Goal: Transaction & Acquisition: Book appointment/travel/reservation

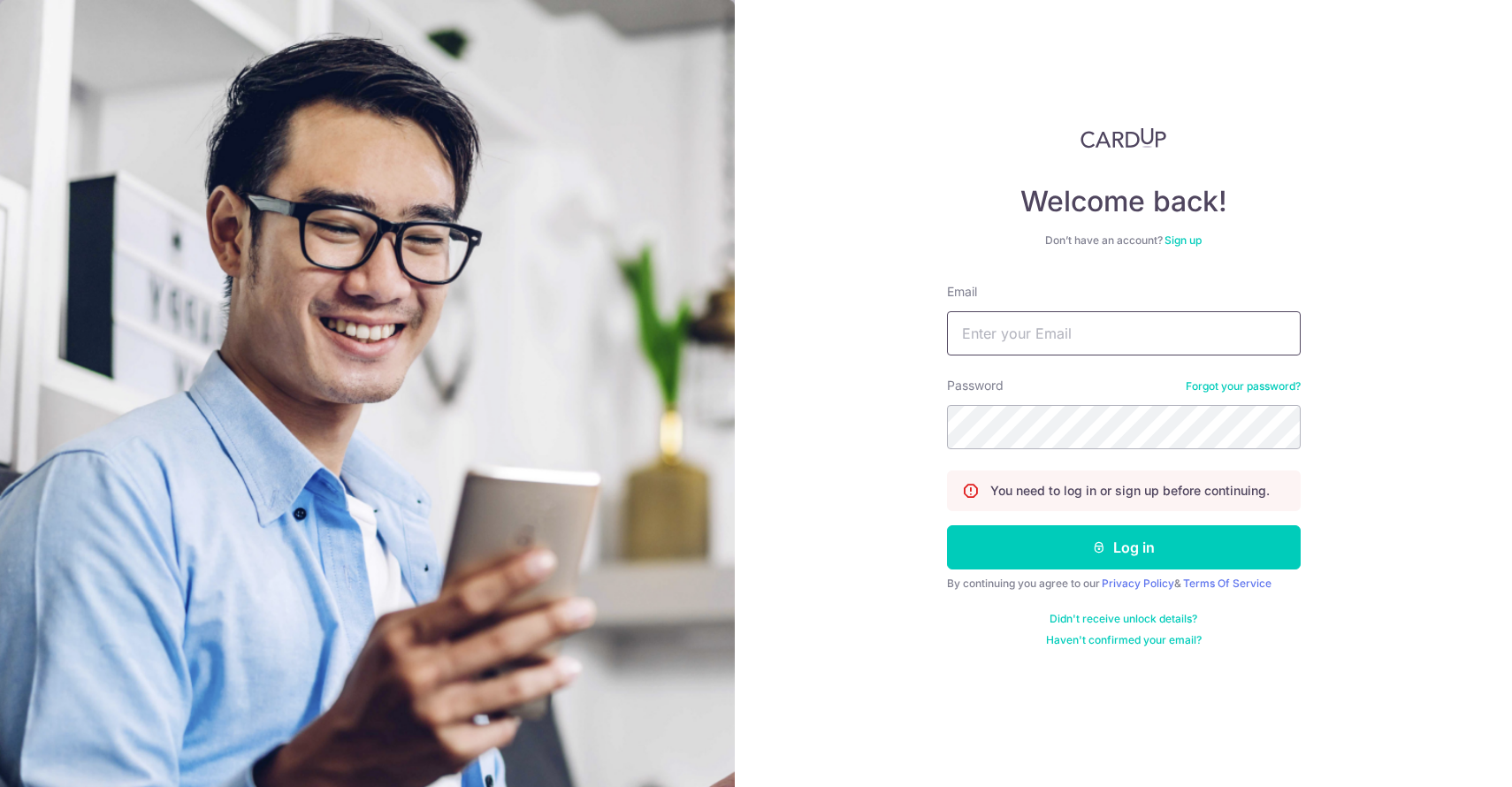
click at [1111, 336] on input "Email" at bounding box center [1124, 333] width 354 height 44
type input "[EMAIL_ADDRESS][DOMAIN_NAME]"
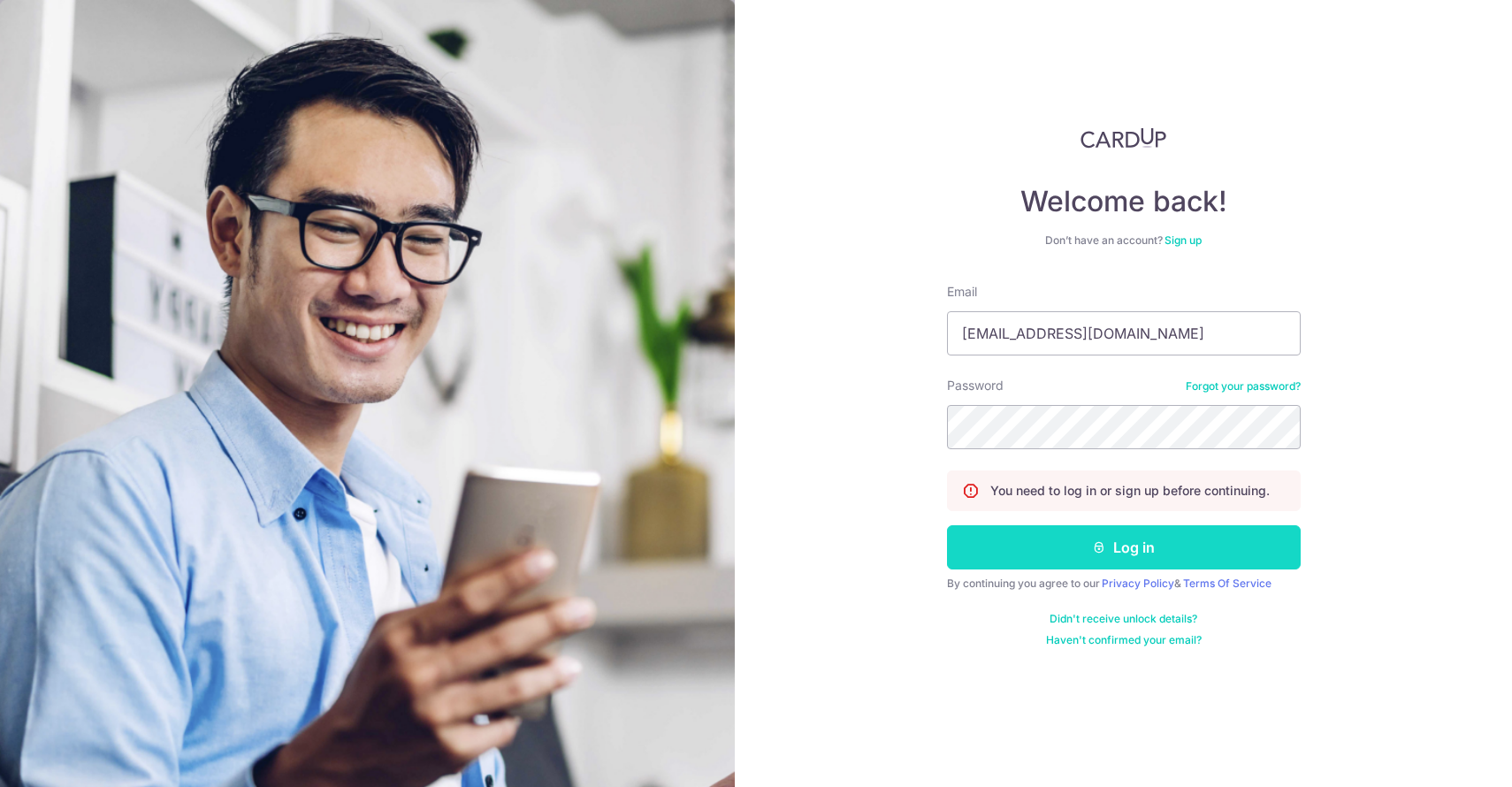
click at [1130, 546] on button "Log in" at bounding box center [1124, 547] width 354 height 44
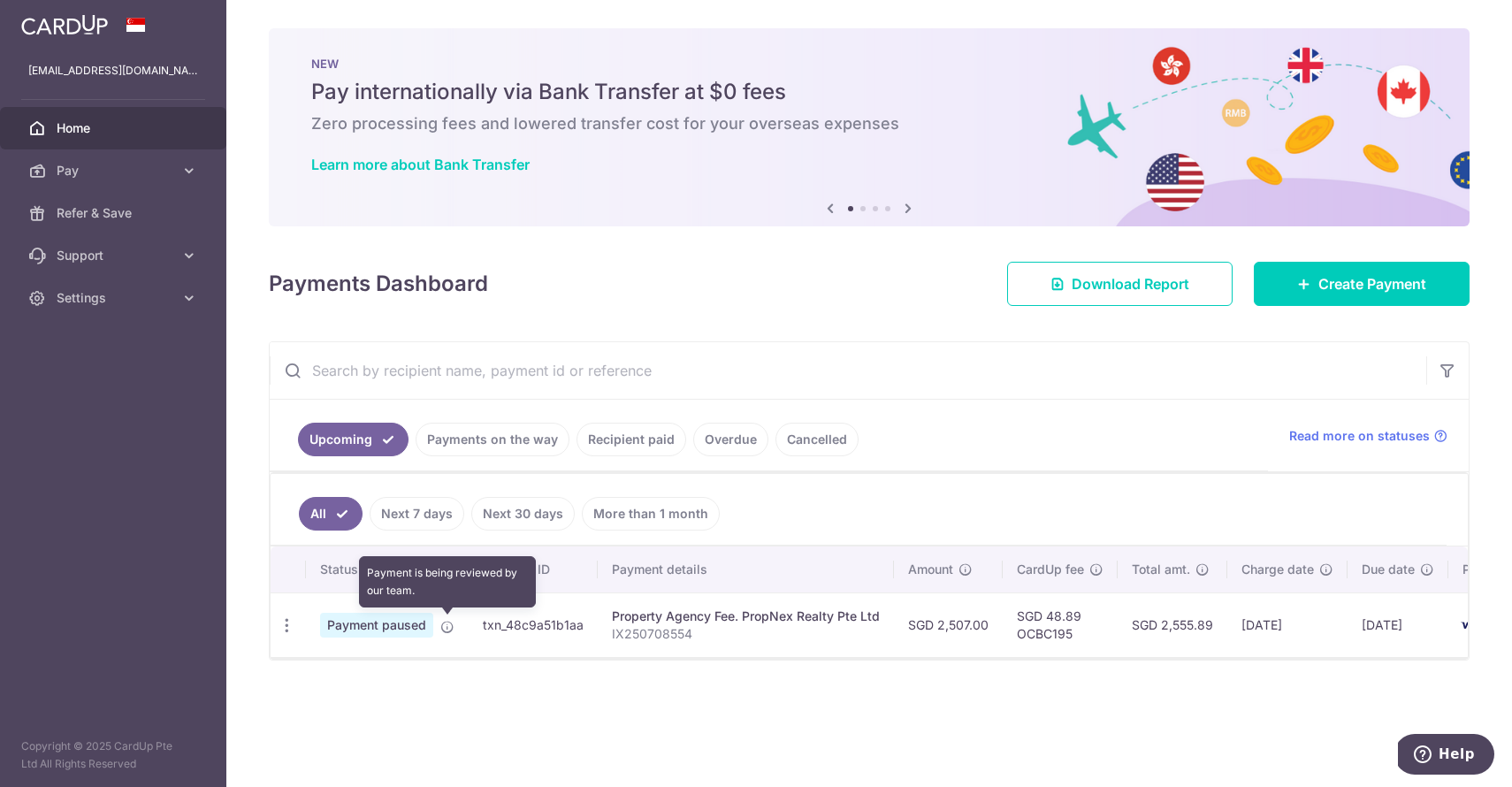
click at [444, 625] on icon at bounding box center [447, 627] width 15 height 15
click at [449, 684] on div "× Pause Schedule Pause all future payments in this series Pause just this one p…" at bounding box center [869, 393] width 1286 height 787
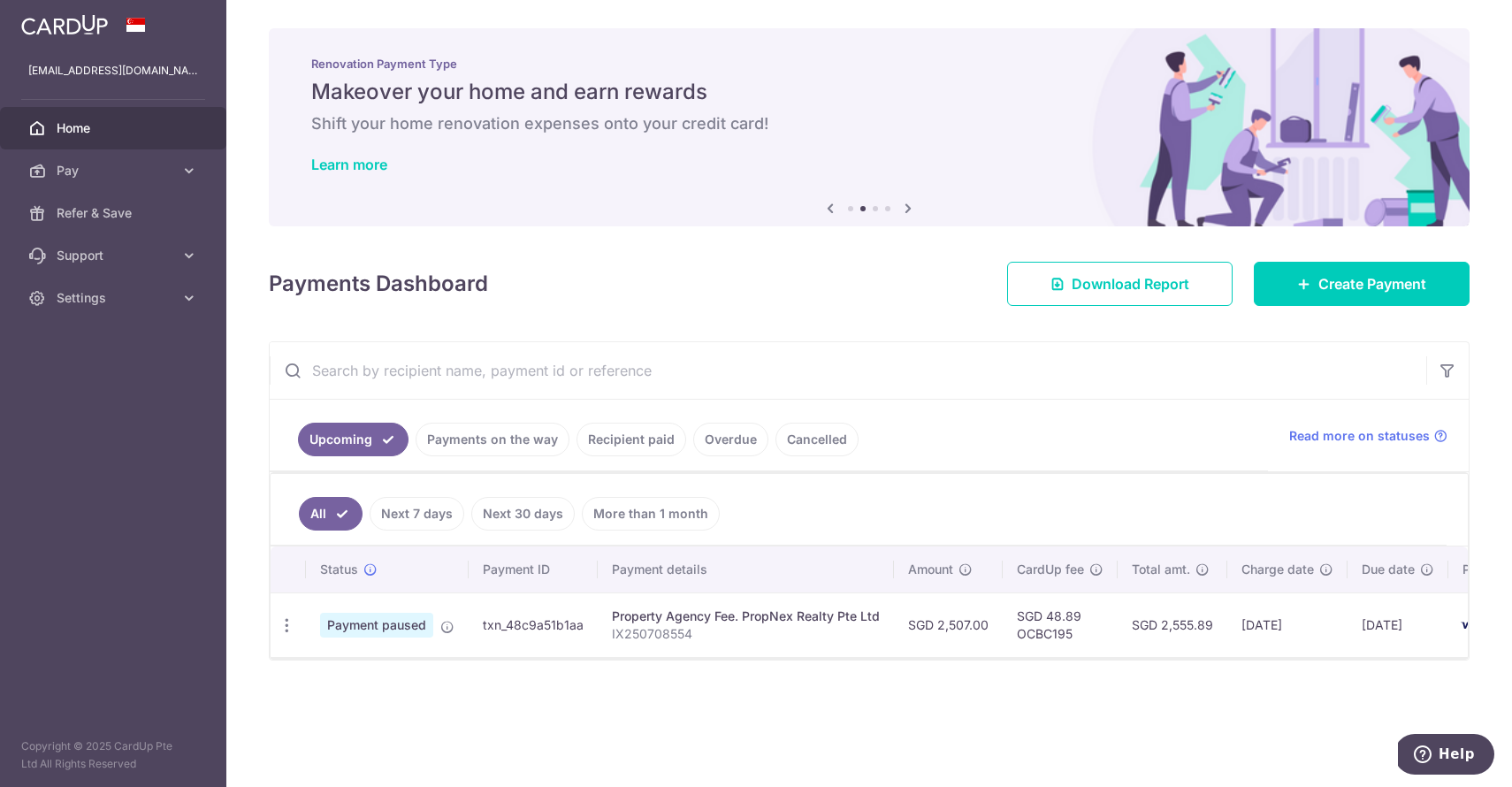
click at [595, 439] on link "Recipient paid" at bounding box center [631, 439] width 110 height 34
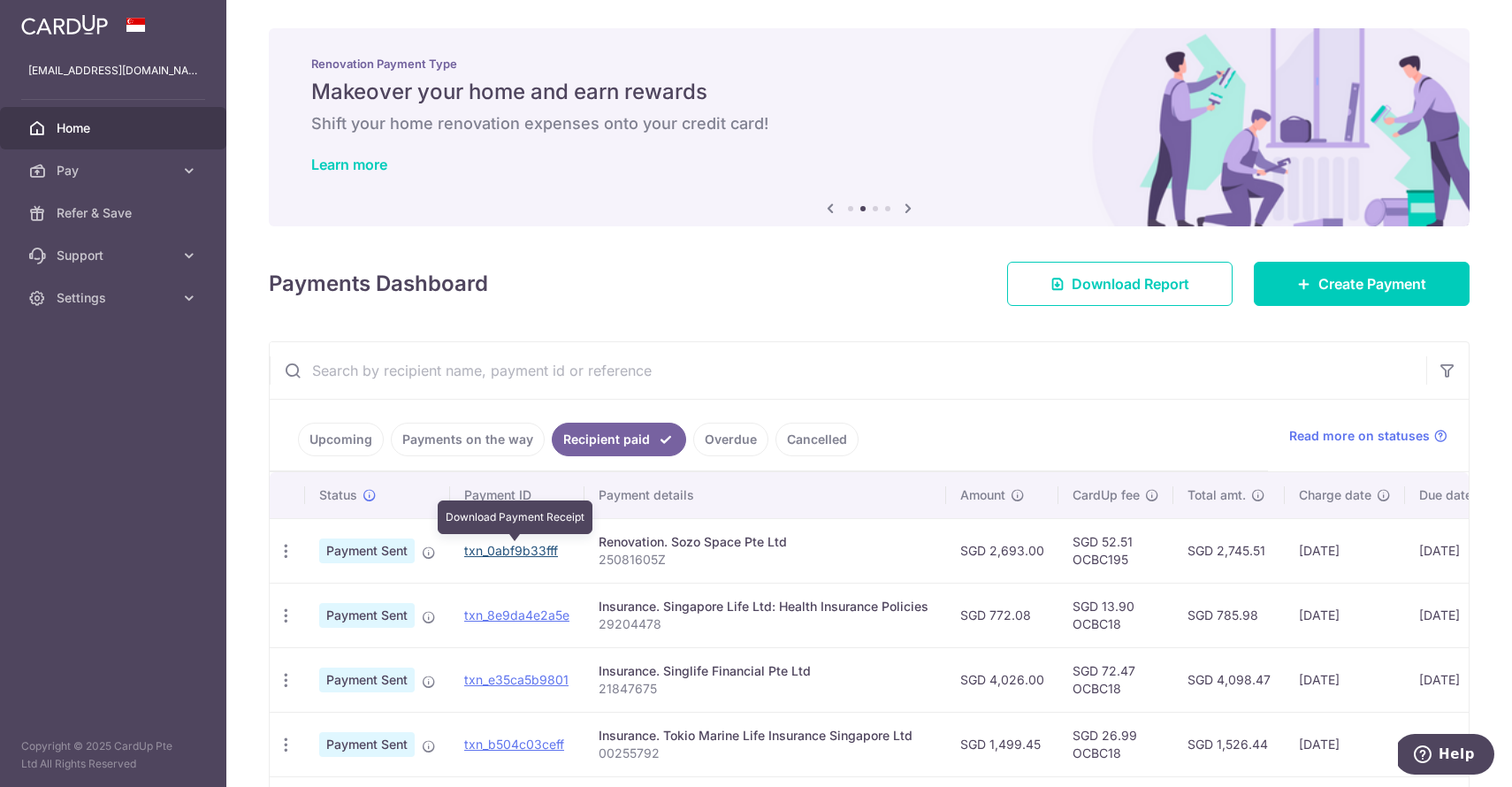
click at [503, 554] on link "txn_0abf9b33fff" at bounding box center [511, 550] width 93 height 15
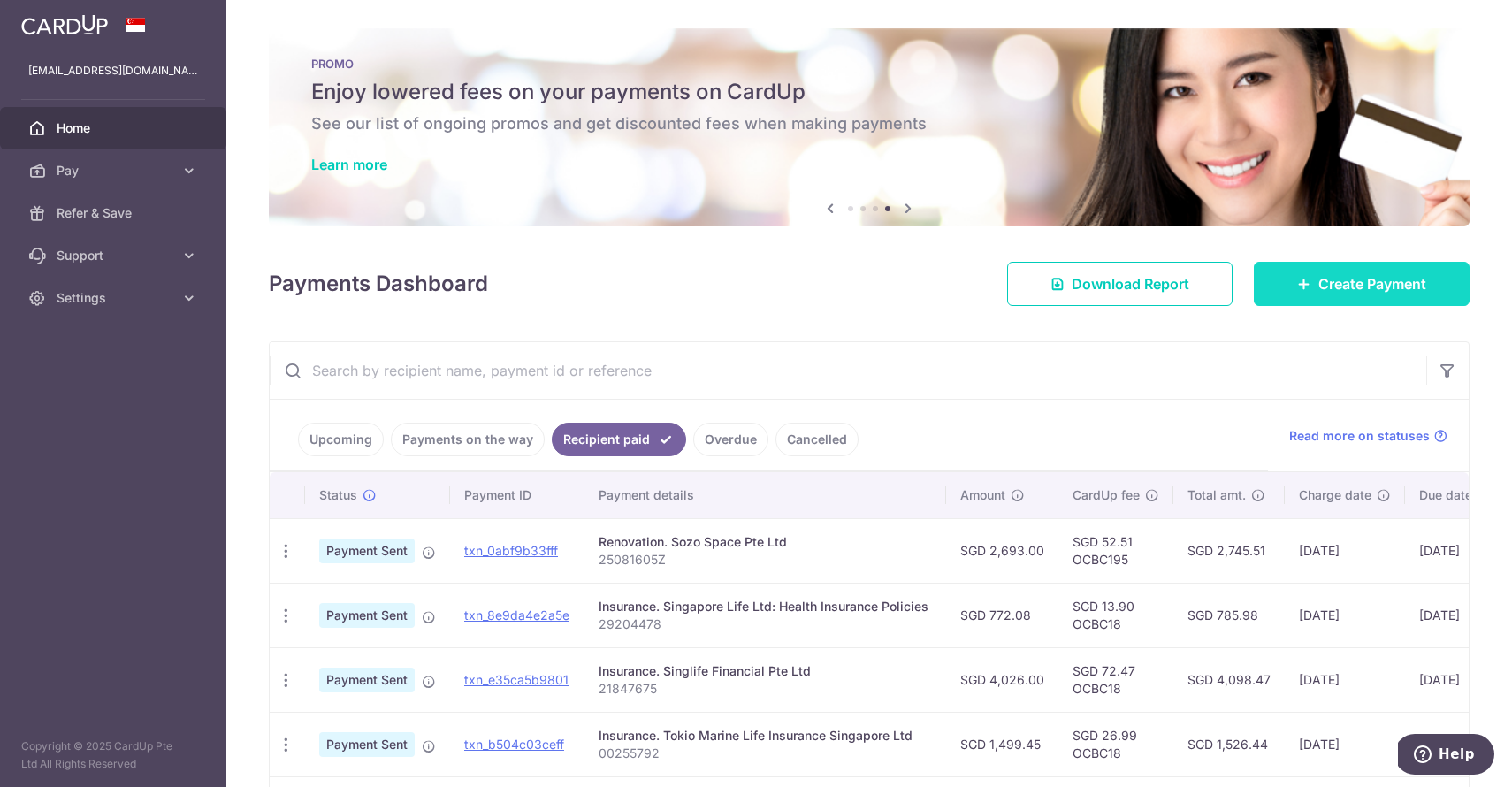
click at [1307, 286] on icon at bounding box center [1305, 284] width 15 height 15
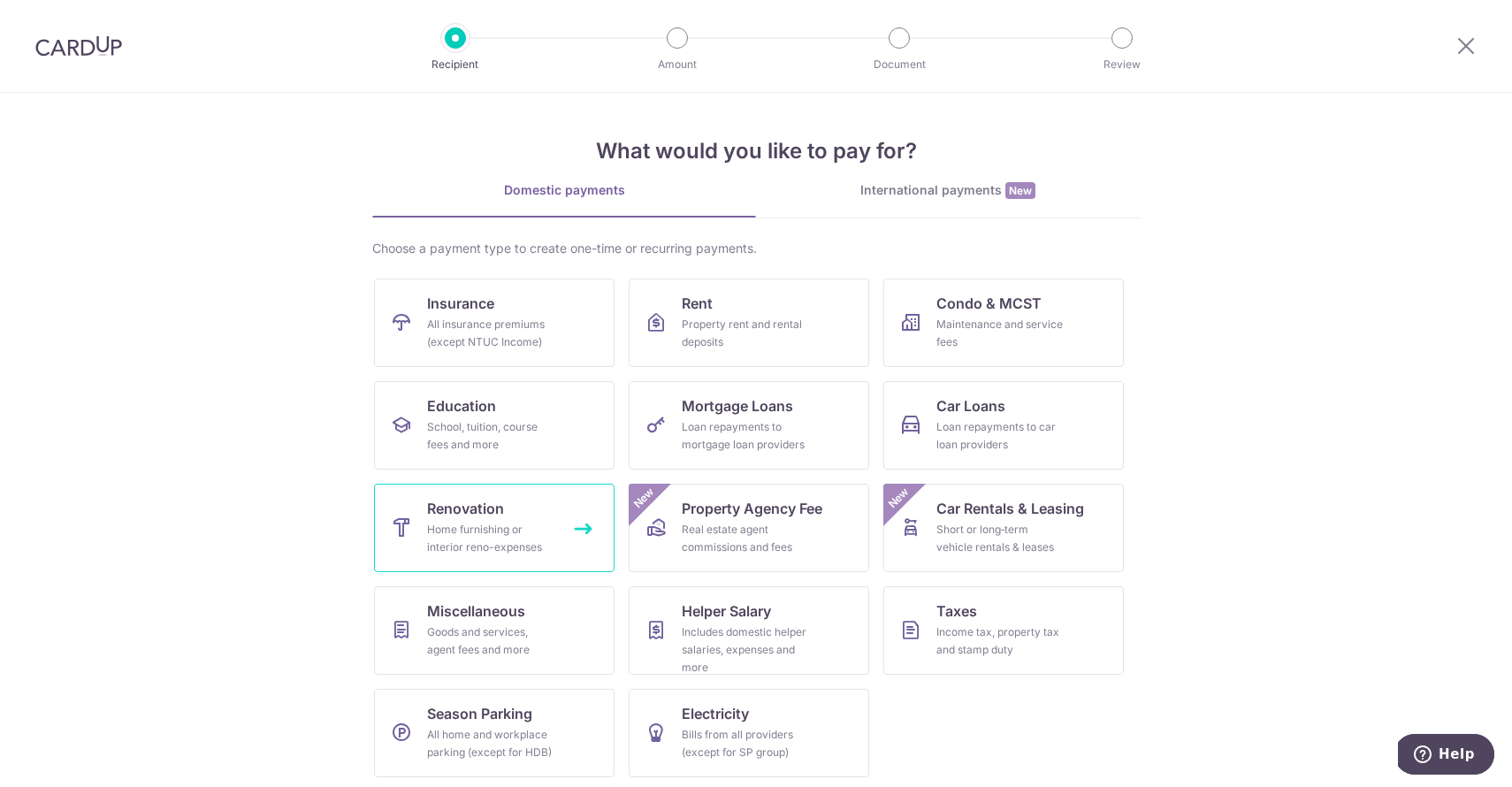
click at [555, 536] on link "Renovation Home furnishing or interior reno-expenses" at bounding box center [494, 527] width 241 height 88
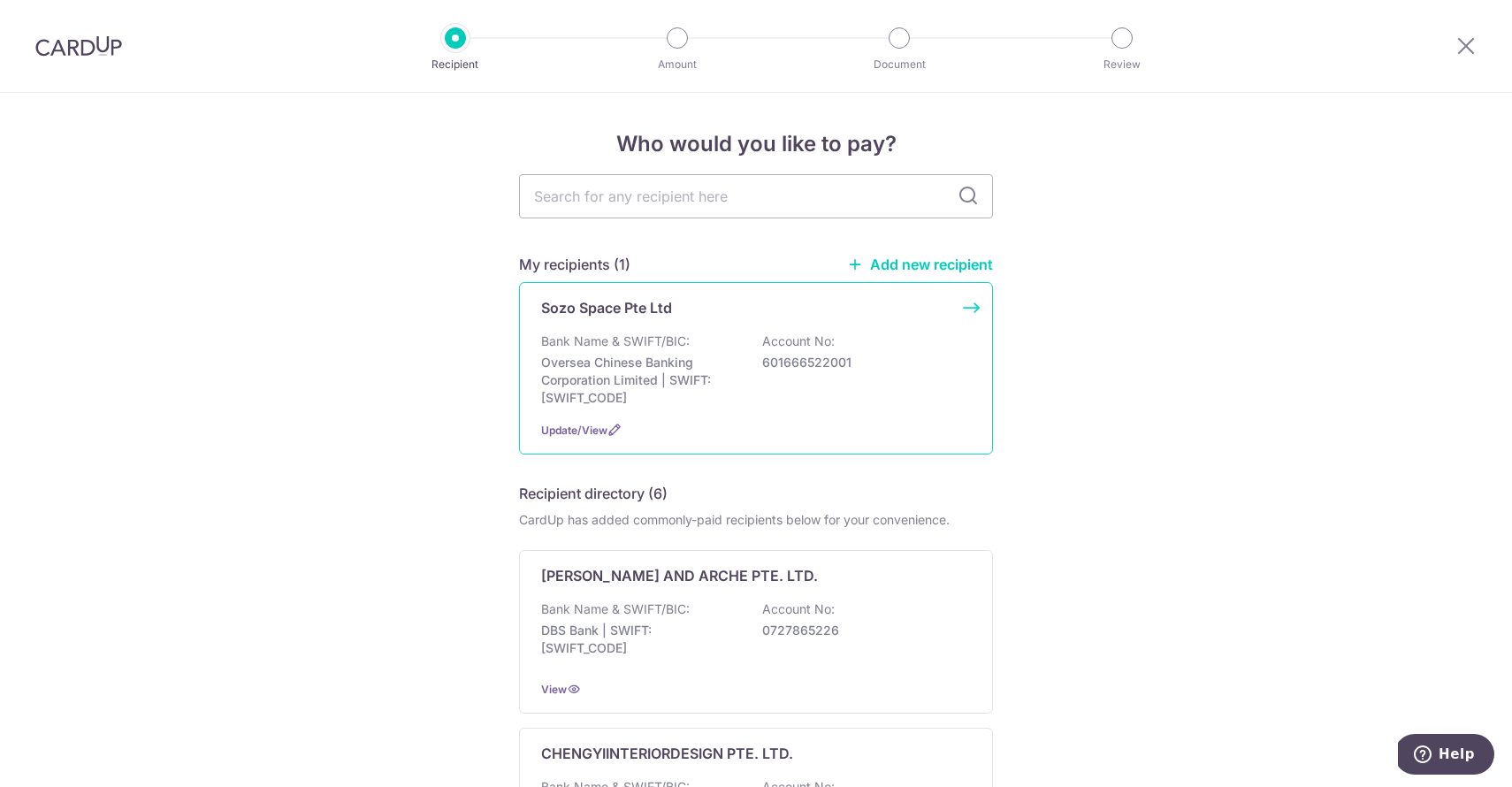
click at [568, 337] on p "Bank Name & SWIFT/BIC:" at bounding box center [615, 340] width 149 height 17
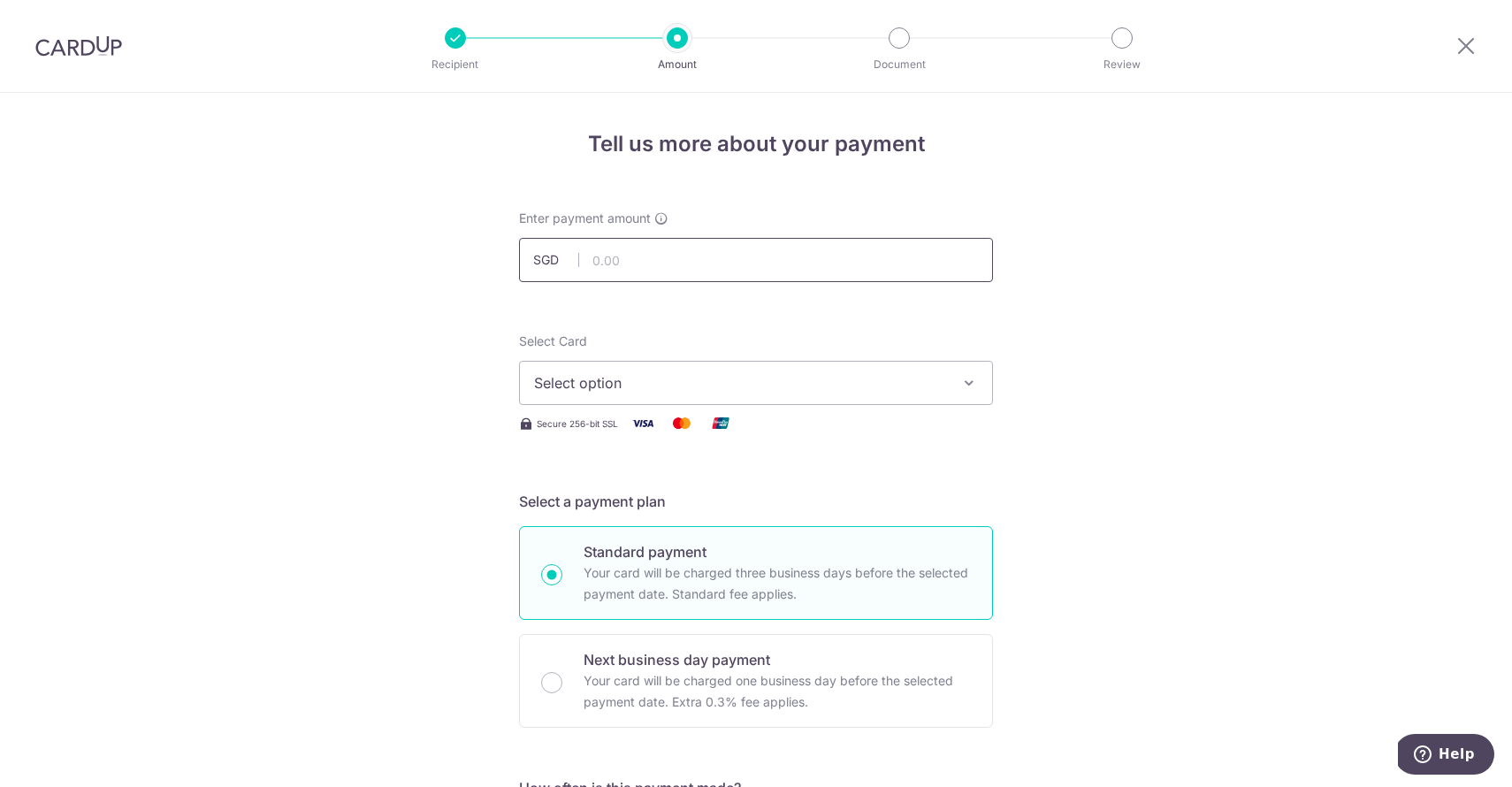
click at [633, 255] on input "text" at bounding box center [756, 260] width 474 height 44
type input "1,196.00"
click at [603, 368] on button "Select option" at bounding box center [756, 383] width 474 height 44
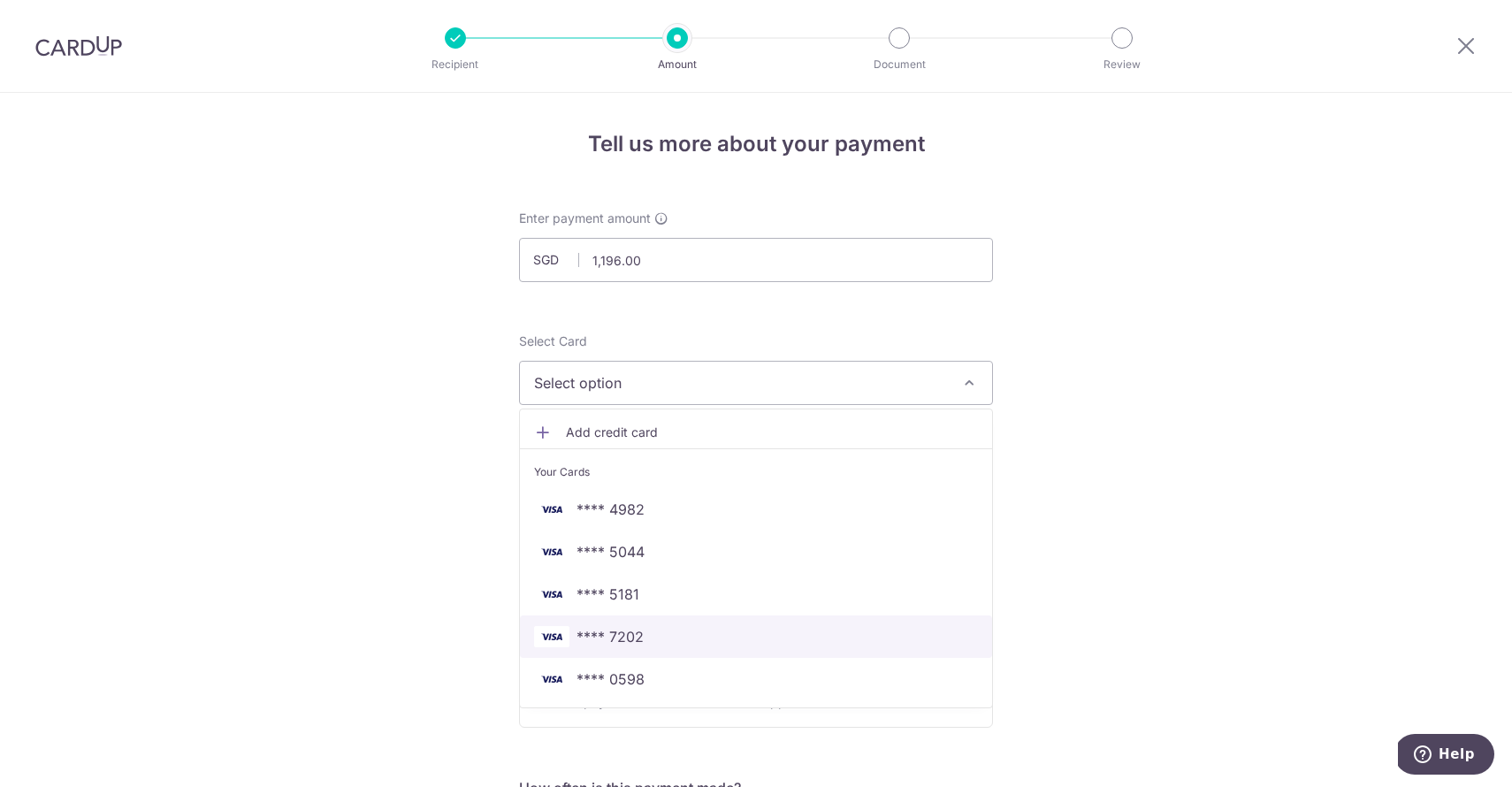
click at [617, 632] on span "**** 7202" at bounding box center [610, 636] width 67 height 21
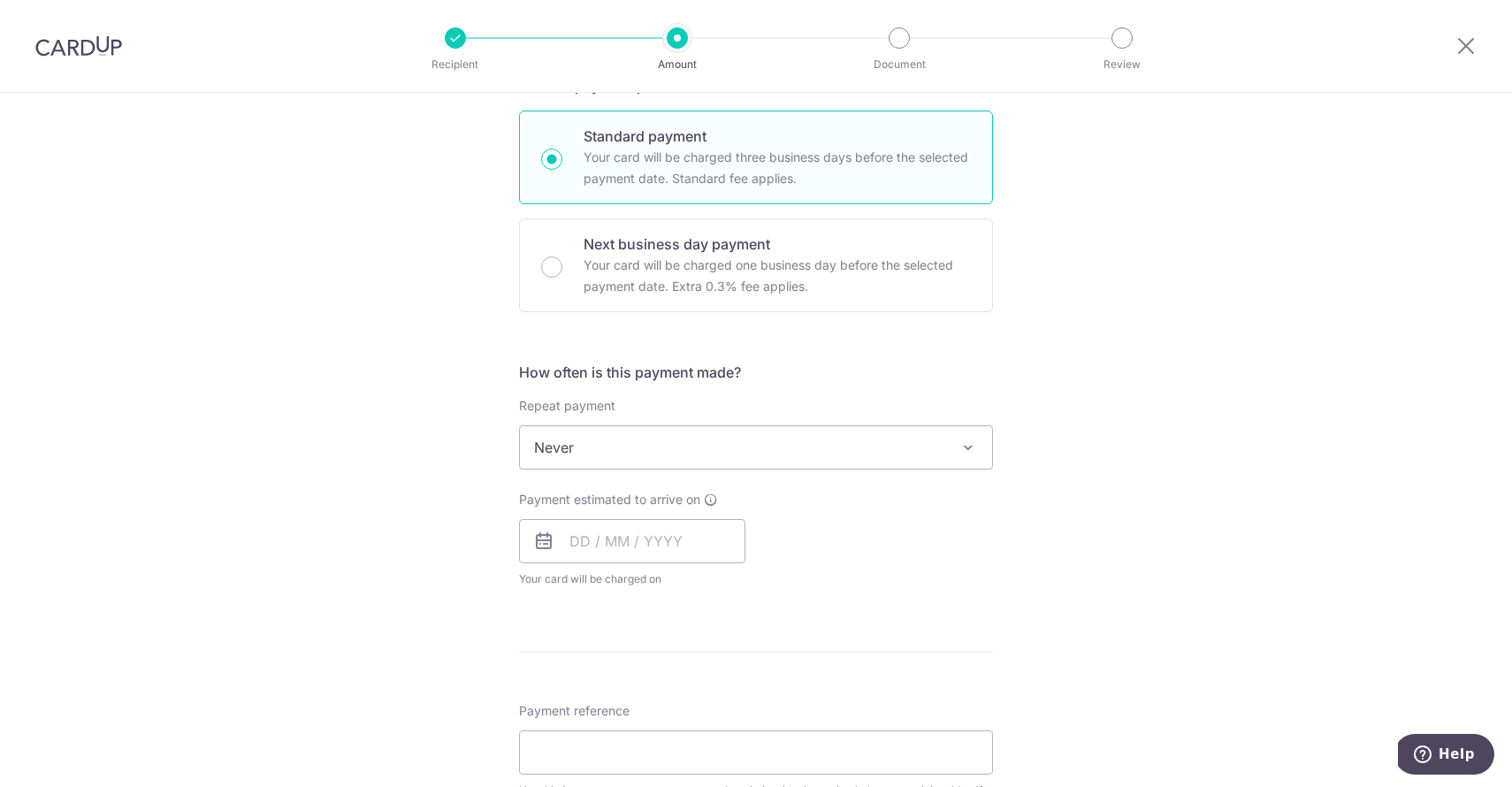
scroll to position [462, 0]
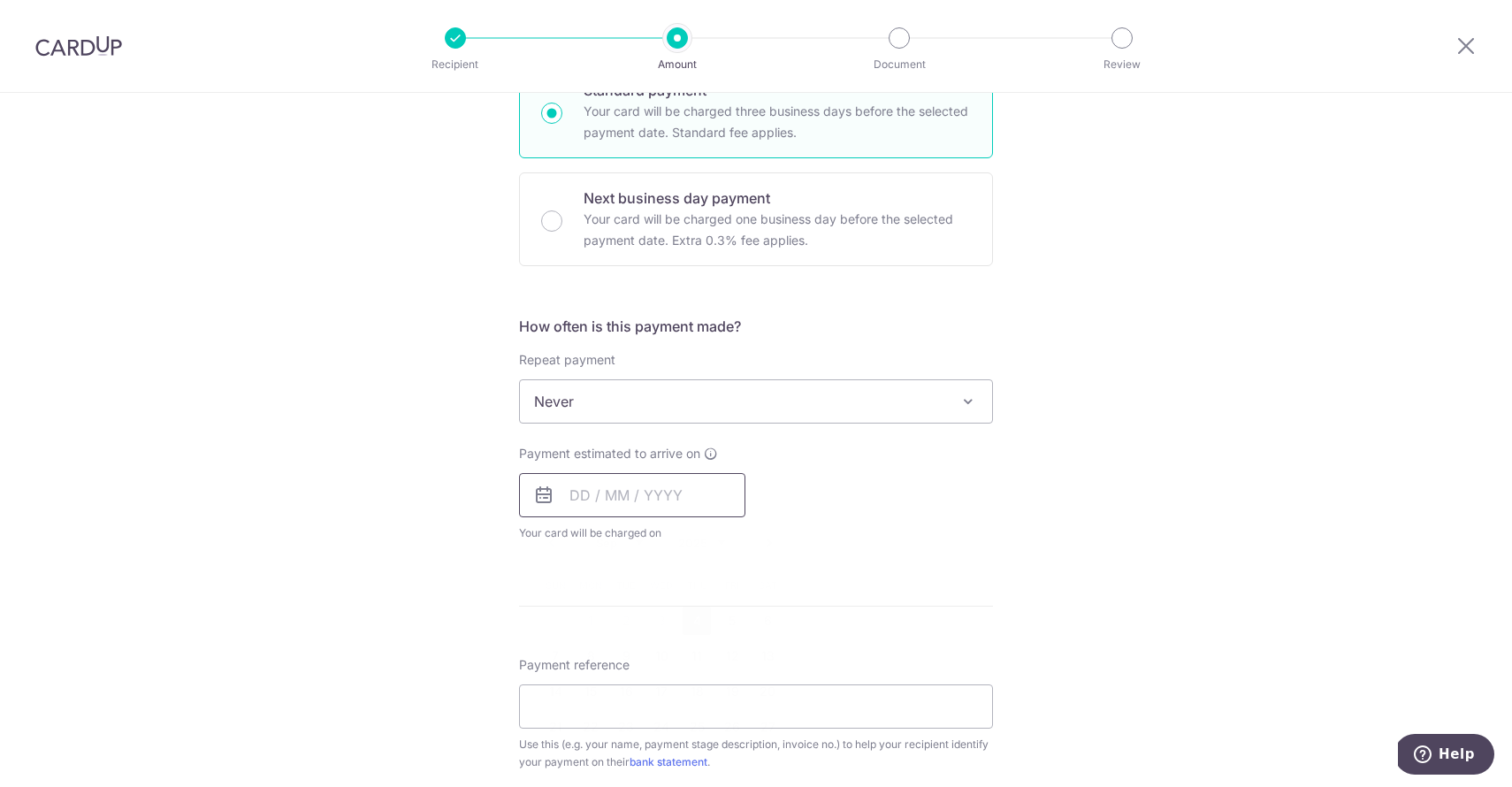
click at [586, 495] on input "text" at bounding box center [632, 495] width 226 height 44
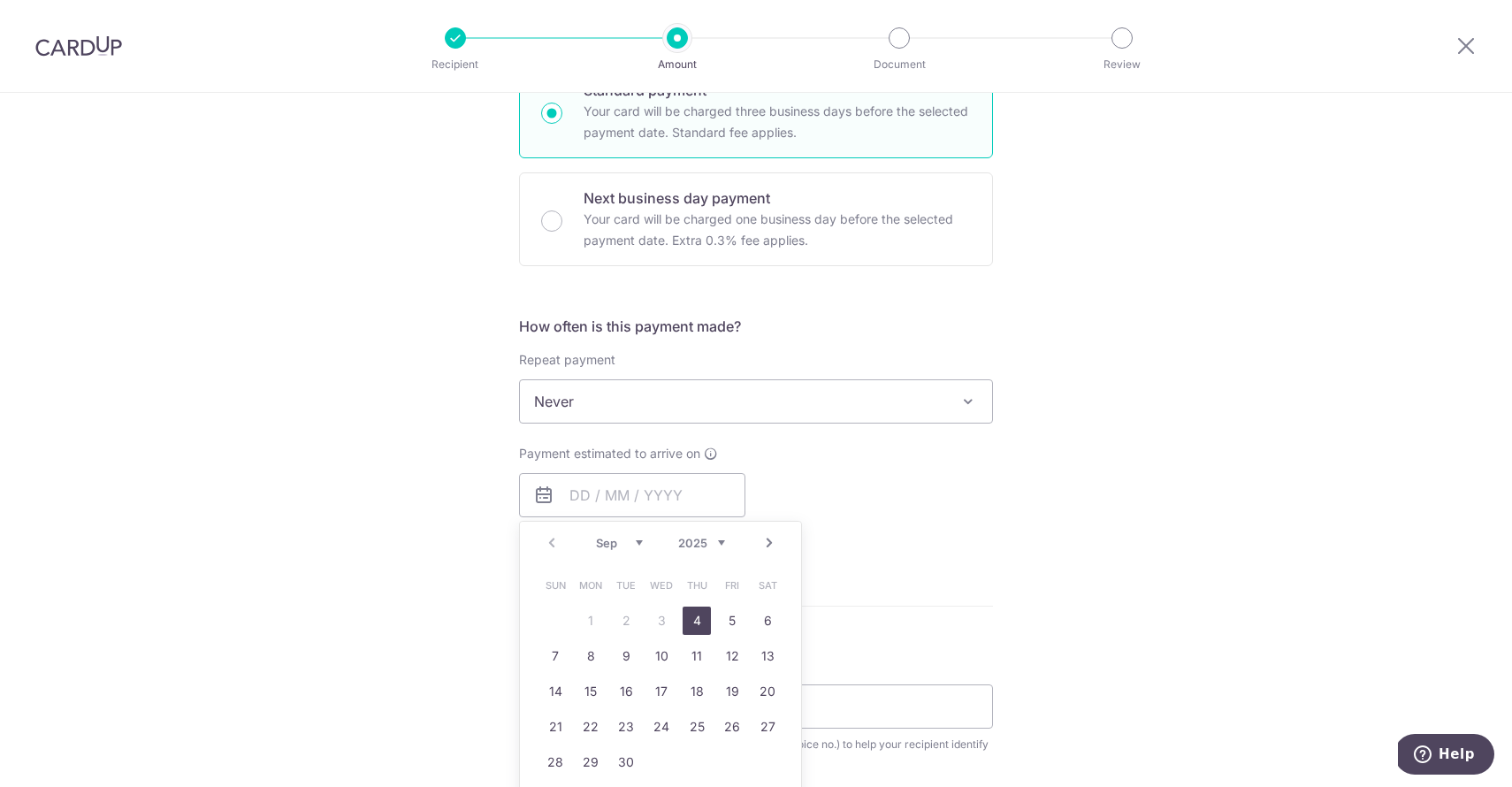
click at [702, 624] on link "4" at bounding box center [696, 621] width 28 height 28
type input "04/09/2025"
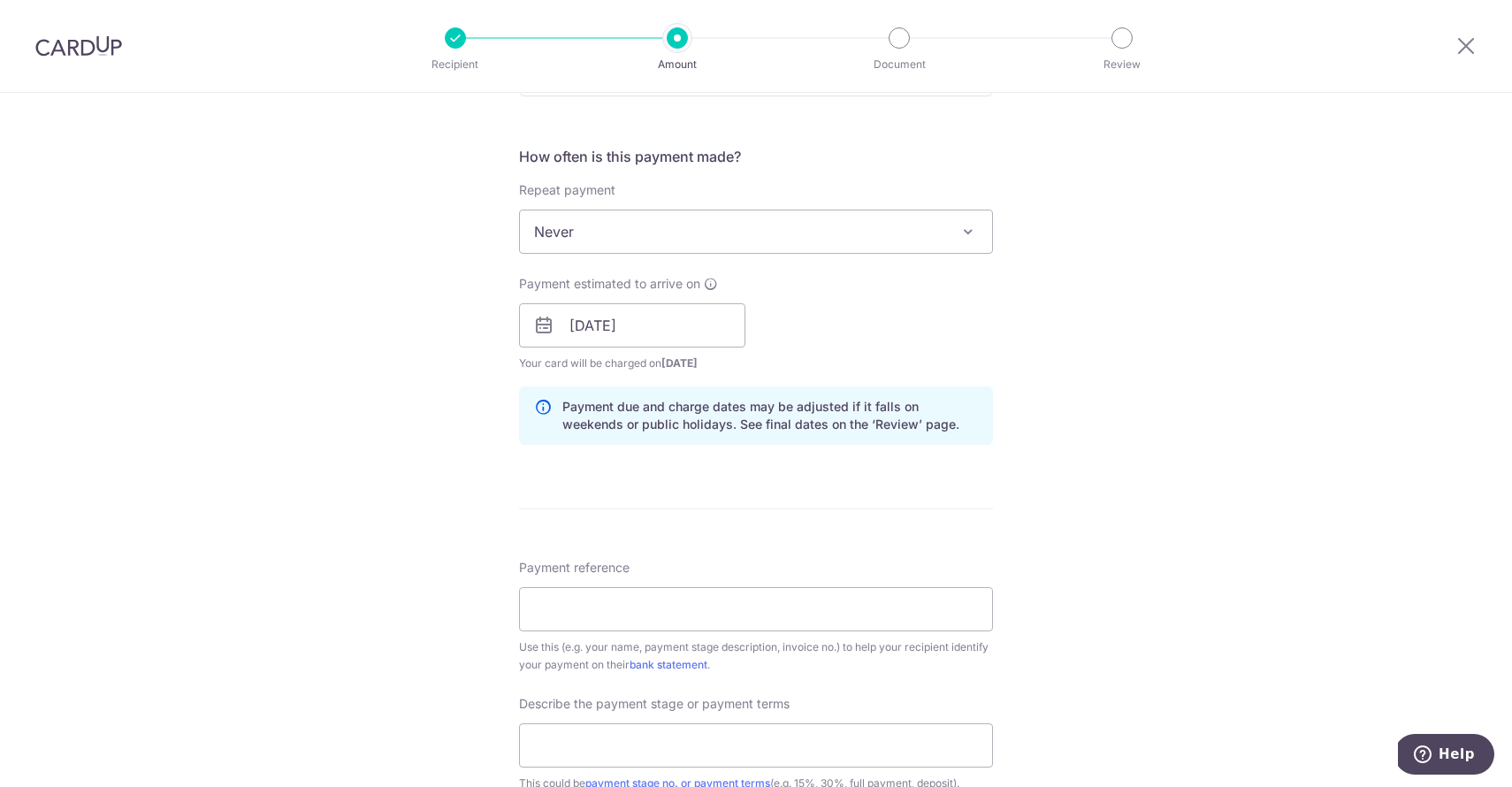
scroll to position [646, 0]
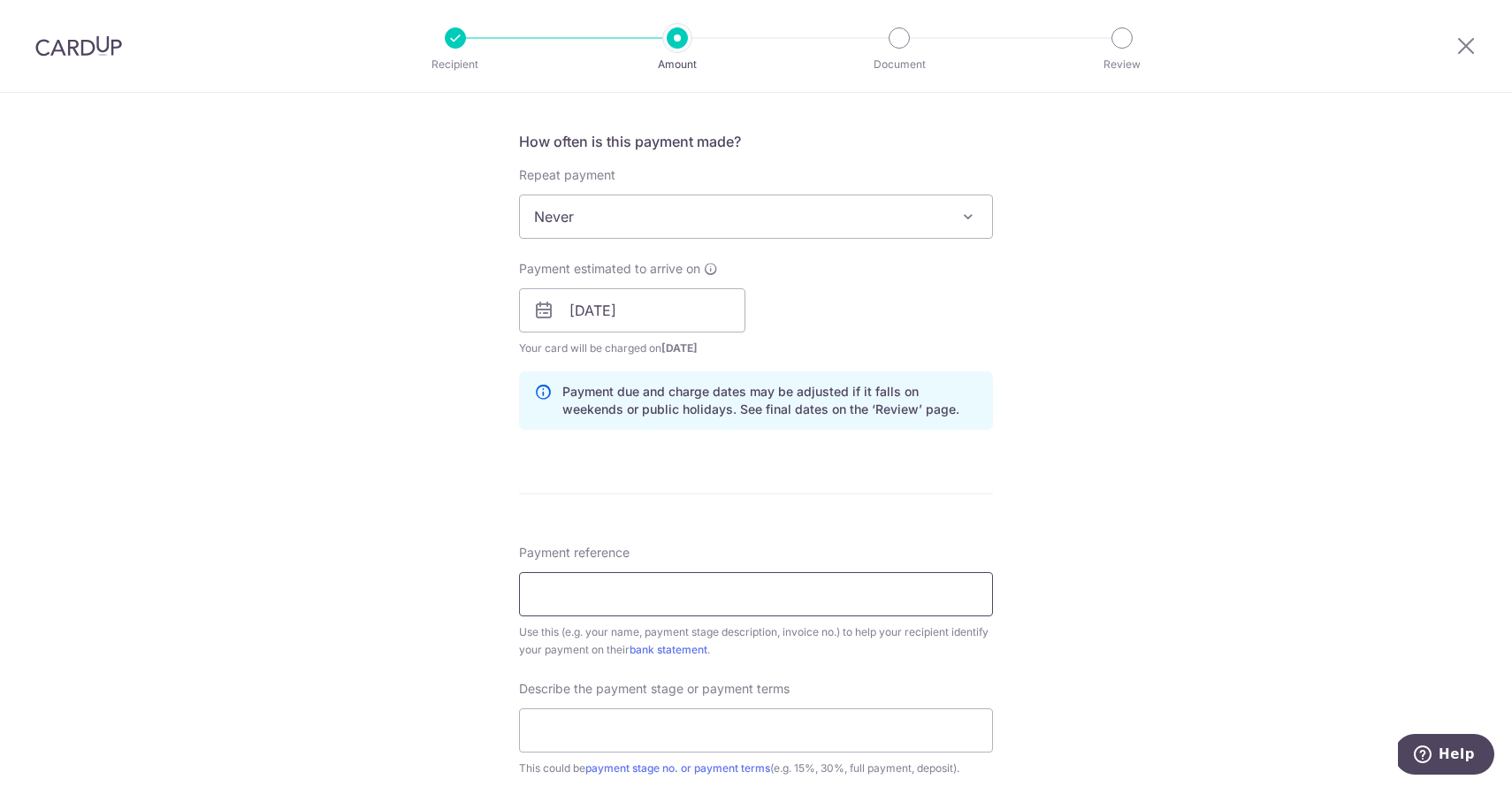
click at [678, 593] on input "Payment reference" at bounding box center [756, 594] width 474 height 44
type input "Yih Li"
click at [619, 717] on input "text" at bounding box center [756, 731] width 474 height 44
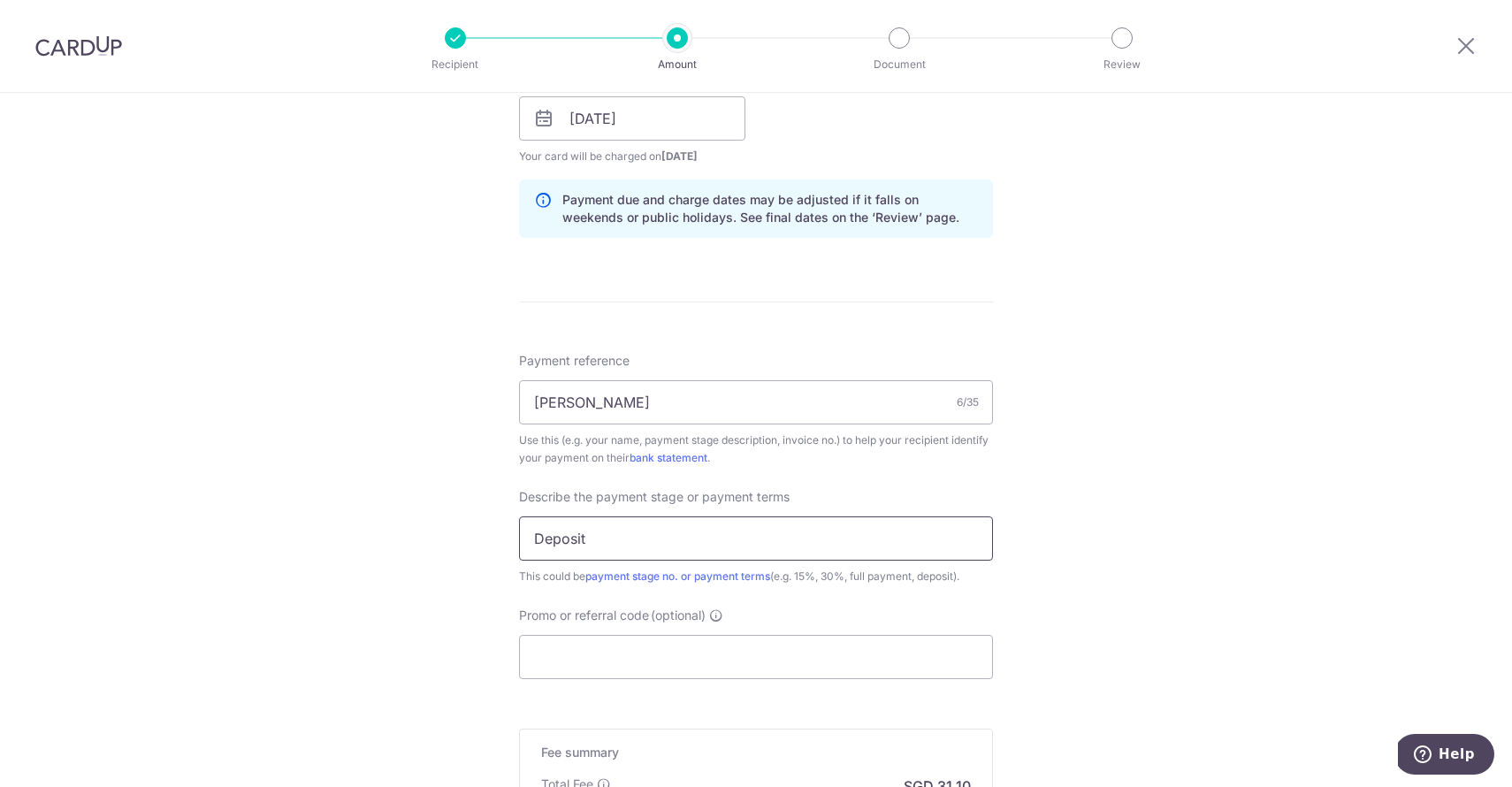
scroll to position [887, 0]
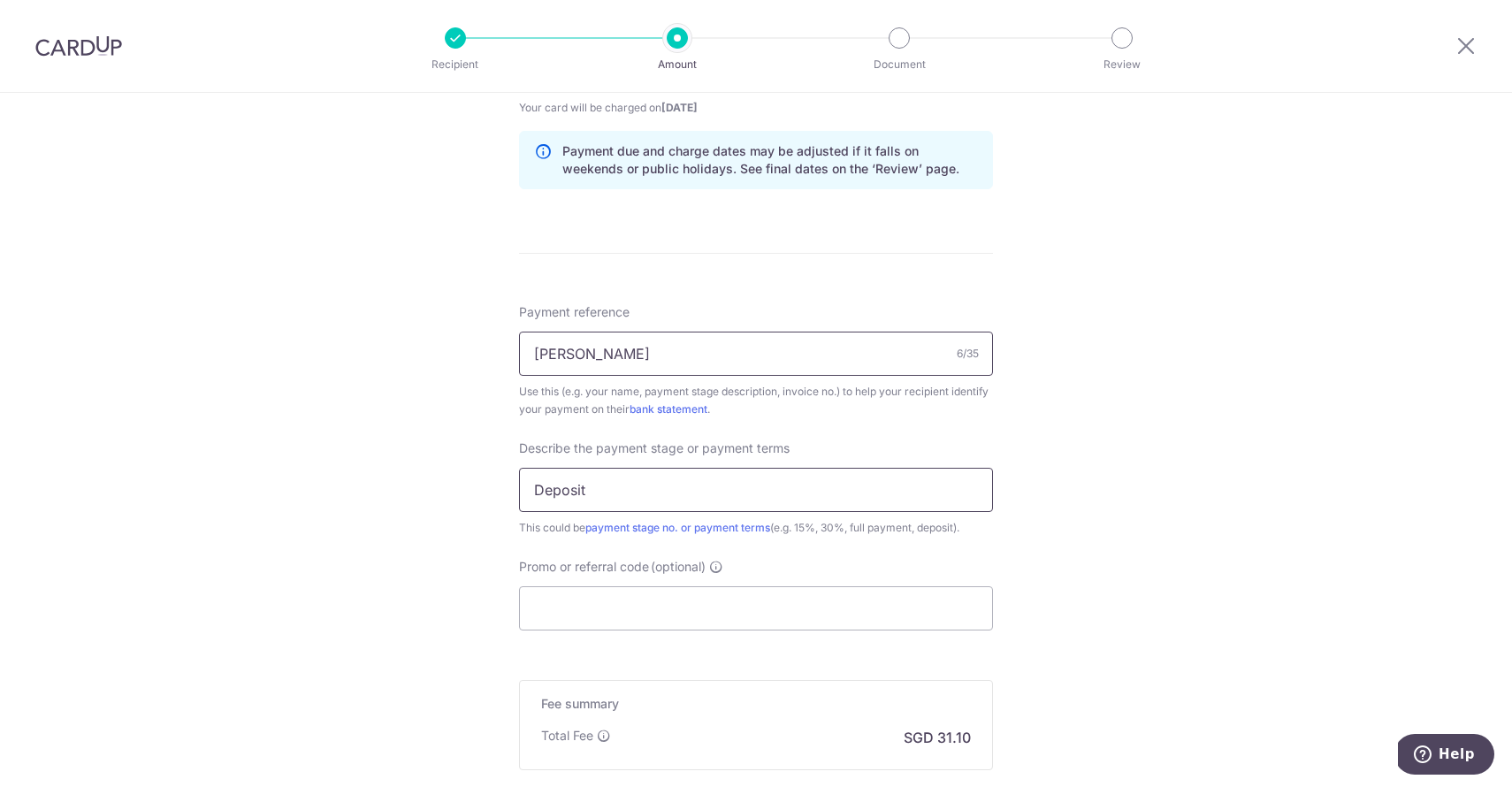
type input "Deposit"
click at [612, 359] on input "Yih Li" at bounding box center [756, 353] width 474 height 44
type input "Y"
type input "Choong"
click at [648, 609] on input "Promo or referral code (optional)" at bounding box center [756, 608] width 474 height 44
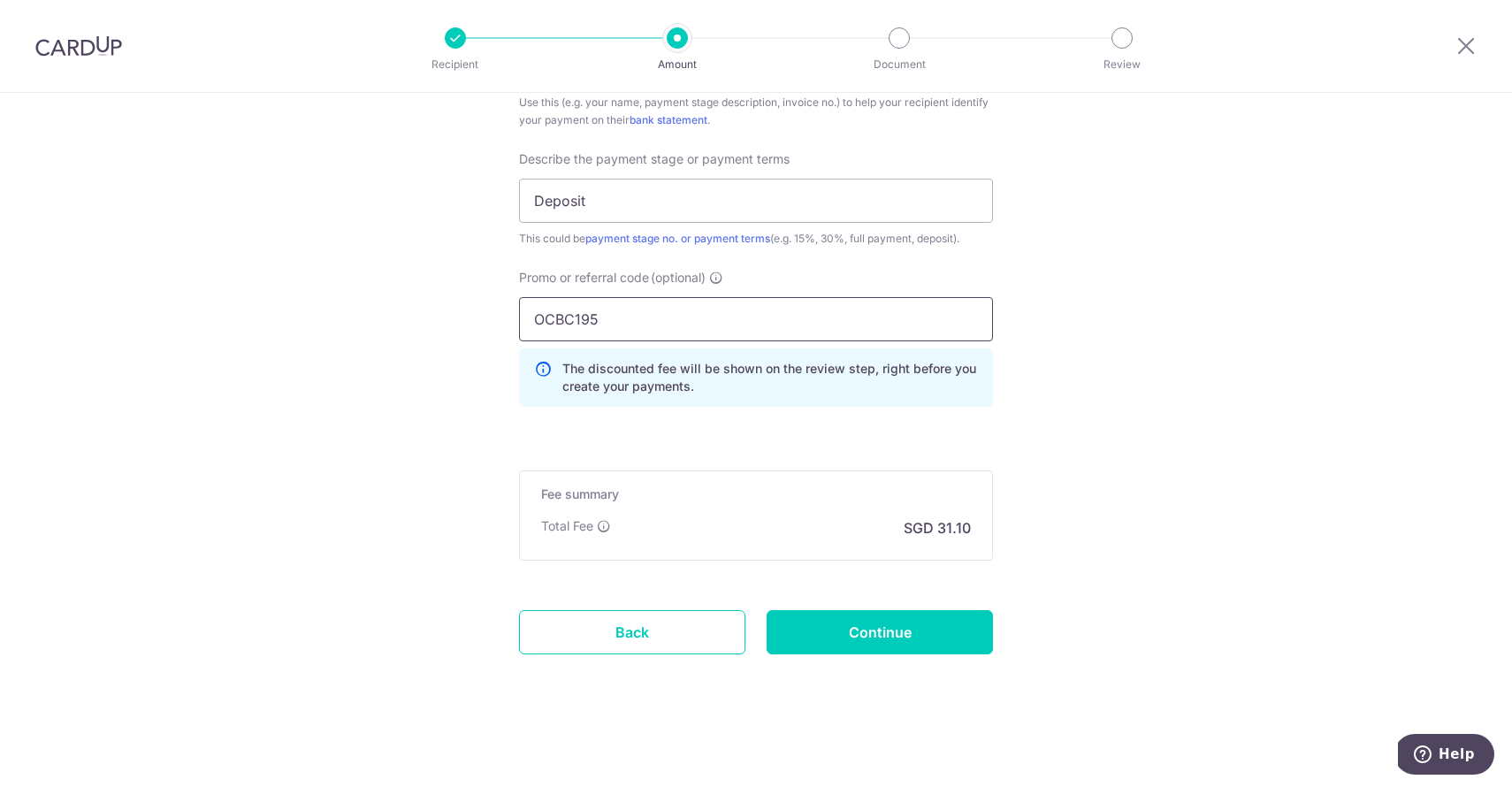
scroll to position [1176, 0]
type input "OCBC195"
click at [860, 625] on input "Continue" at bounding box center [879, 632] width 226 height 44
type input "Create Schedule"
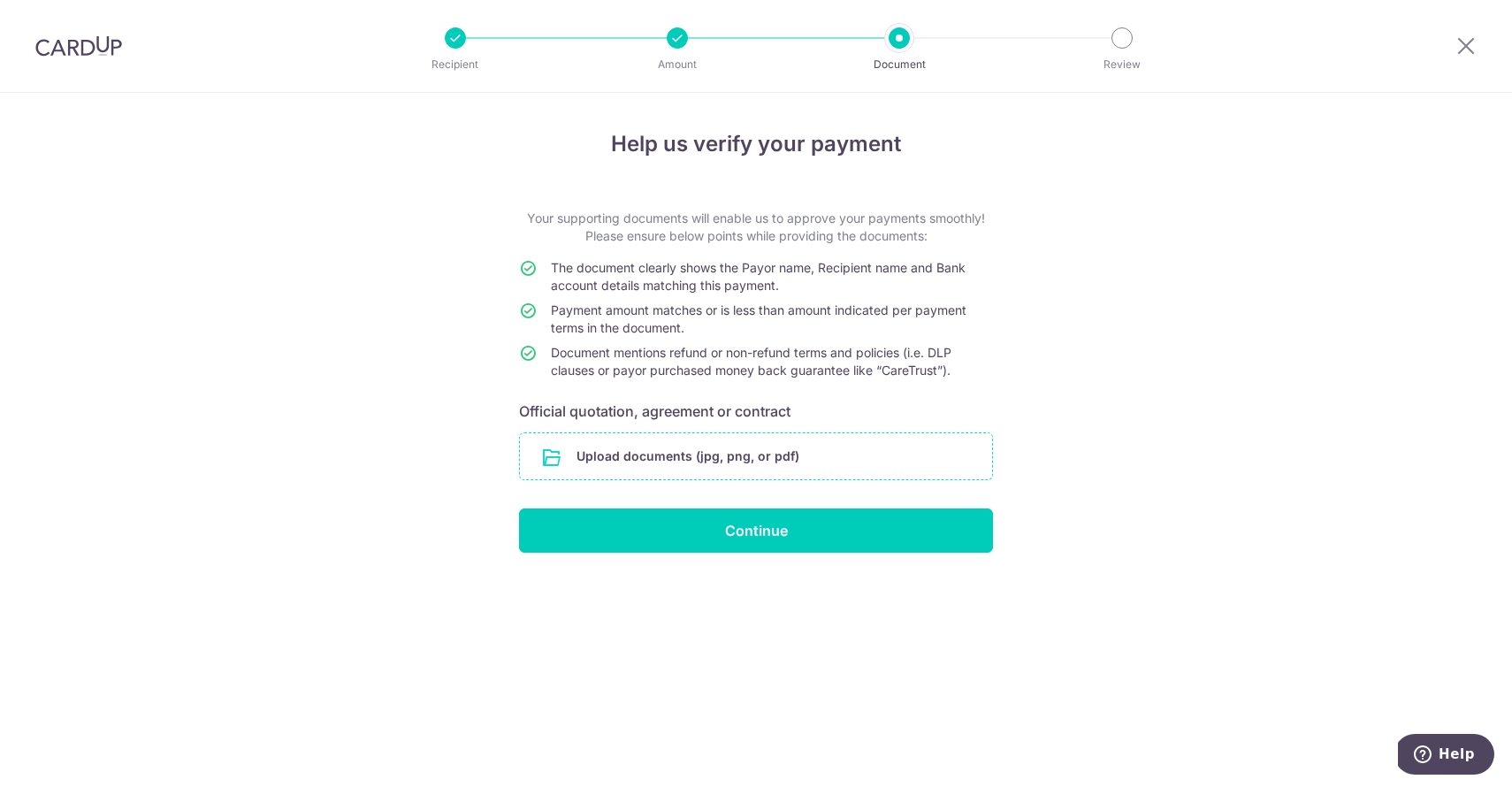
click at [800, 464] on input "file" at bounding box center [756, 457] width 472 height 46
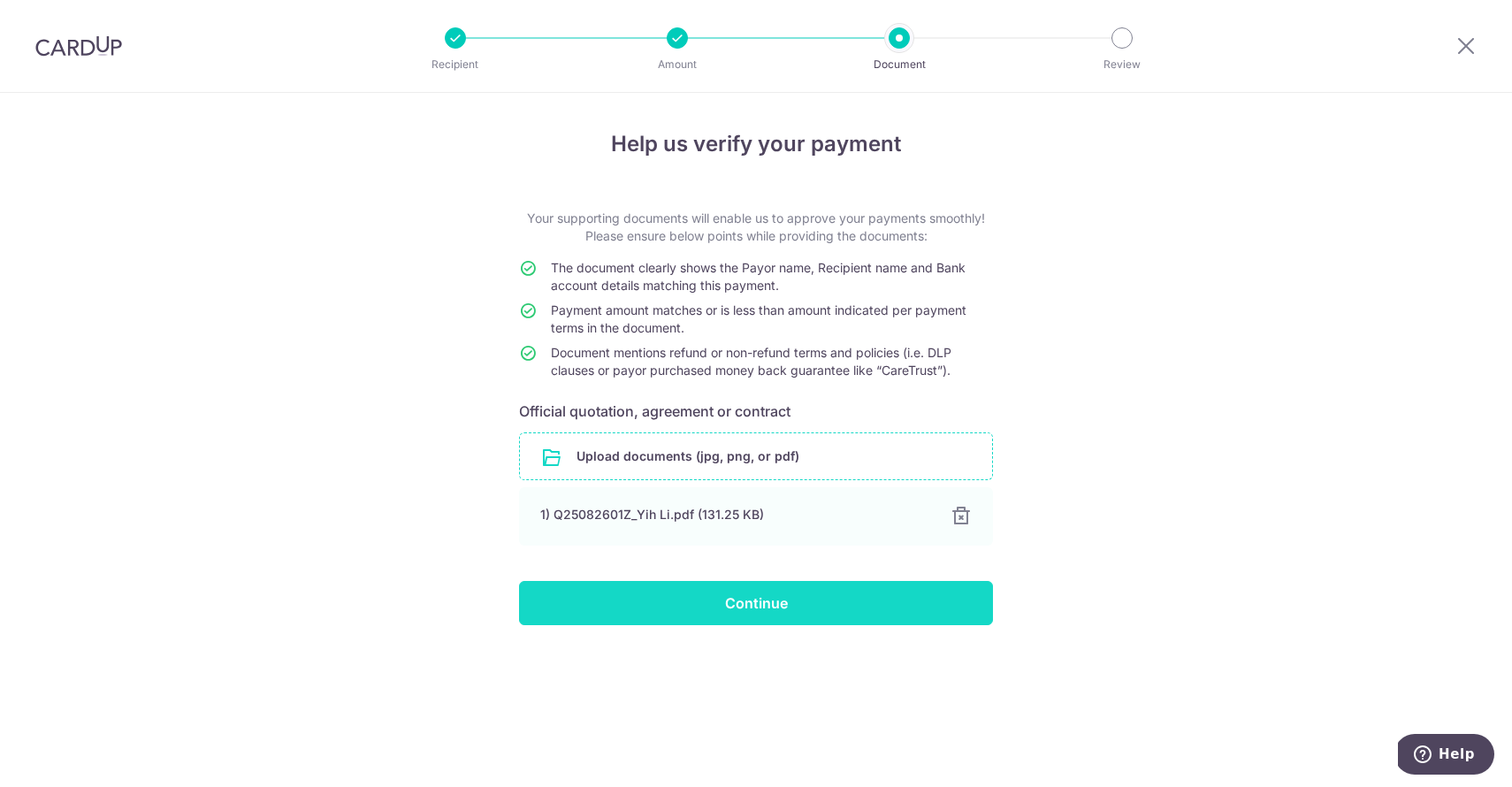
click at [780, 598] on input "Continue" at bounding box center [756, 603] width 474 height 44
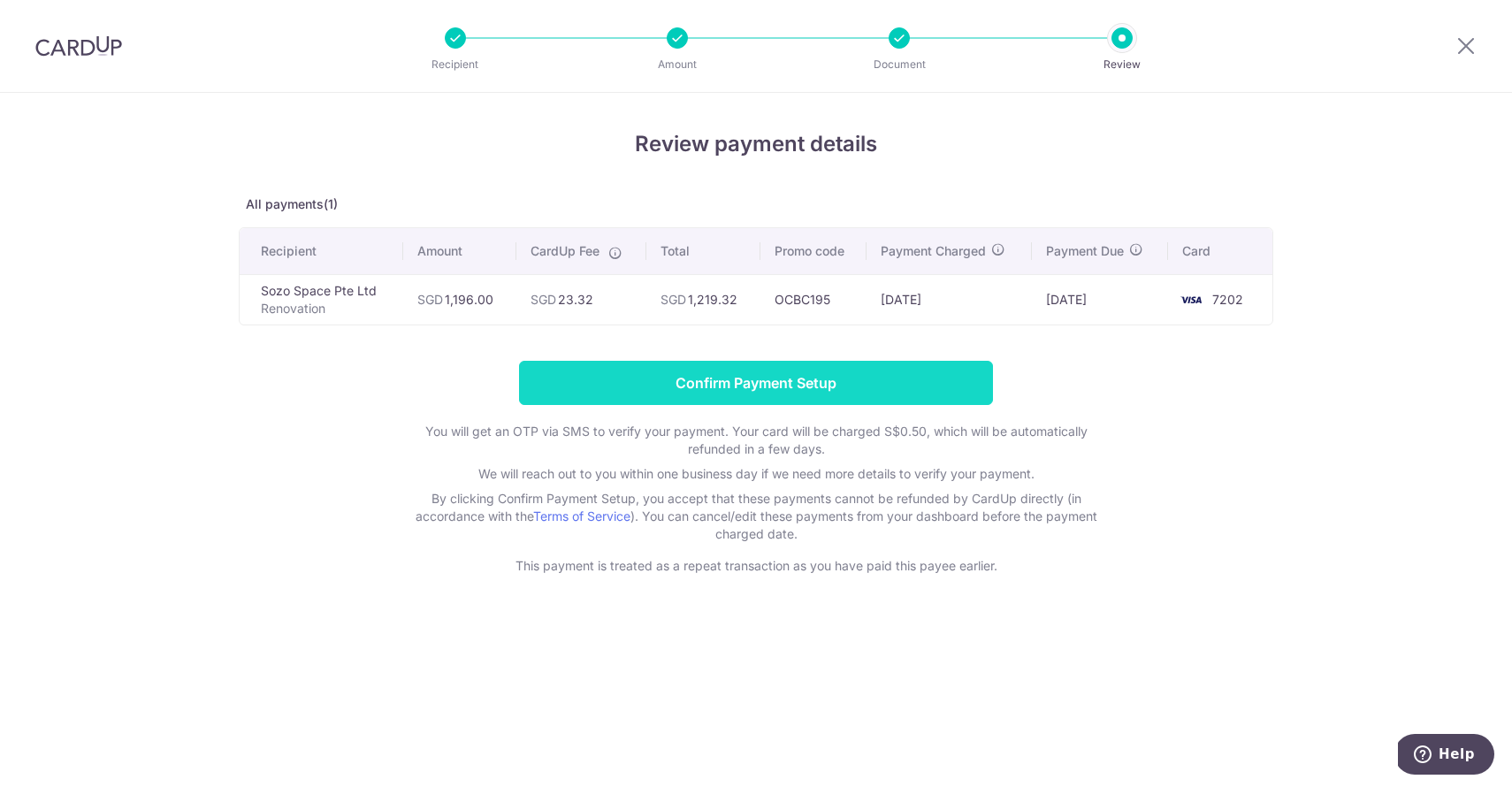
click at [801, 380] on input "Confirm Payment Setup" at bounding box center [756, 383] width 474 height 44
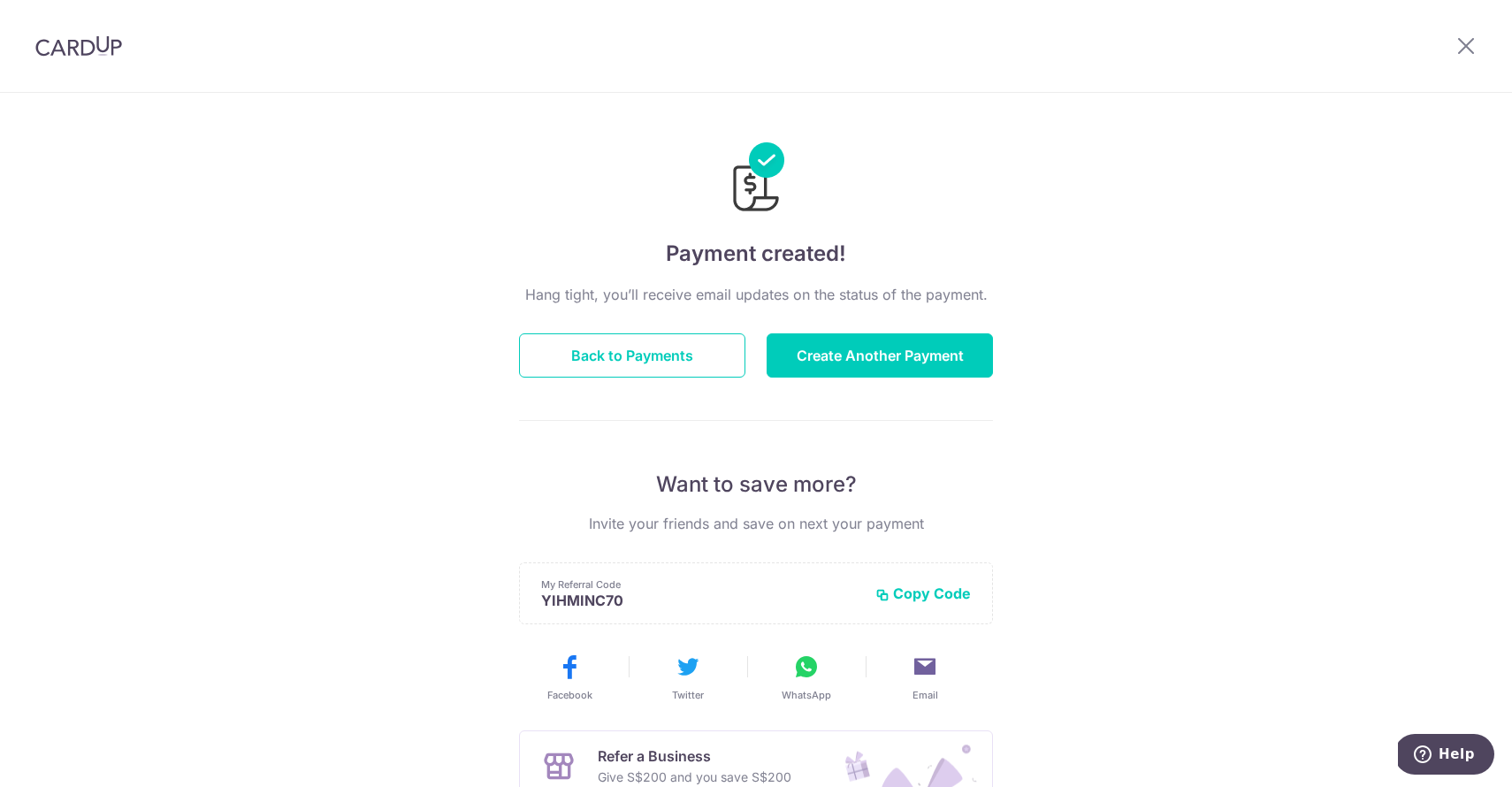
click at [913, 595] on button "Copy Code" at bounding box center [923, 593] width 95 height 17
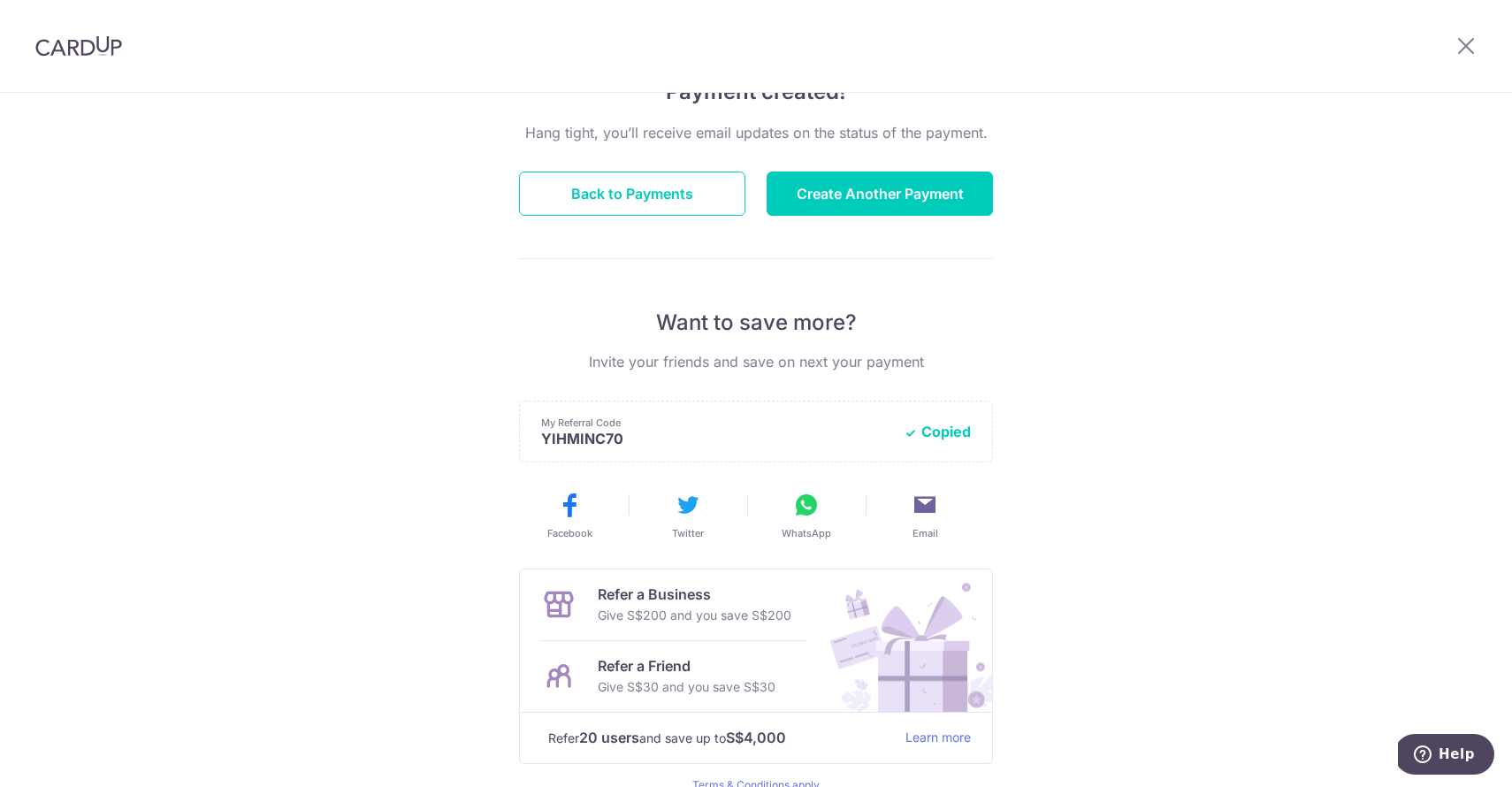
scroll to position [164, 0]
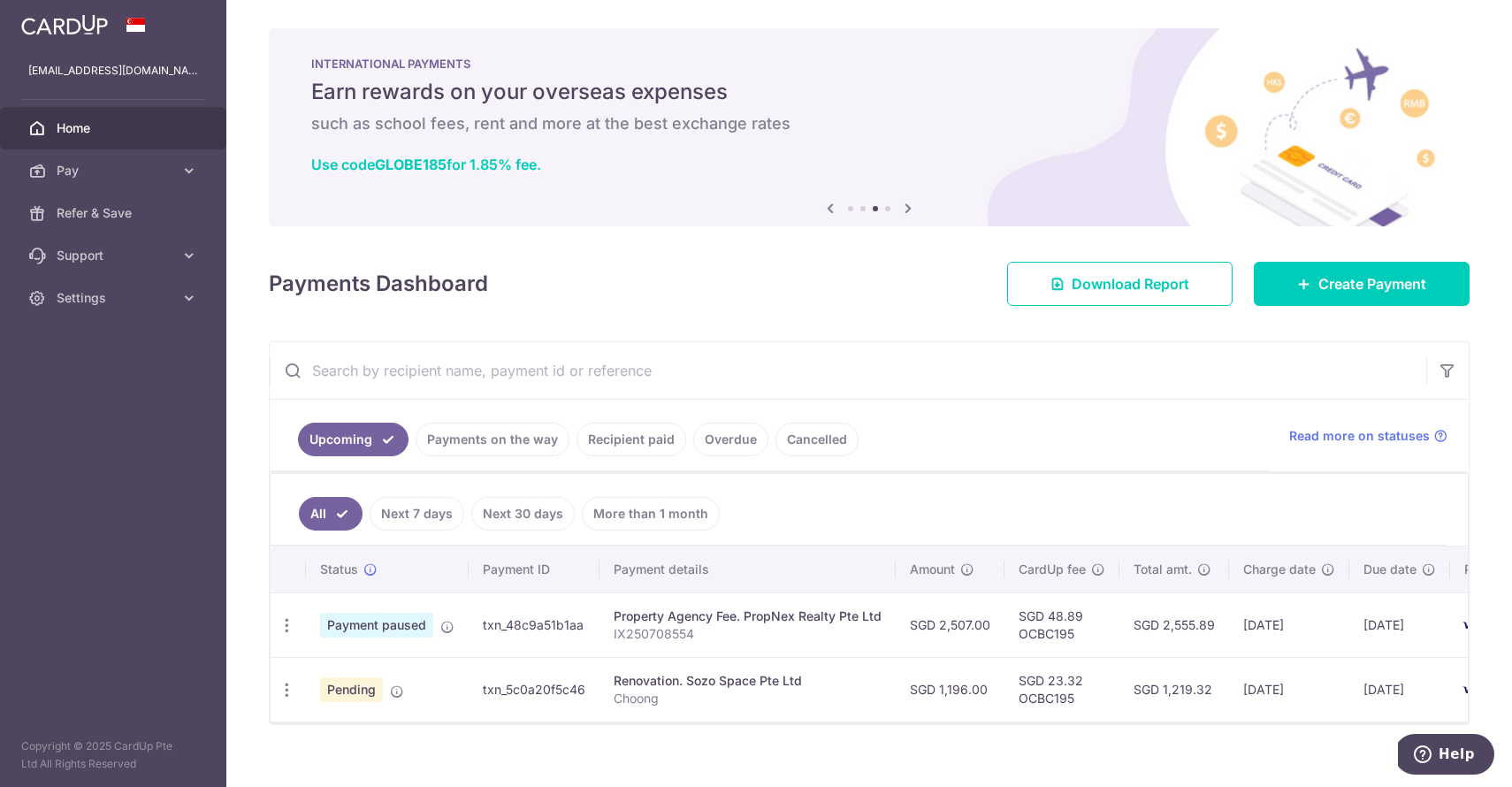
click at [81, 122] on span "Home" at bounding box center [114, 128] width 117 height 17
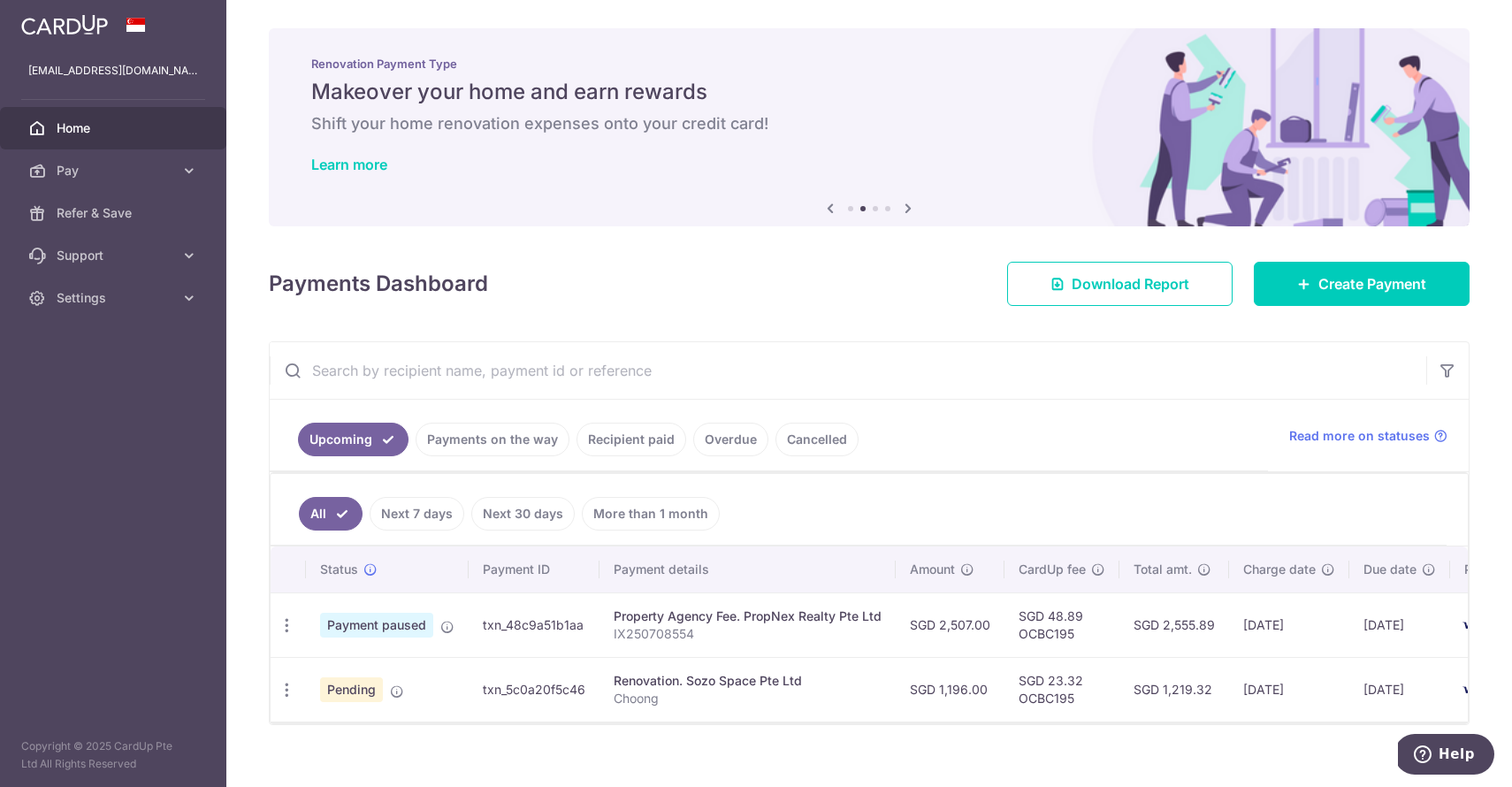
click at [95, 133] on span "Home" at bounding box center [114, 128] width 117 height 17
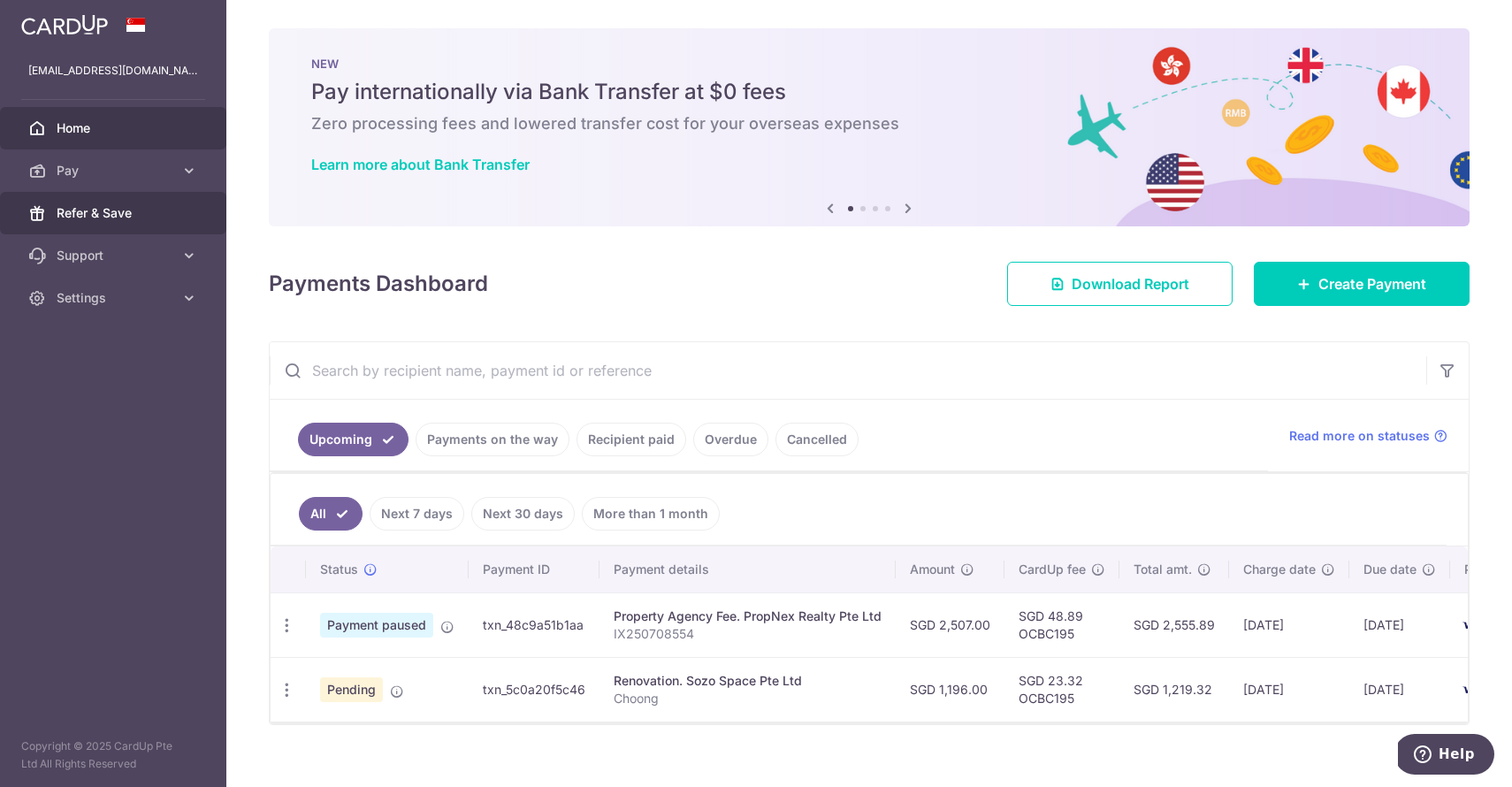
click at [74, 210] on span "Refer & Save" at bounding box center [114, 212] width 117 height 17
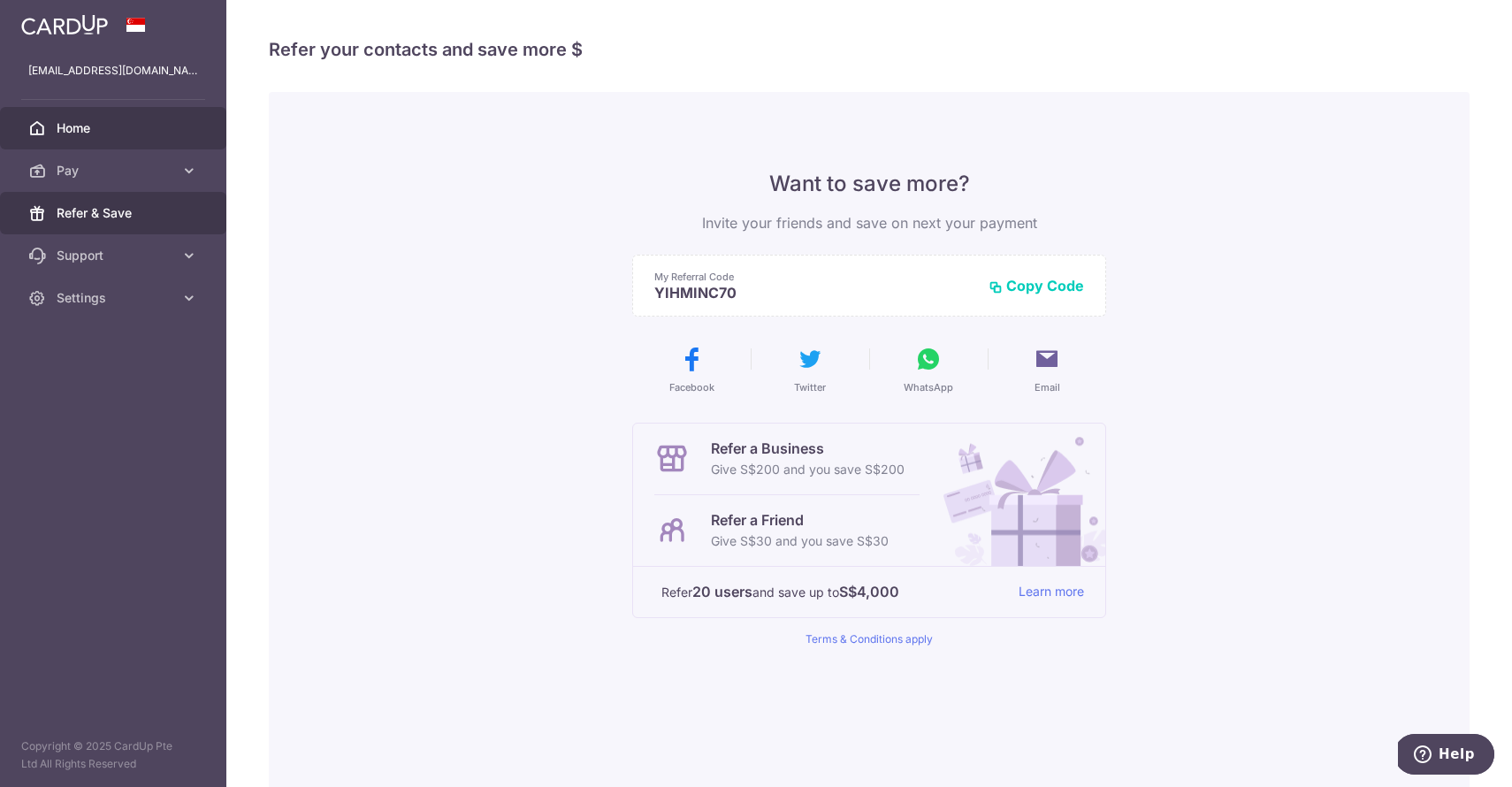
click at [98, 124] on span "Home" at bounding box center [114, 128] width 117 height 17
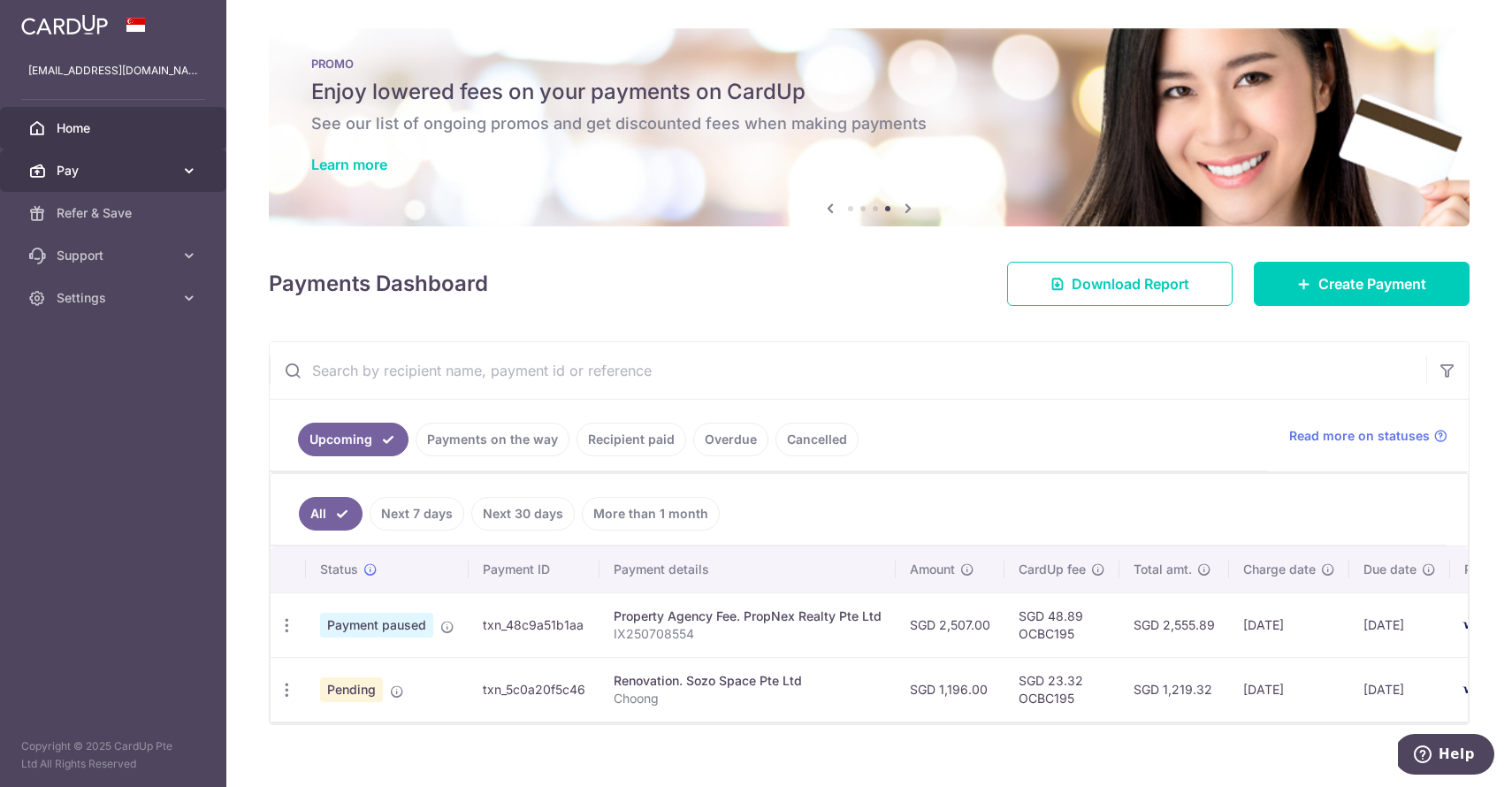
click at [75, 164] on span "Pay" at bounding box center [114, 170] width 117 height 17
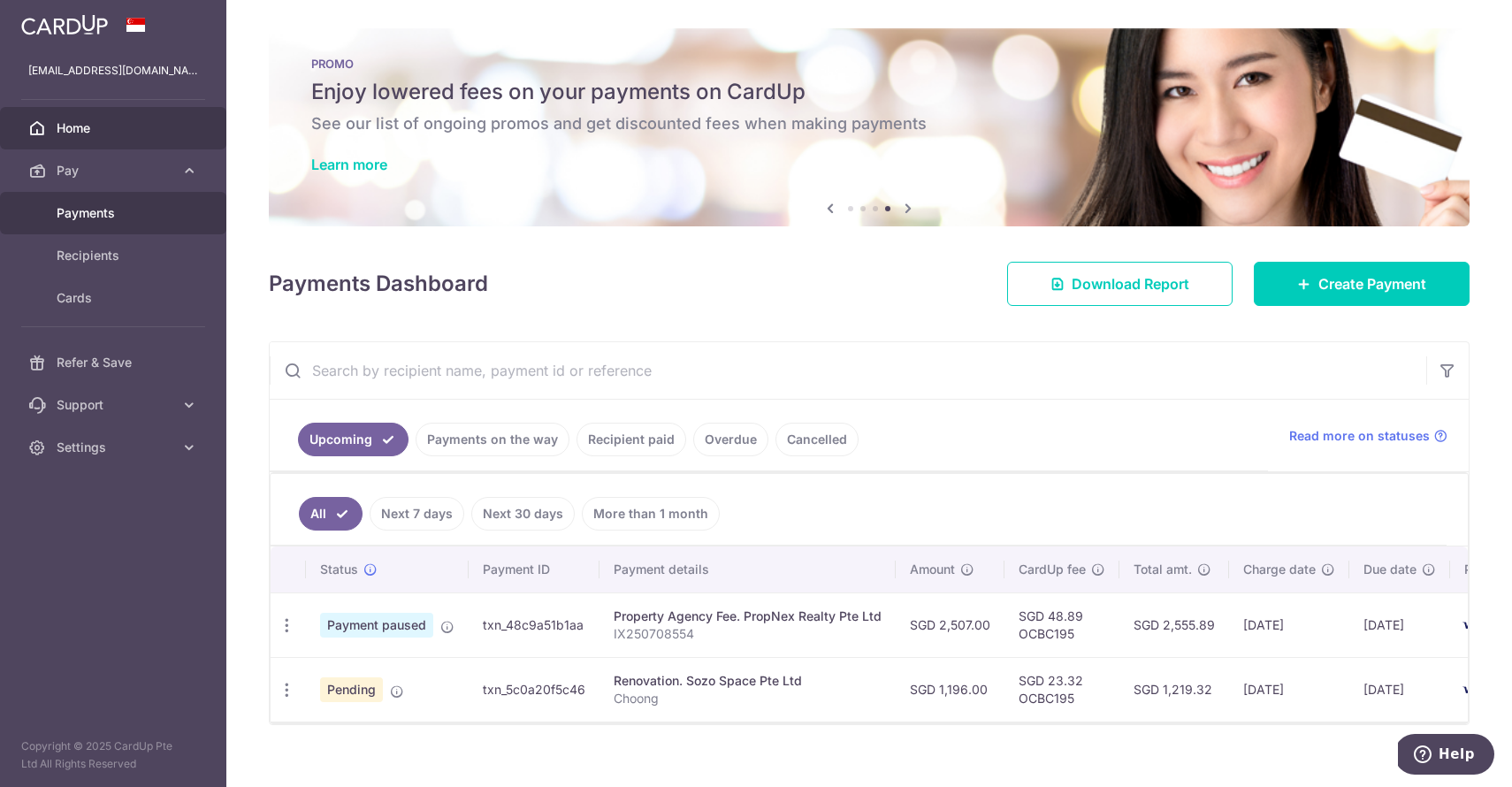
click at [78, 212] on span "Payments" at bounding box center [114, 212] width 117 height 17
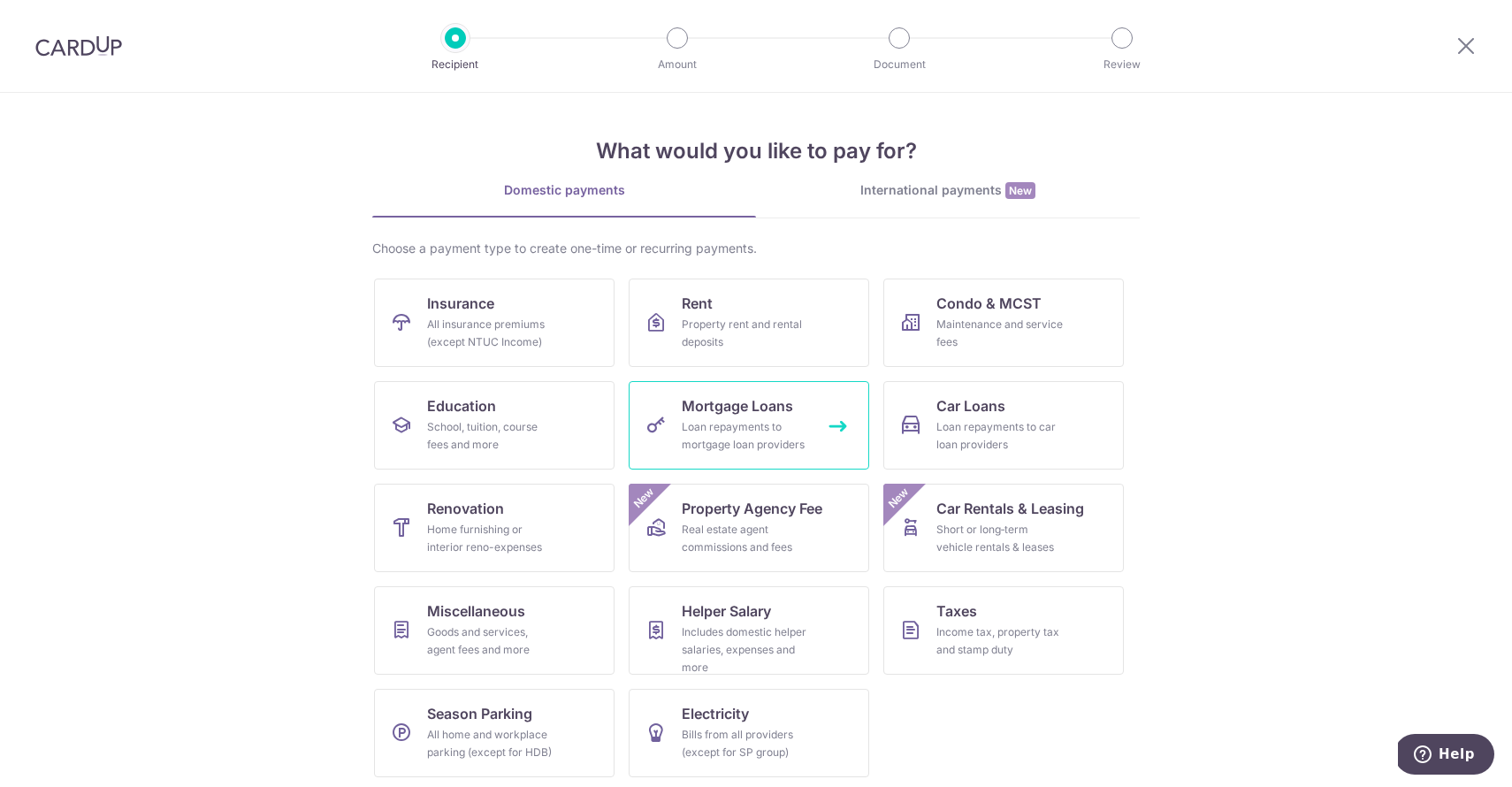
click at [707, 432] on div "Loan repayments to mortgage loan providers" at bounding box center [745, 436] width 127 height 35
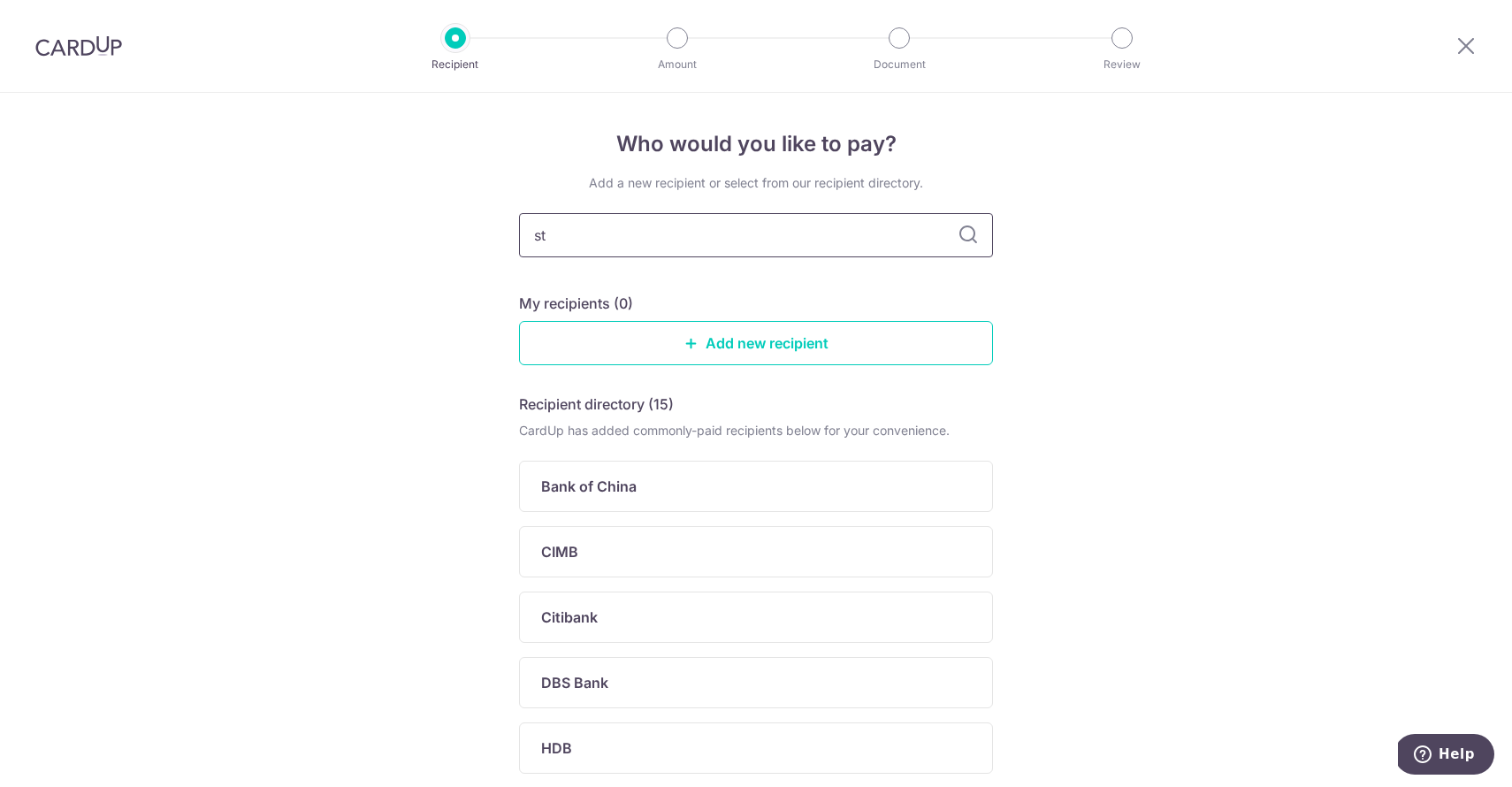
type input "s"
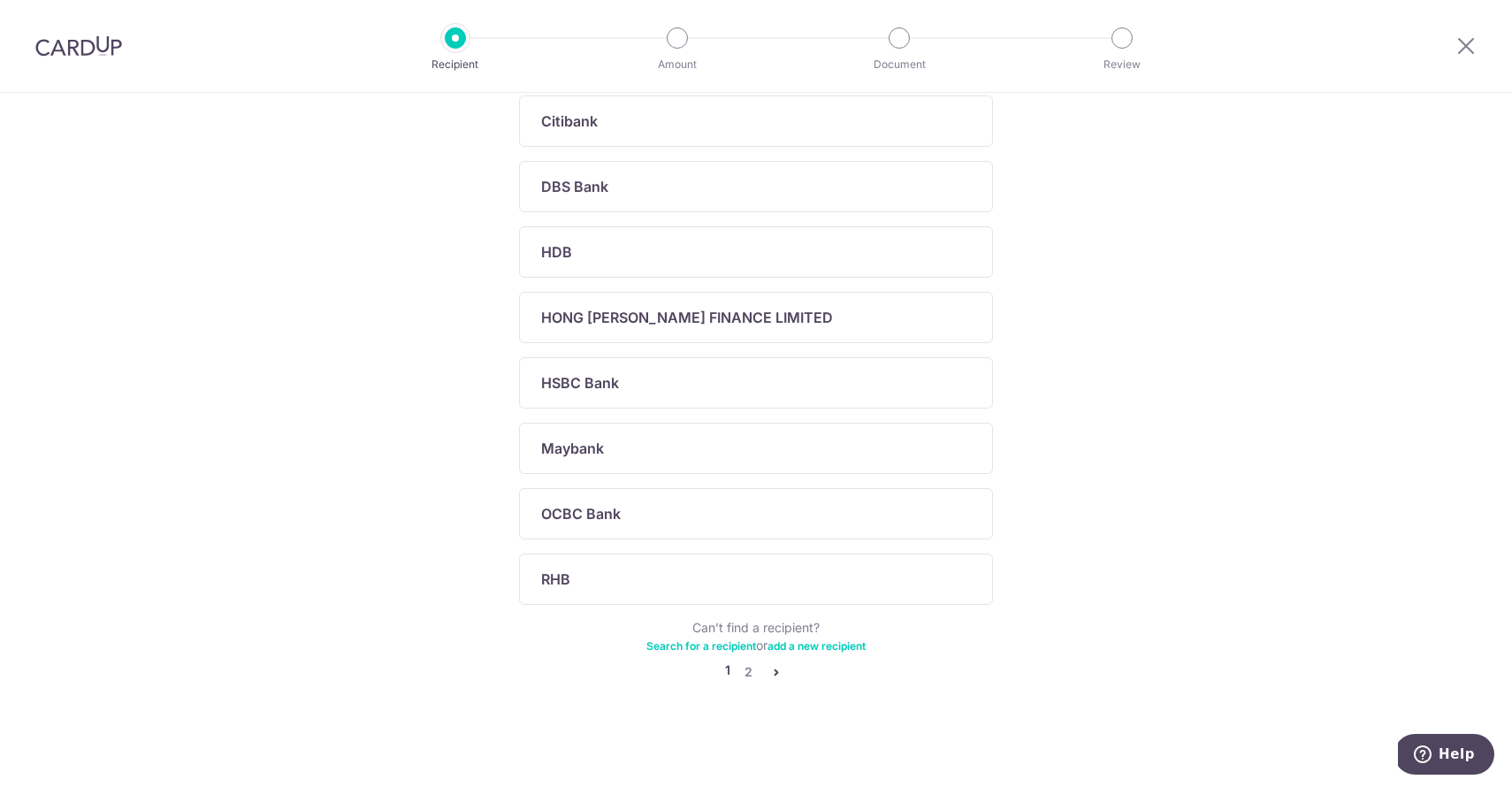
scroll to position [497, 0]
click at [750, 676] on link "2" at bounding box center [748, 672] width 21 height 21
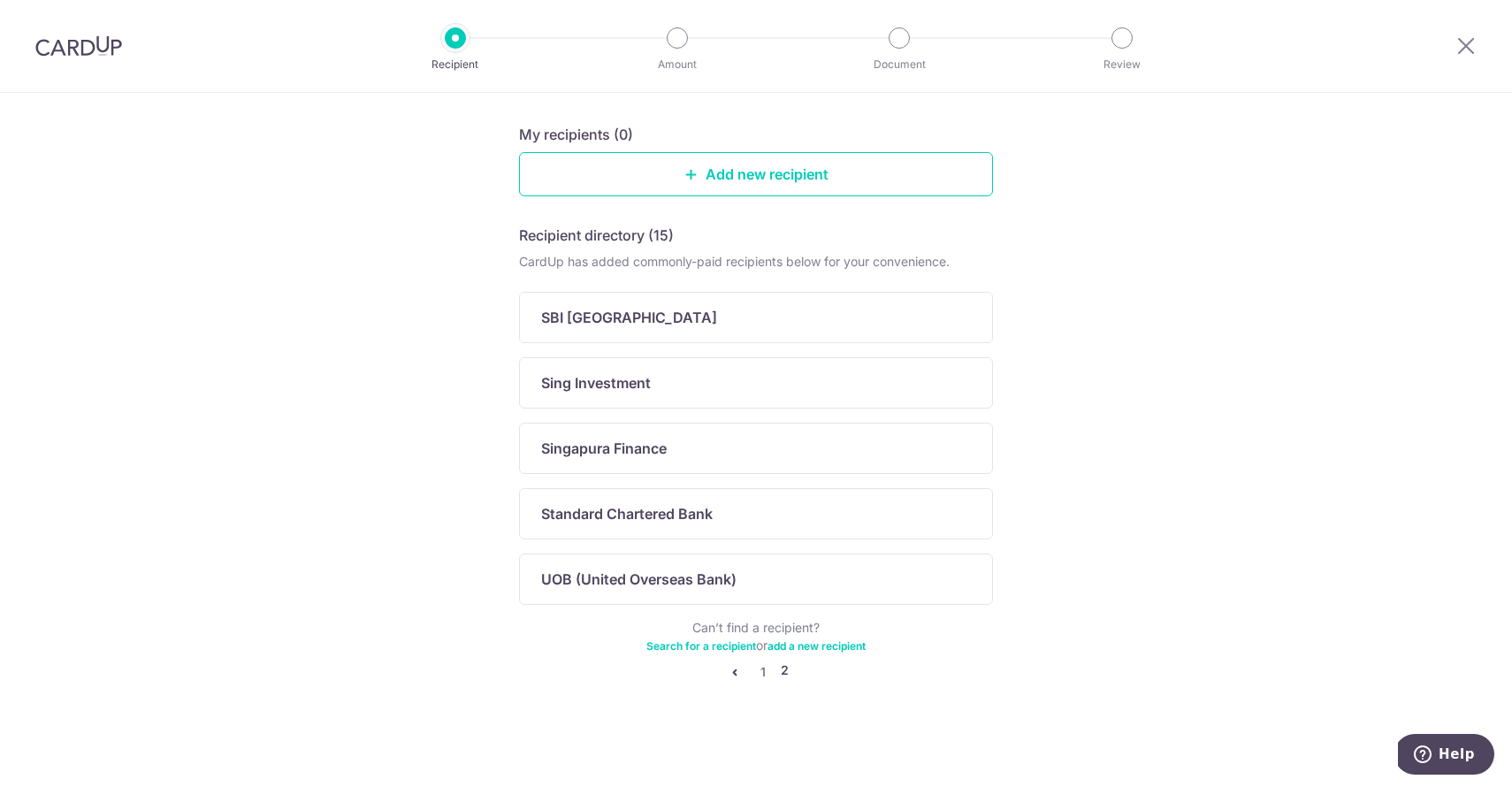
scroll to position [0, 0]
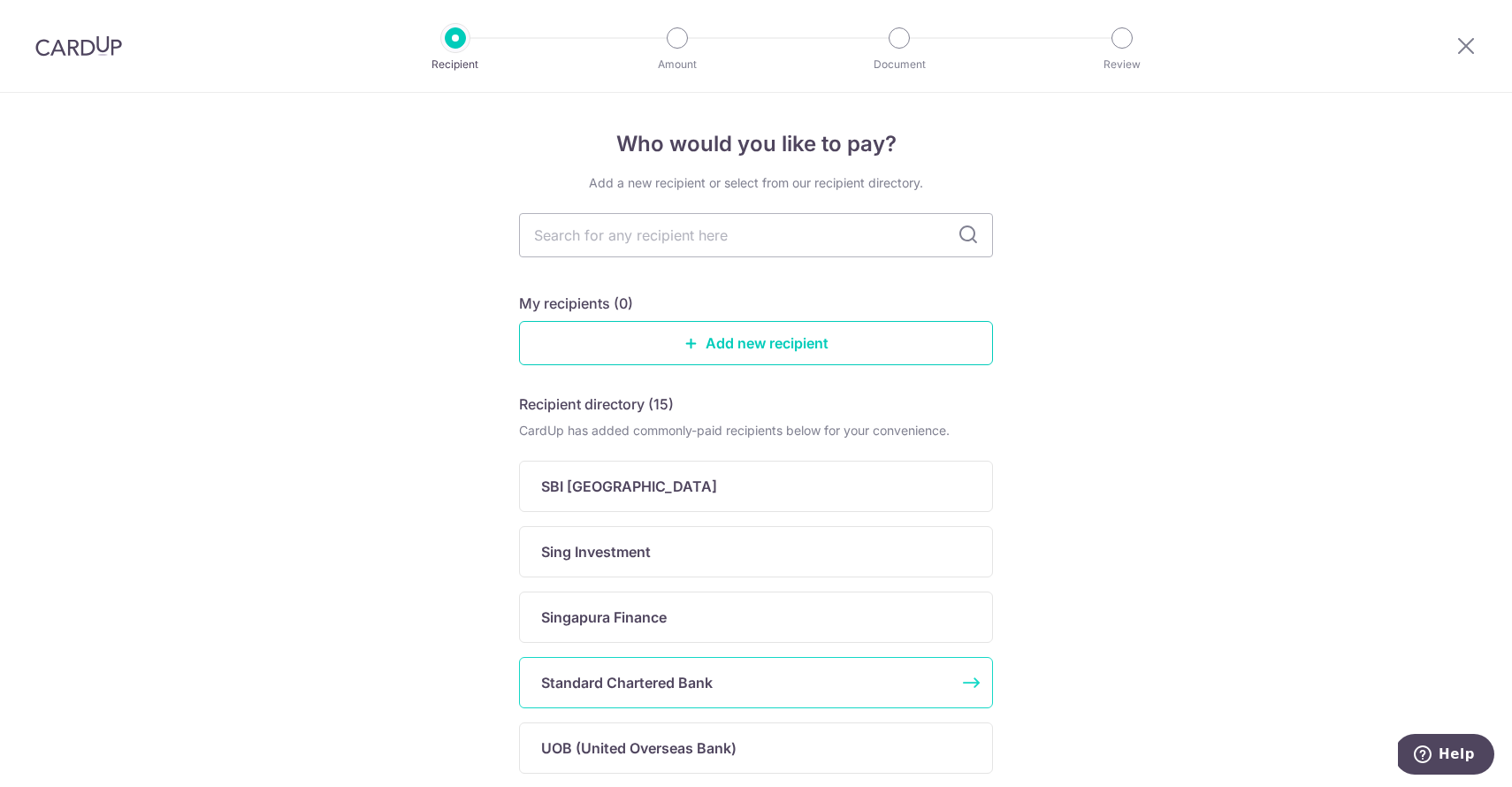
click at [752, 674] on div "Standard Chartered Bank" at bounding box center [745, 683] width 408 height 21
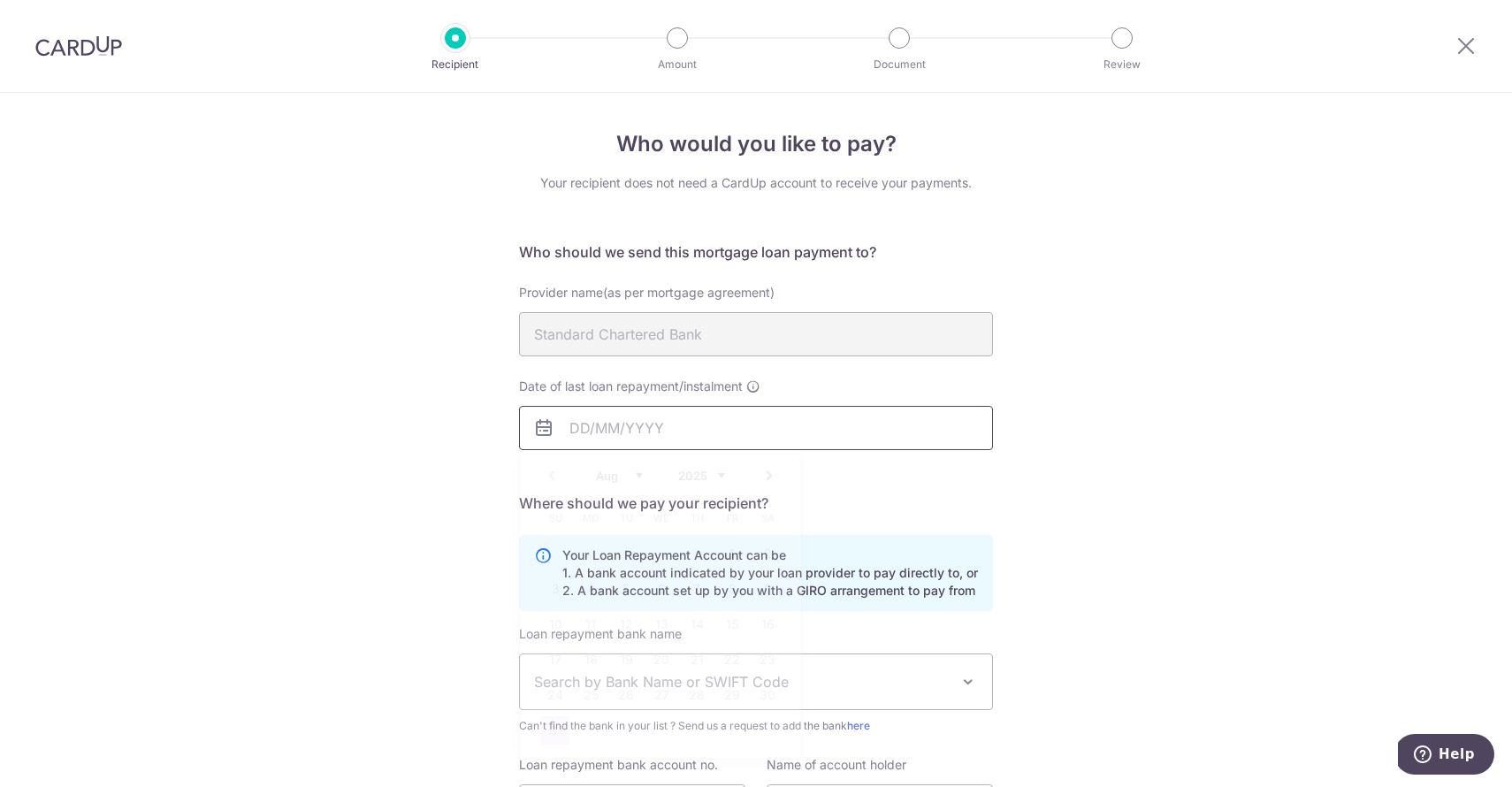
click at [676, 428] on input "Date of last loan repayment/instalment" at bounding box center [756, 428] width 474 height 44
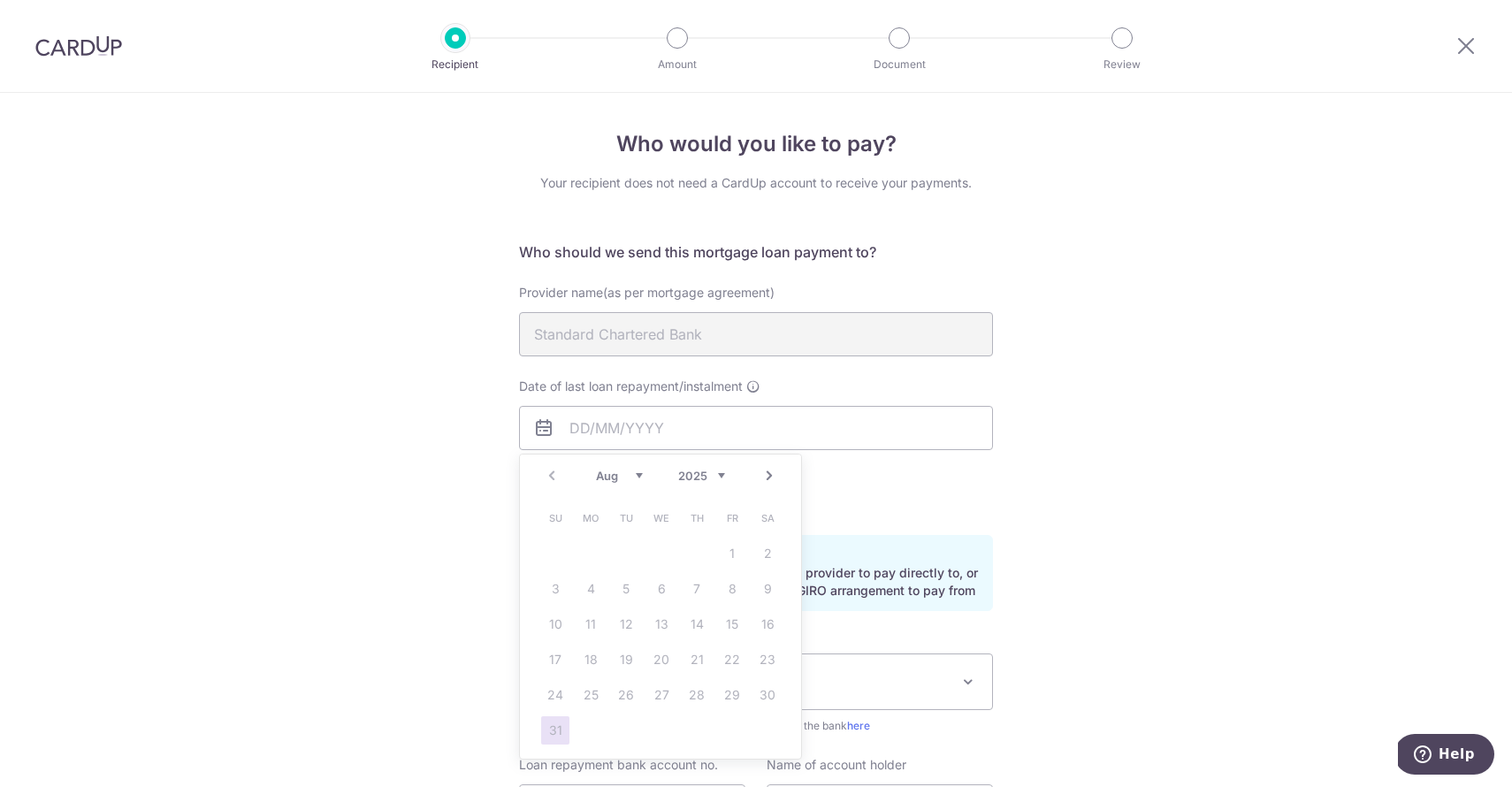
click at [767, 472] on link "Next" at bounding box center [769, 476] width 21 height 21
click at [582, 546] on link "1" at bounding box center [590, 553] width 28 height 28
type input "01/09/2025"
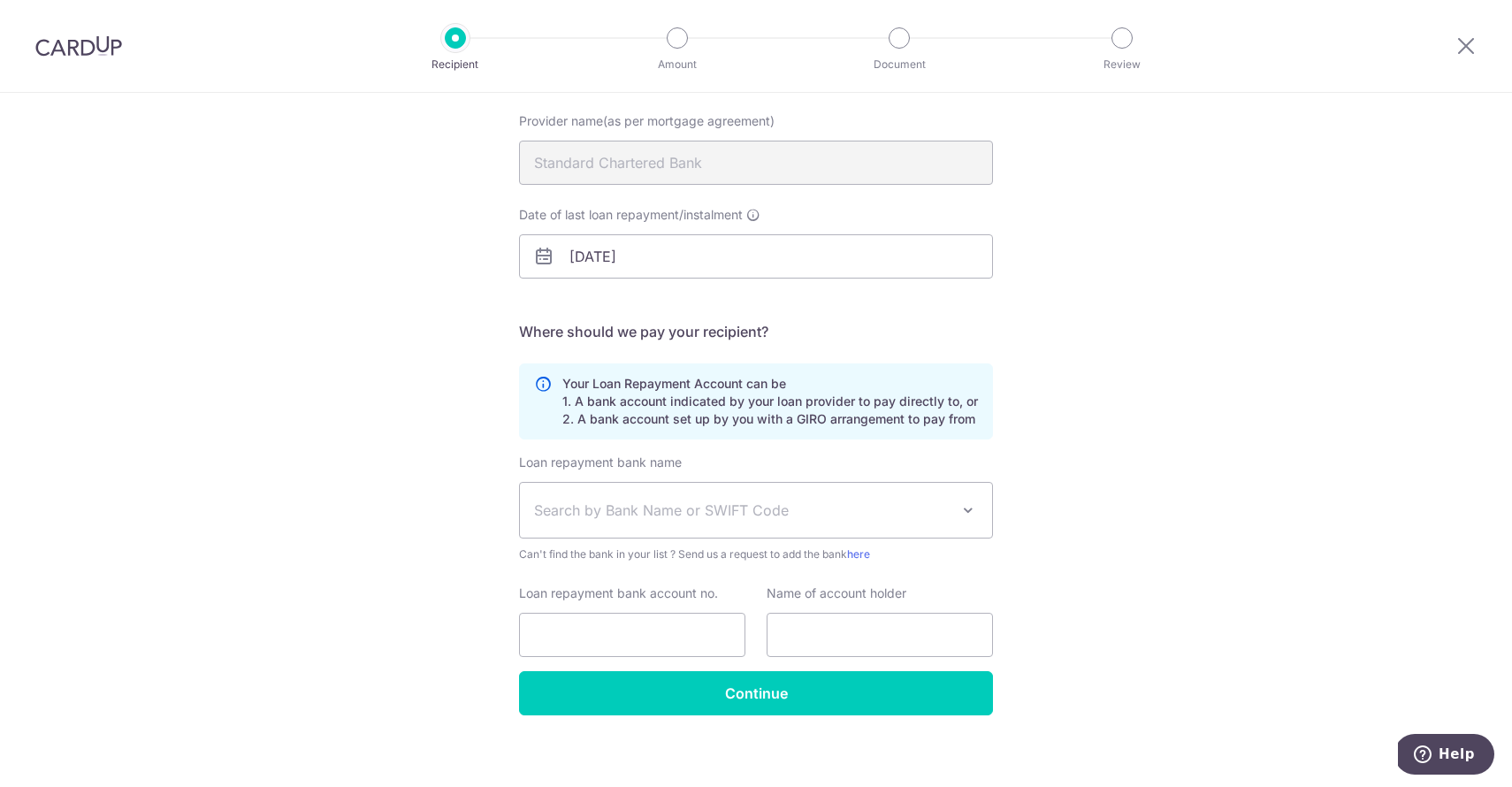
scroll to position [176, 0]
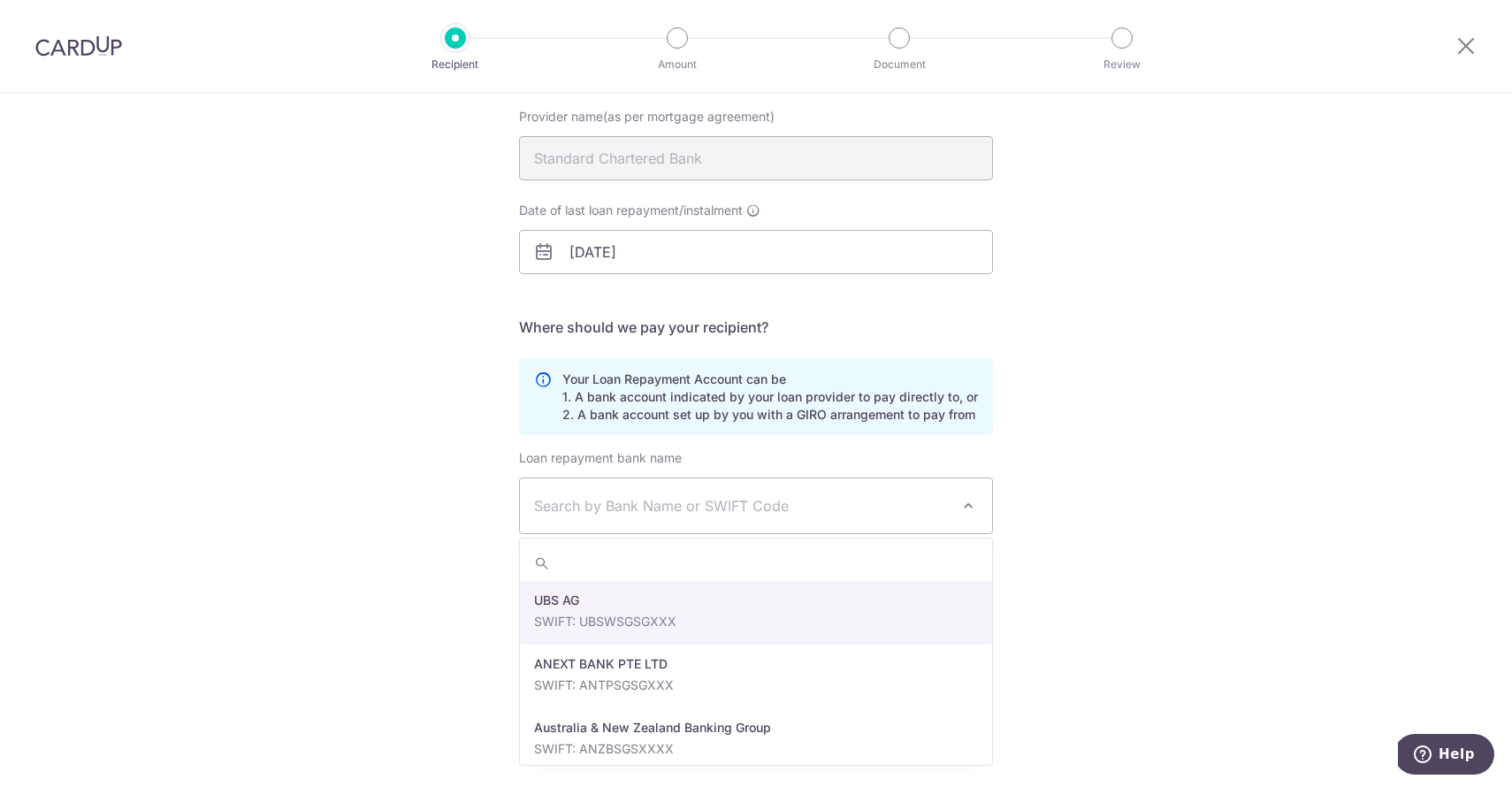
click at [600, 517] on span "Search by Bank Name or SWIFT Code" at bounding box center [756, 506] width 472 height 54
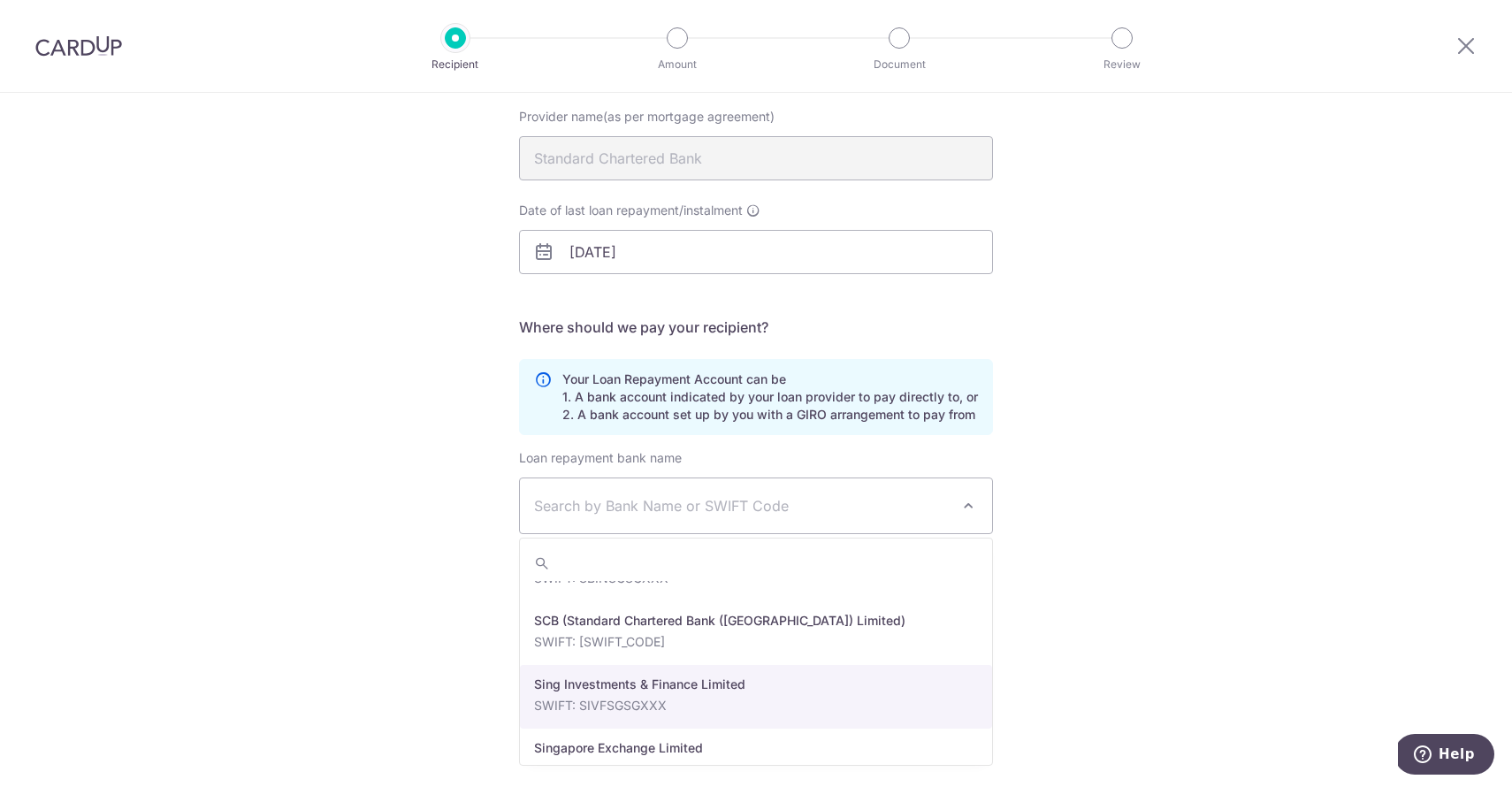
scroll to position [3290, 0]
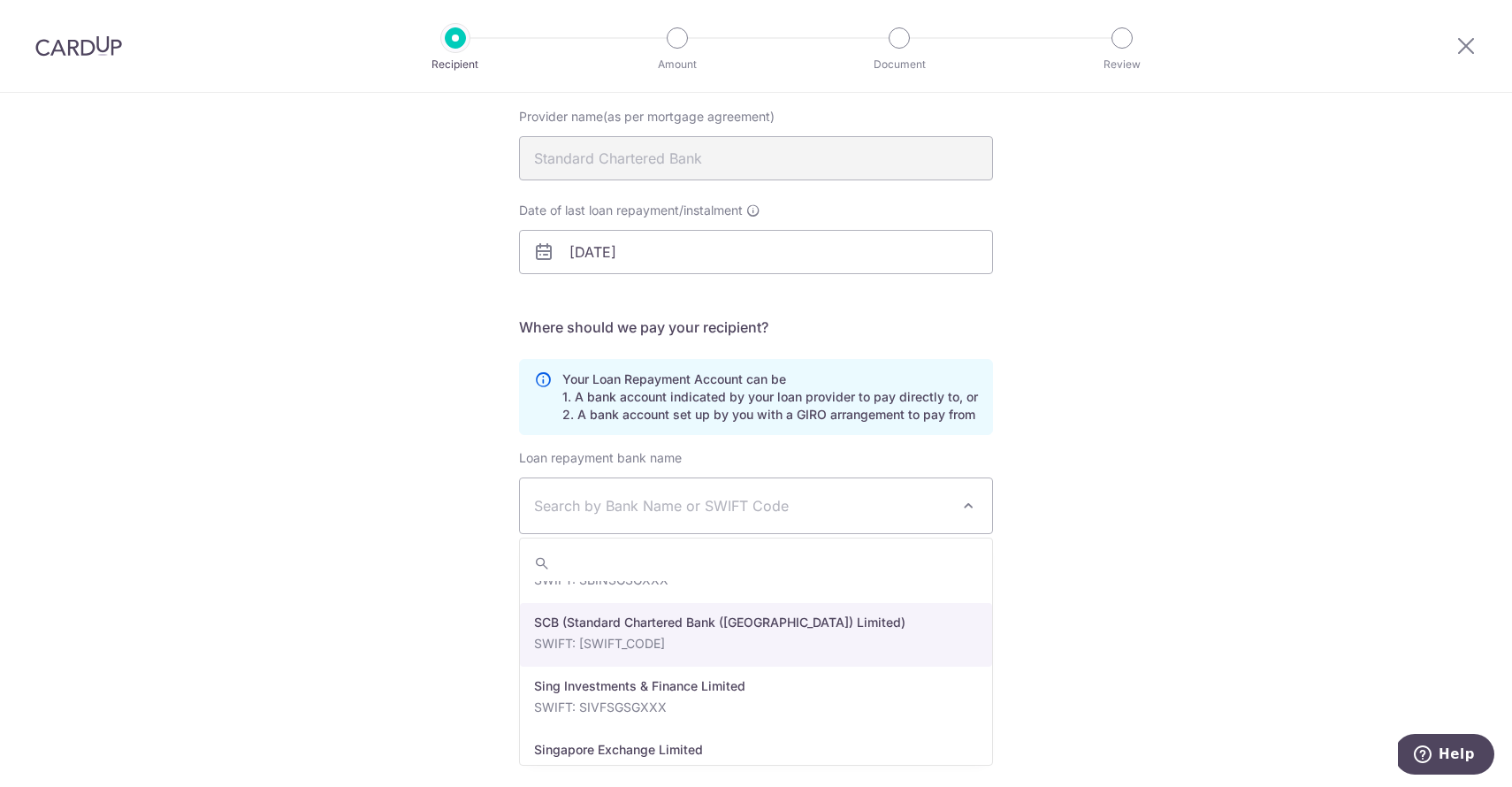
select select "14"
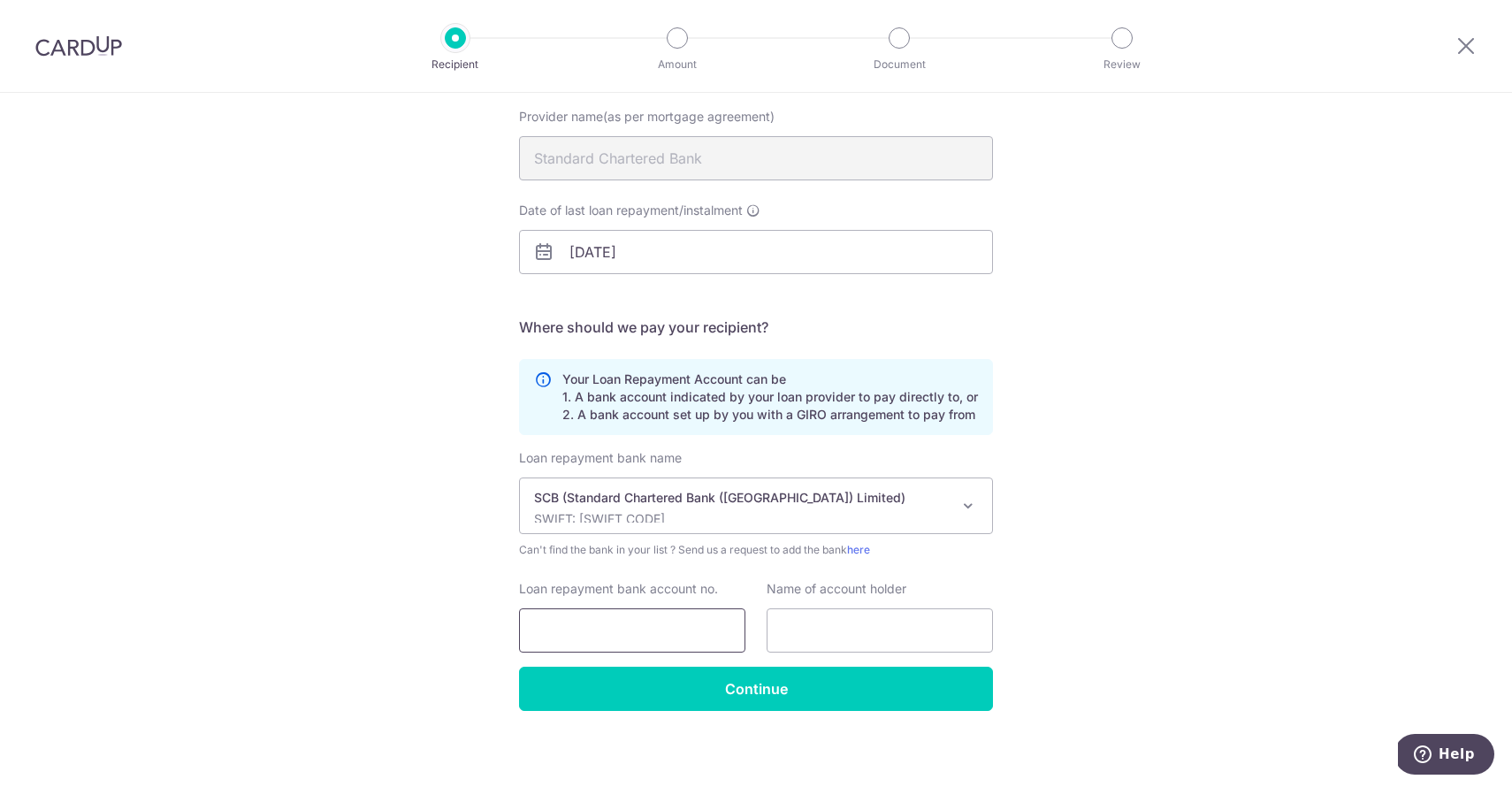
click at [619, 632] on input "Loan repayment bank account no." at bounding box center [632, 630] width 226 height 44
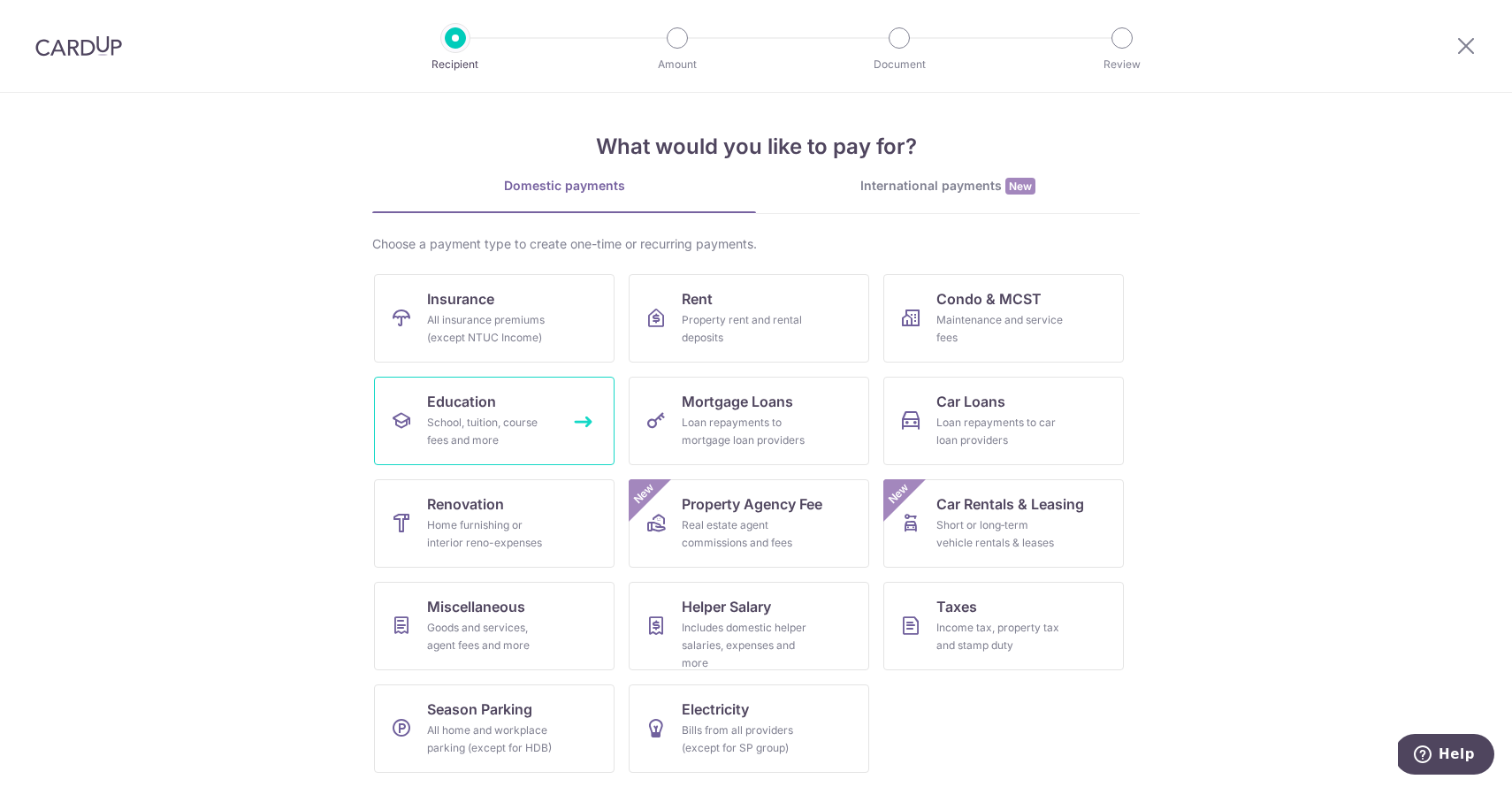
scroll to position [5, 0]
click at [1006, 412] on link "Car Loans Loan repayments to car loan providers" at bounding box center [1004, 420] width 241 height 88
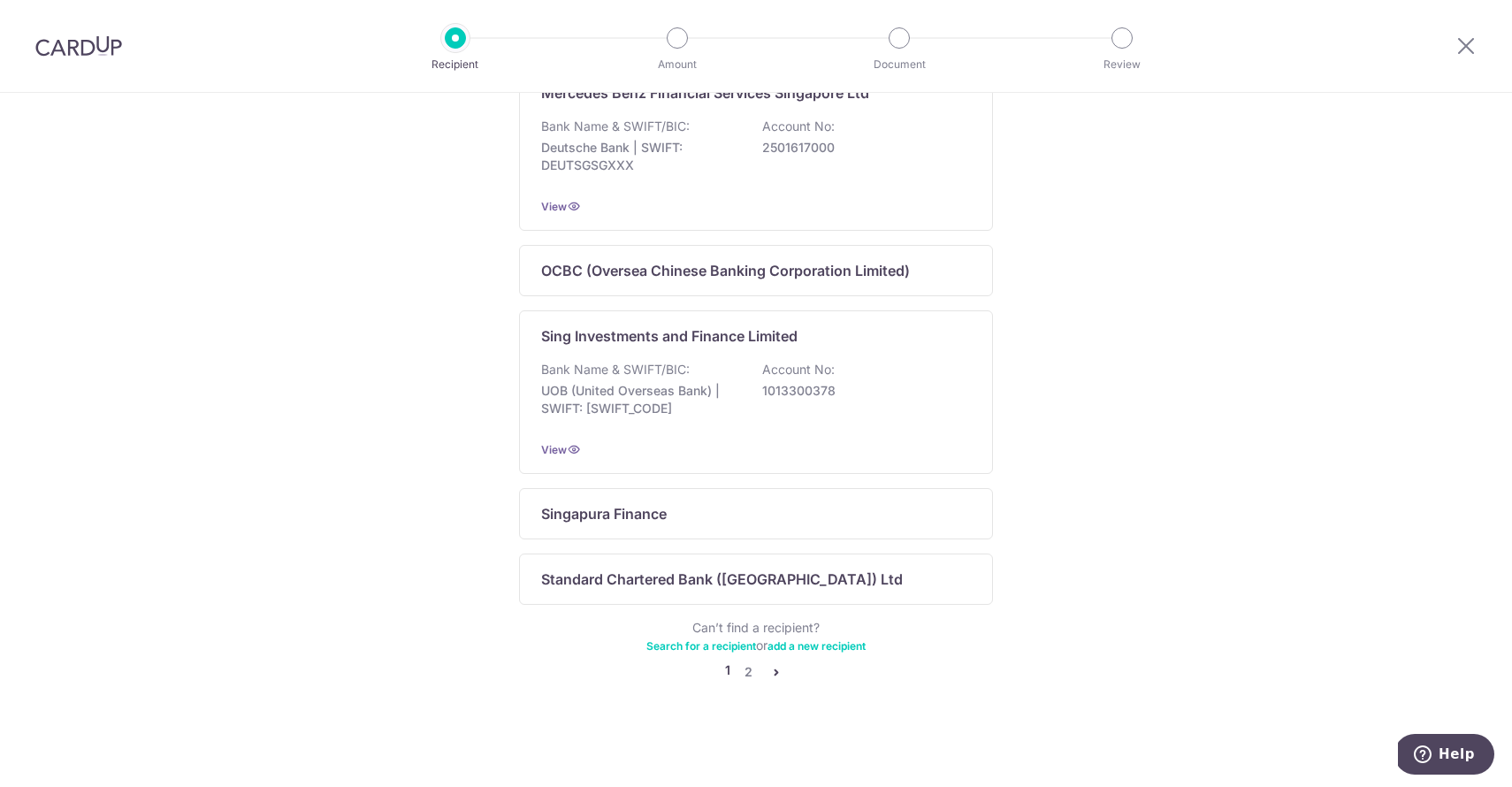
scroll to position [1058, 0]
click at [749, 676] on link "2" at bounding box center [748, 672] width 21 height 21
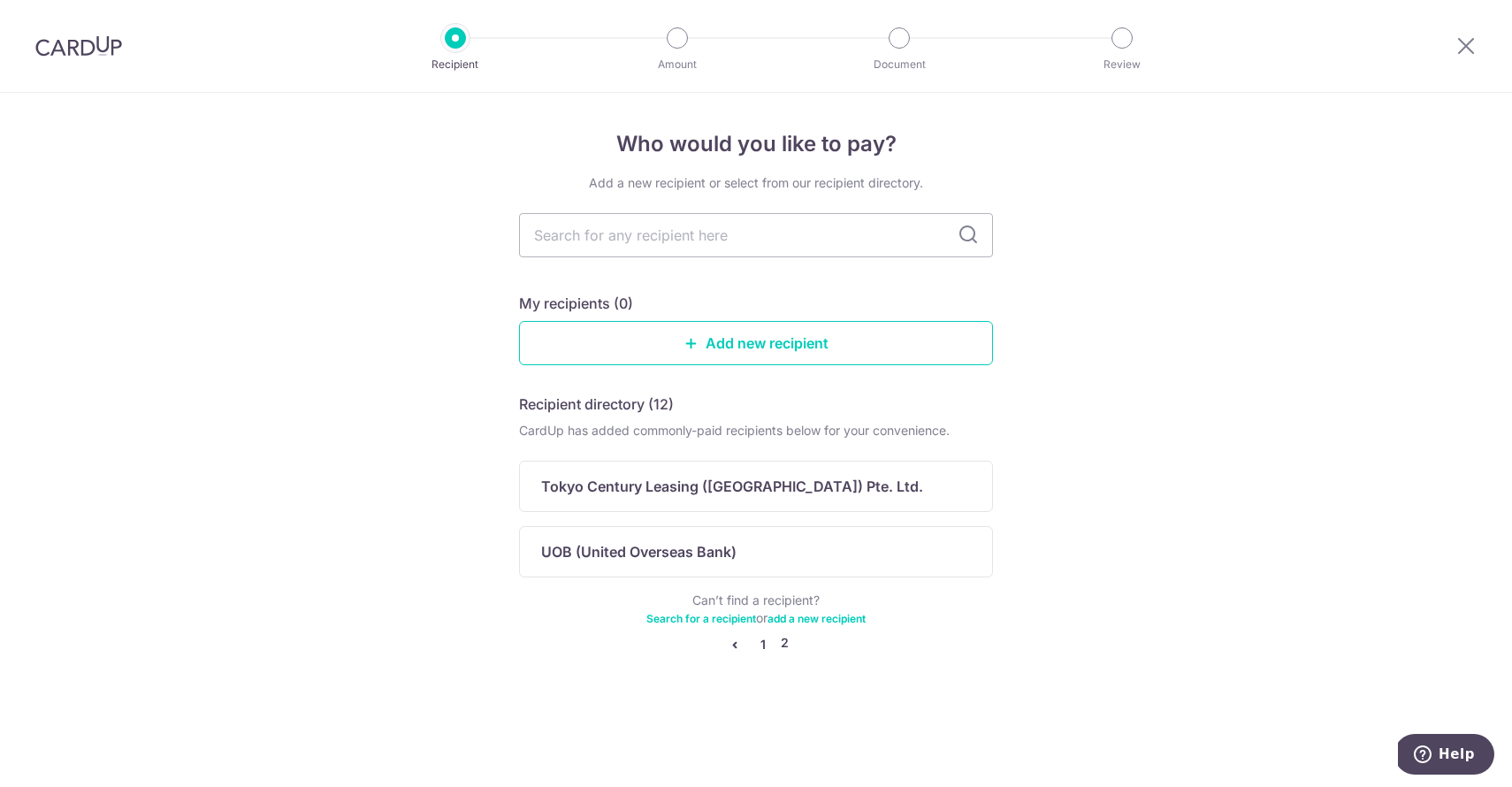
click at [757, 644] on link "1" at bounding box center [762, 644] width 21 height 21
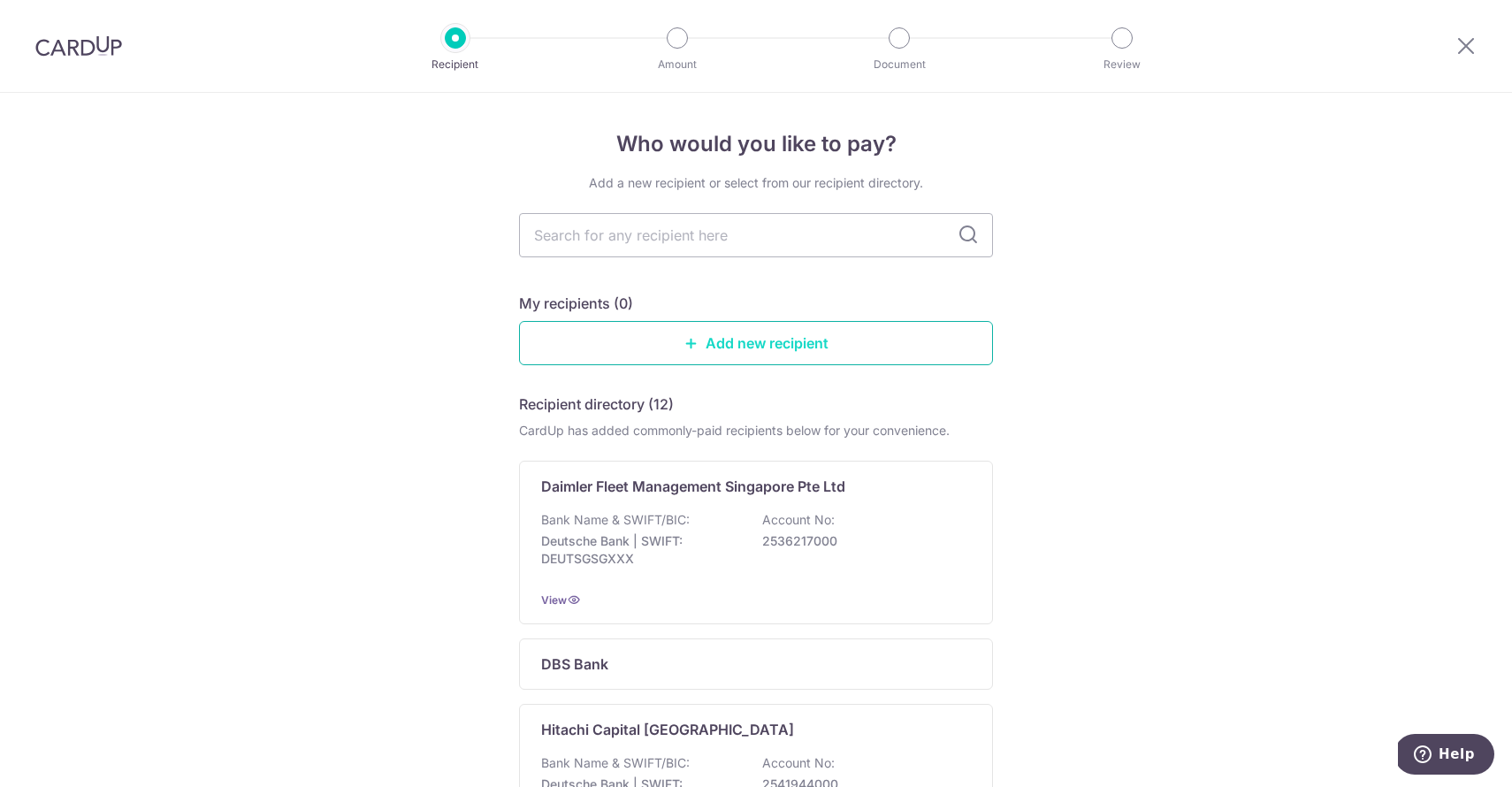
click at [755, 349] on link "Add new recipient" at bounding box center [756, 343] width 474 height 44
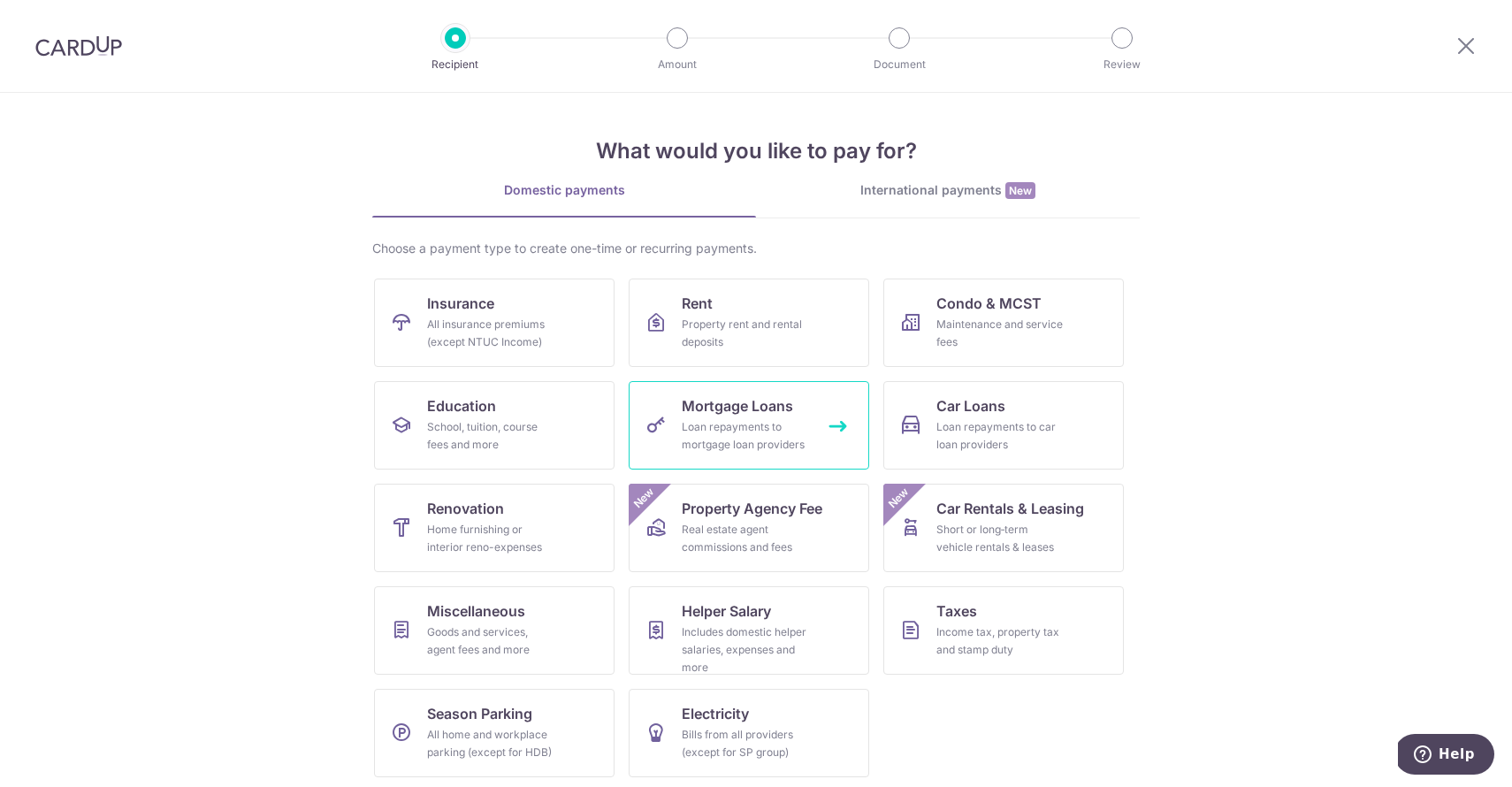
click at [809, 449] on div "Loan repayments to mortgage loan providers" at bounding box center [745, 436] width 127 height 35
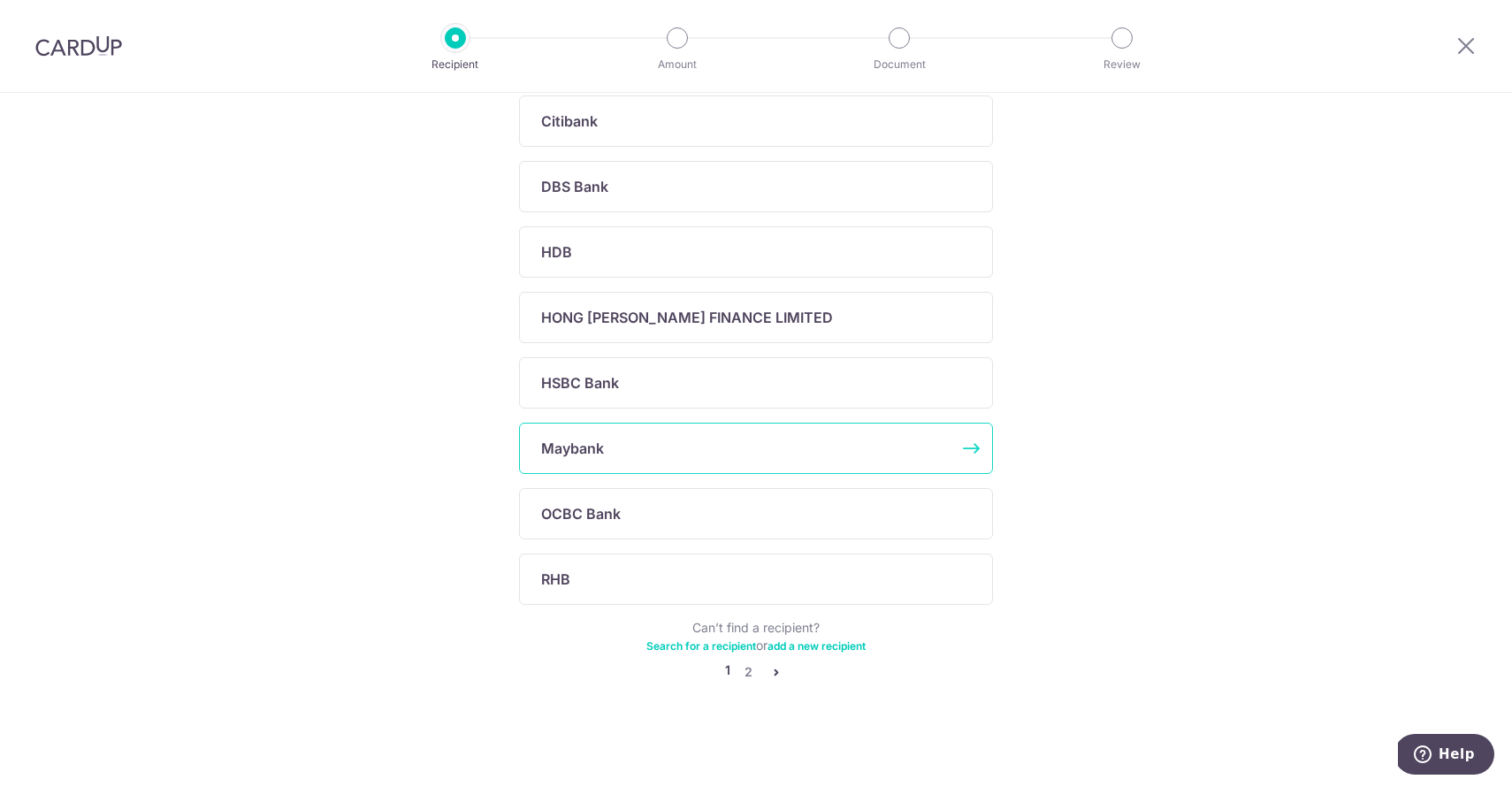
scroll to position [497, 0]
click at [749, 668] on link "2" at bounding box center [748, 672] width 21 height 21
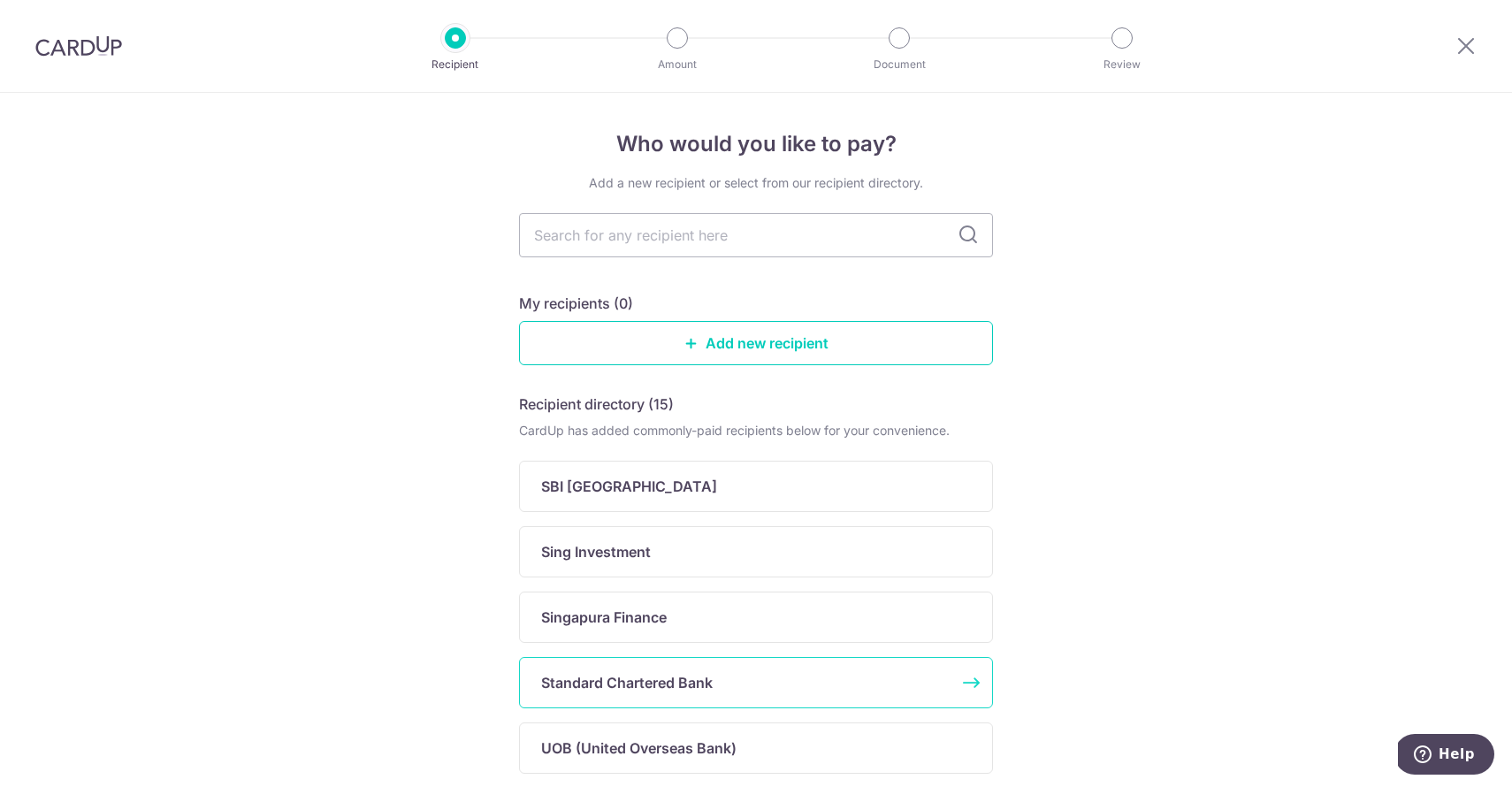
click at [722, 675] on div "Standard Chartered Bank" at bounding box center [745, 683] width 408 height 21
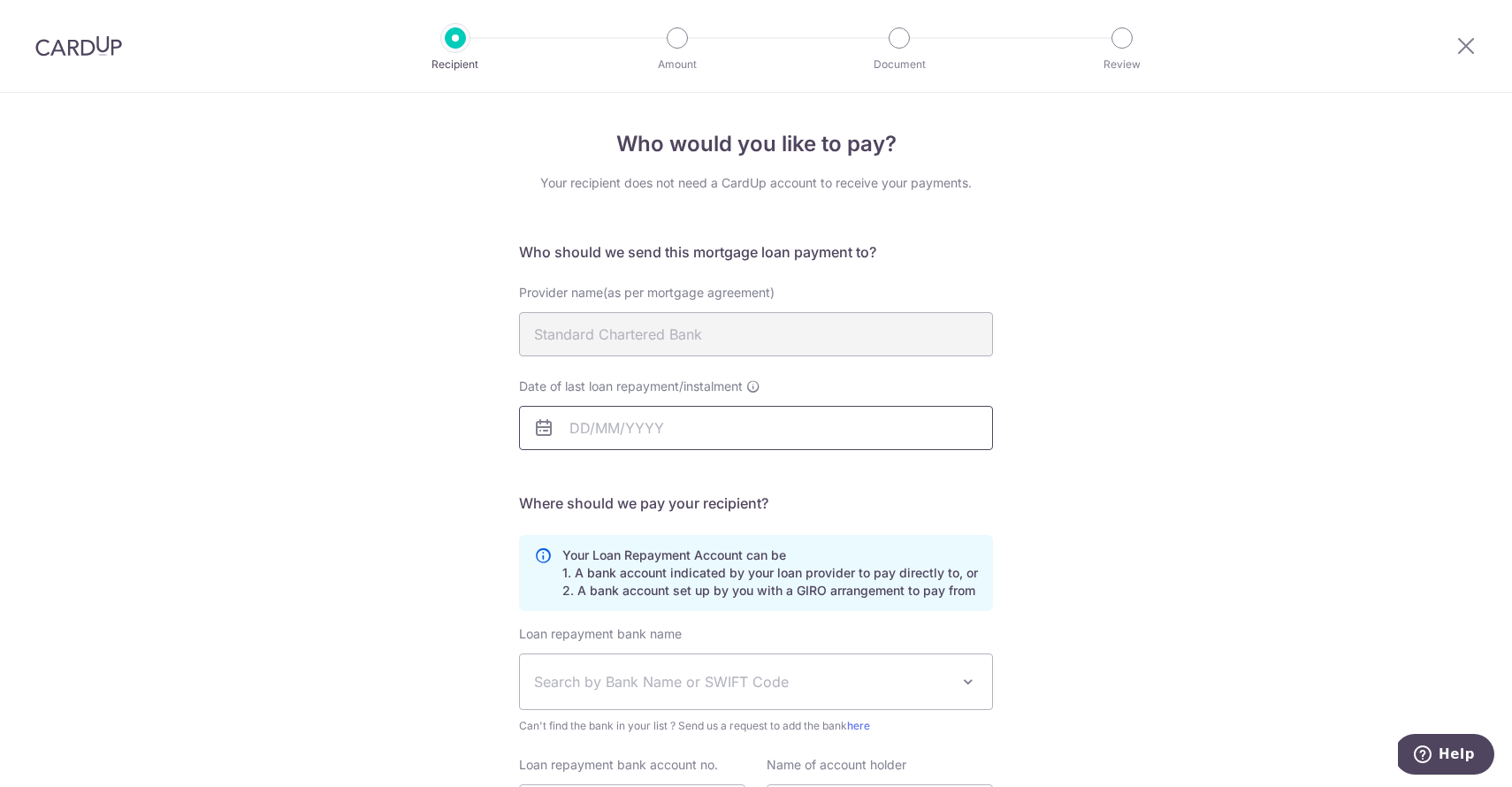
click at [687, 428] on input "Date of last loan repayment/instalment" at bounding box center [756, 428] width 474 height 44
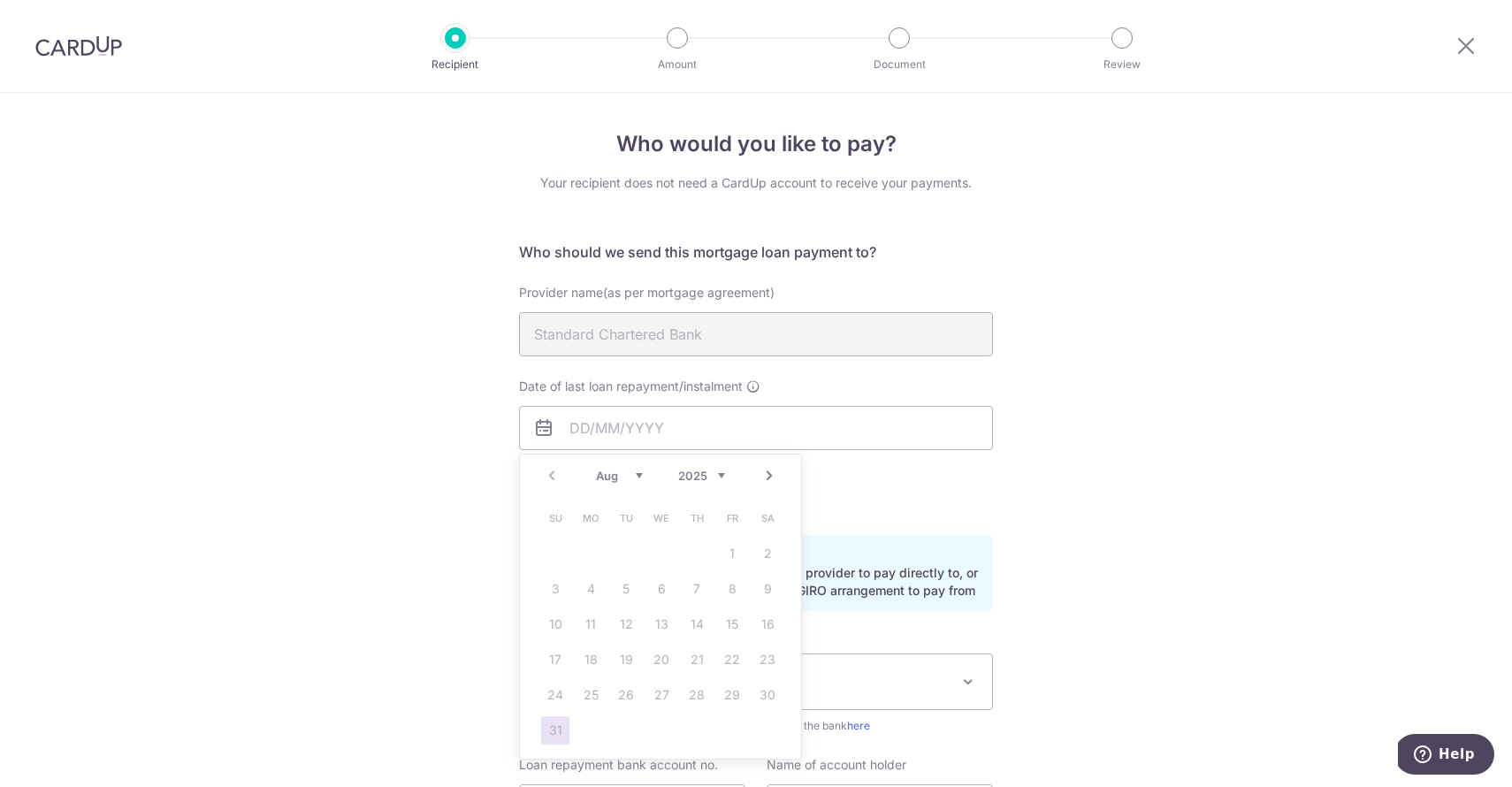
click at [773, 474] on link "Next" at bounding box center [769, 476] width 21 height 21
click at [589, 549] on link "1" at bounding box center [590, 553] width 28 height 28
type input "[DATE]"
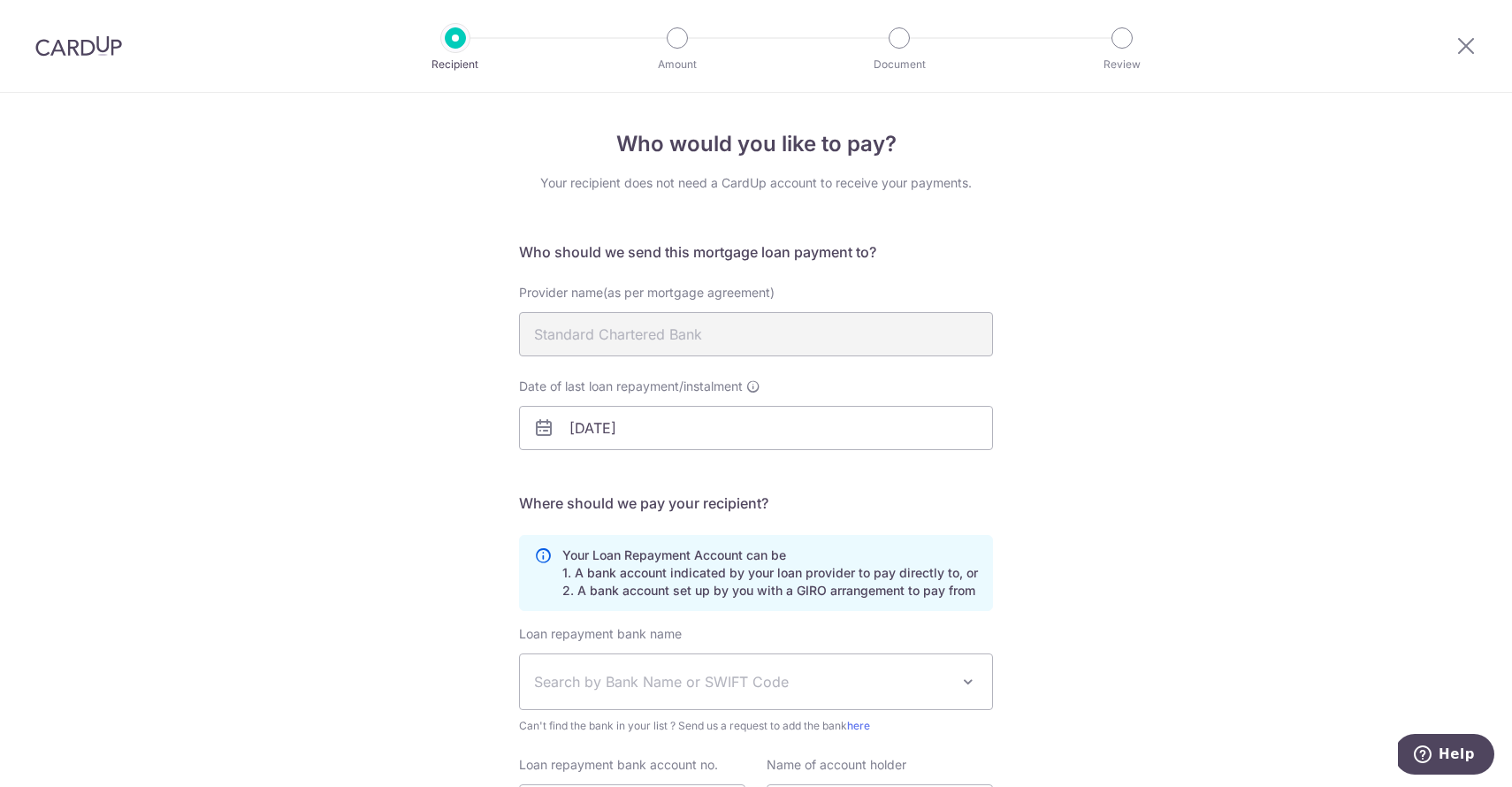
click at [616, 676] on span "Search by Bank Name or SWIFT Code" at bounding box center [742, 682] width 416 height 21
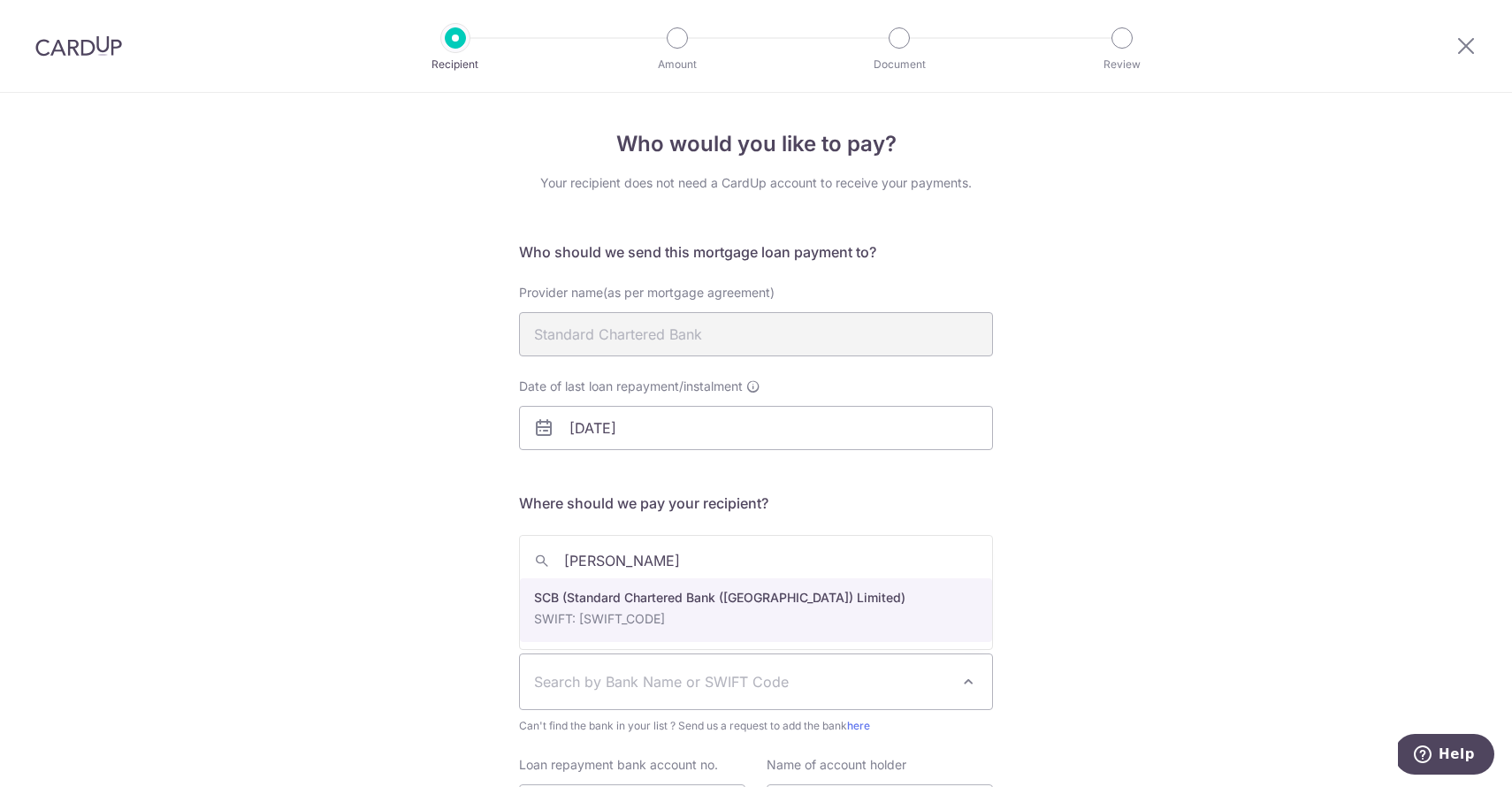
type input "[PERSON_NAME]"
select select "14"
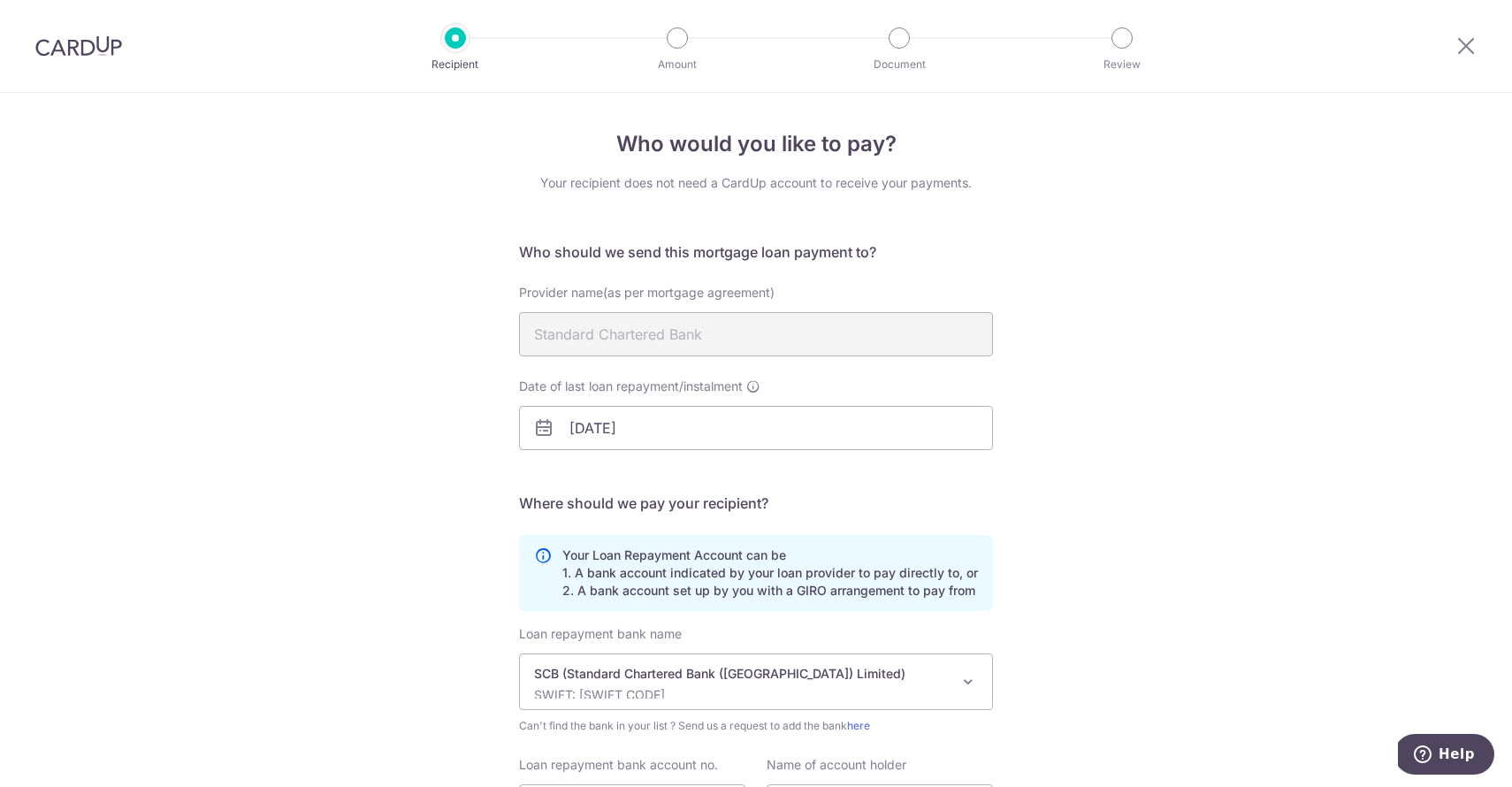
scroll to position [183, 0]
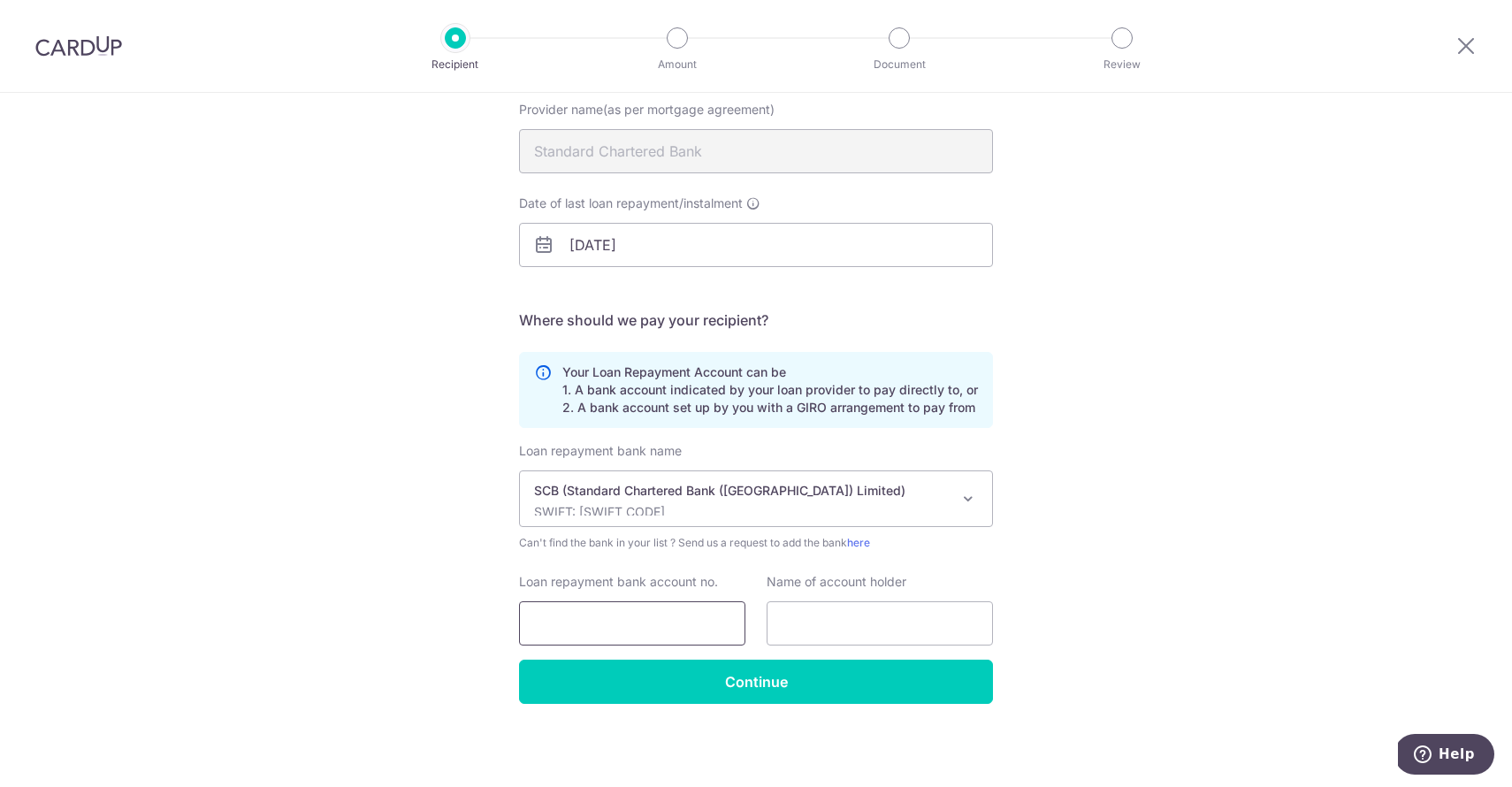
click at [643, 618] on input "Loan repayment bank account no." at bounding box center [632, 624] width 226 height 44
type input "4009814518"
click at [845, 617] on input "text" at bounding box center [879, 624] width 226 height 44
type input "G"
type input "Choong Yih Min / Gilbert Chong"
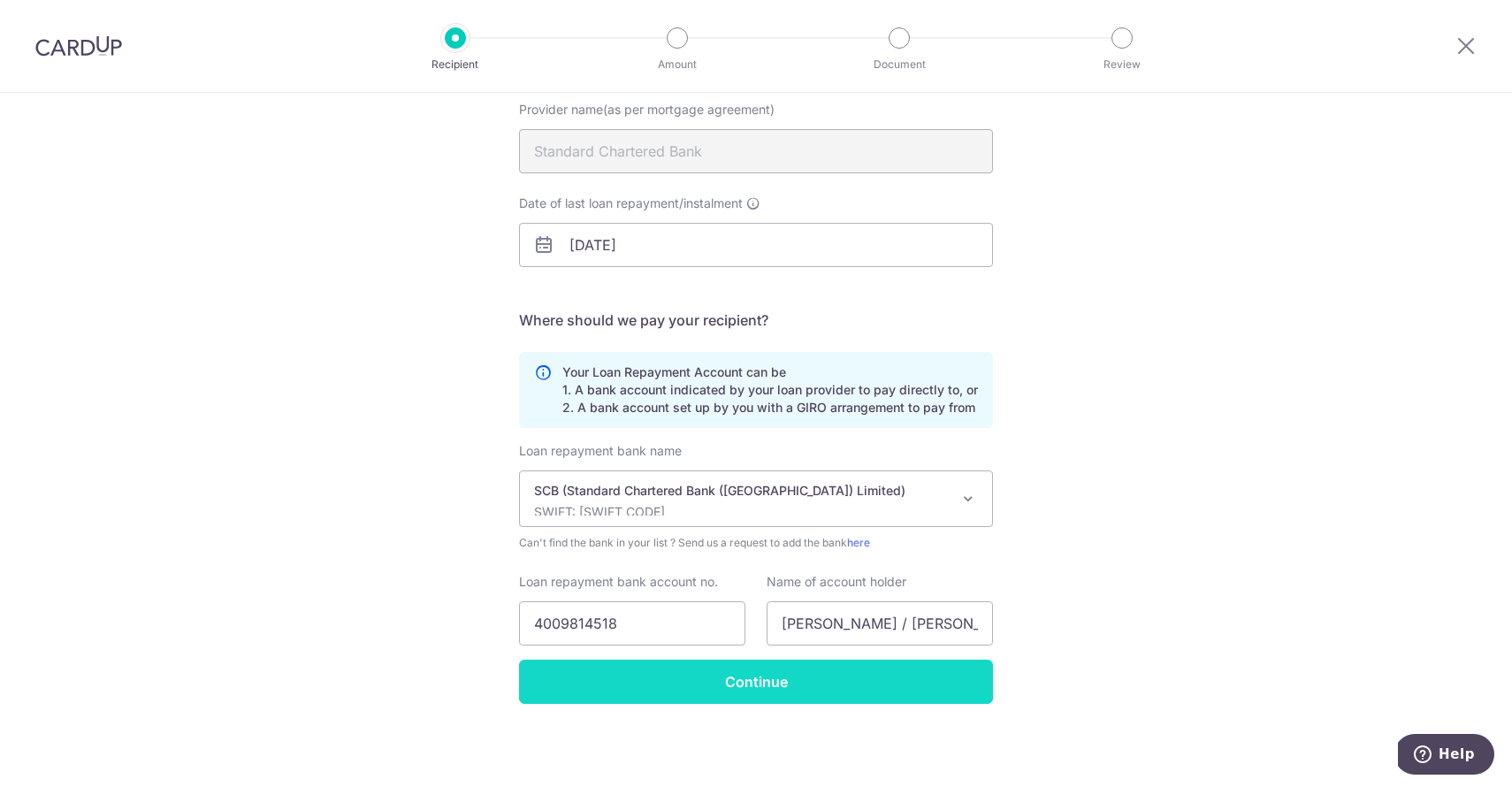
drag, startPoint x: 799, startPoint y: 723, endPoint x: 806, endPoint y: 673, distance: 50.5
click at [806, 673] on input "Continue" at bounding box center [756, 682] width 474 height 44
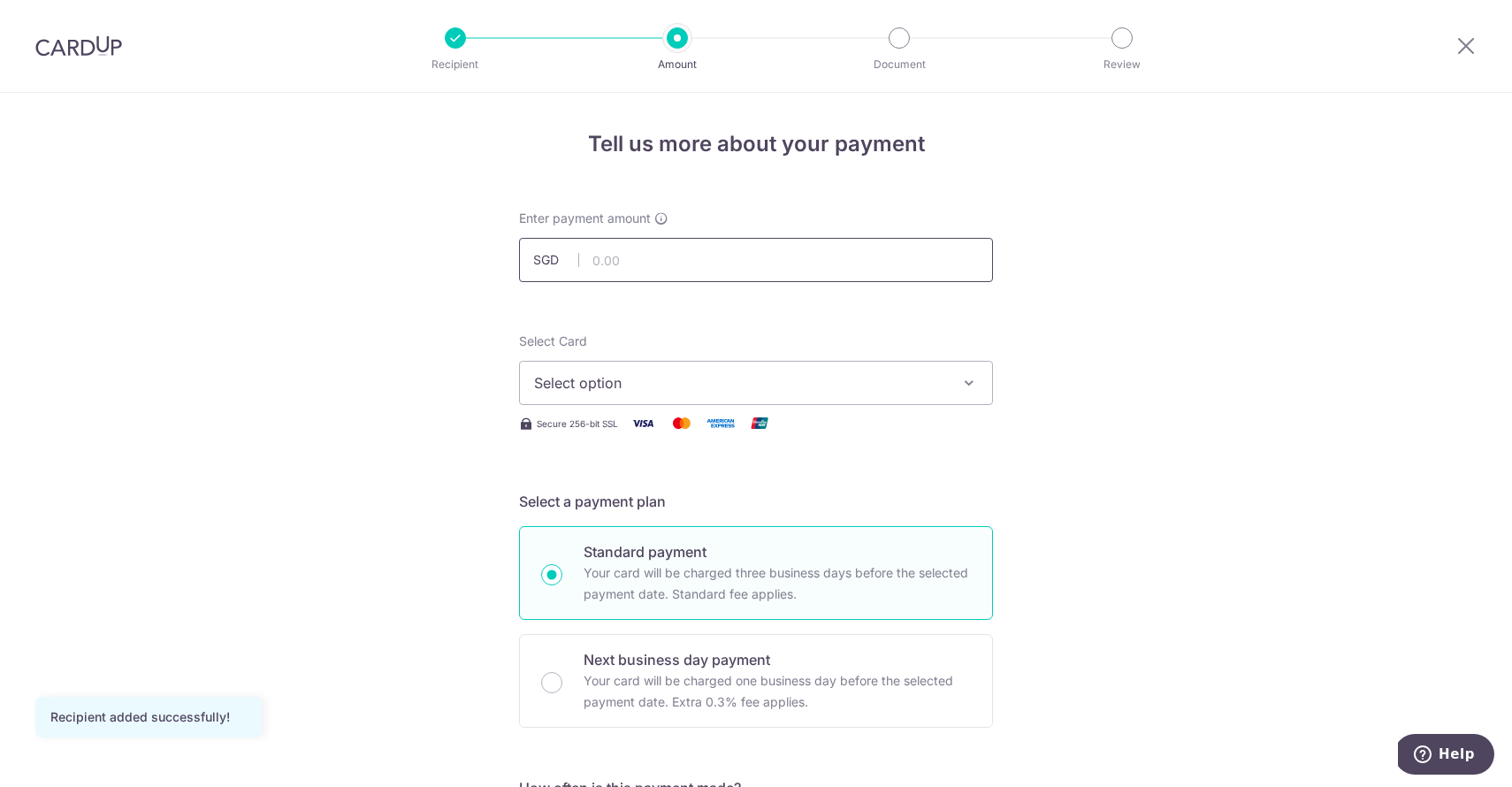
click at [682, 261] on input "text" at bounding box center [756, 260] width 474 height 44
type input "6"
type input "6,750.00"
click at [638, 383] on span "Select option" at bounding box center [741, 382] width 412 height 21
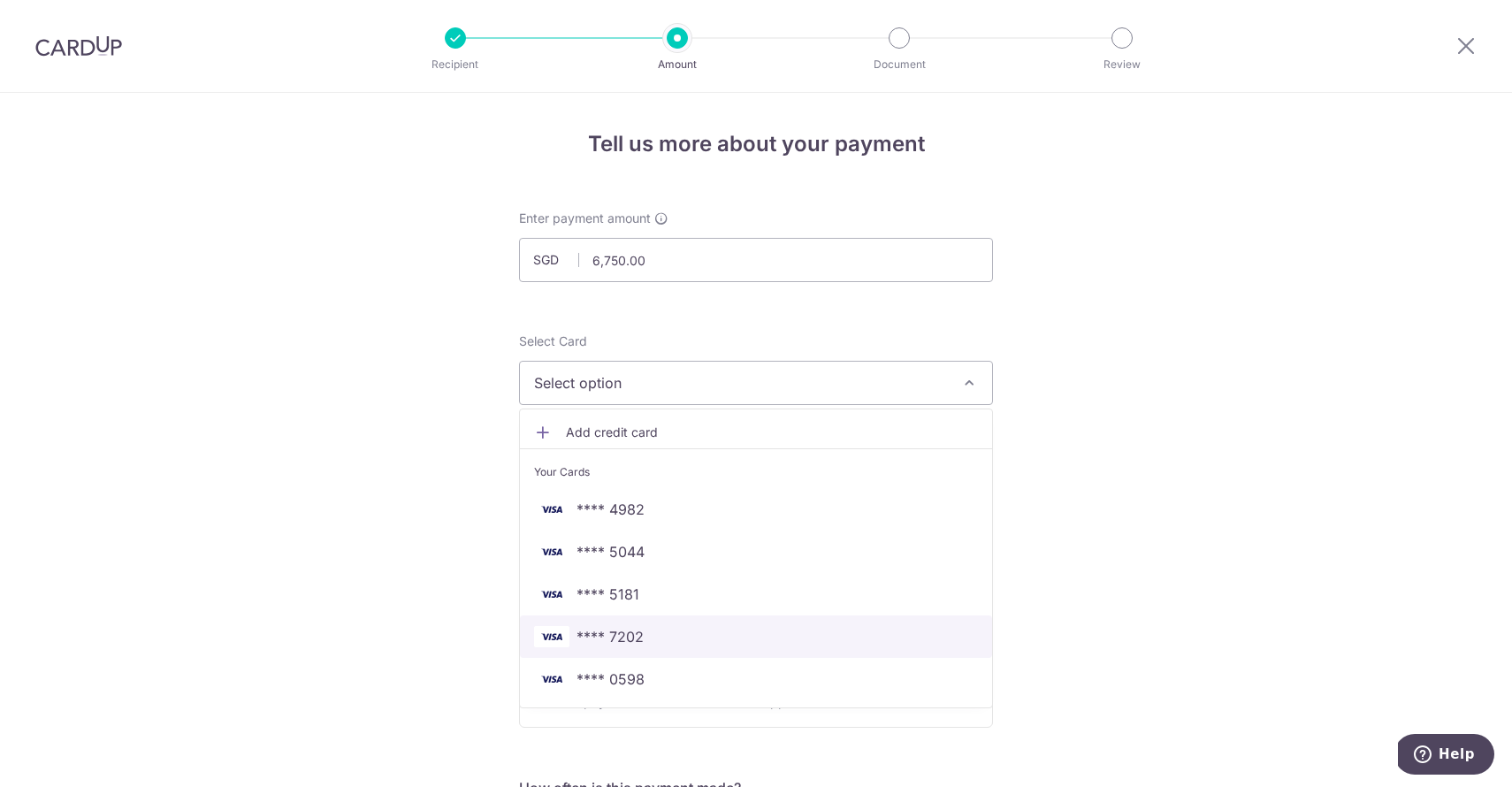
click at [640, 633] on span "**** 7202" at bounding box center [610, 636] width 67 height 21
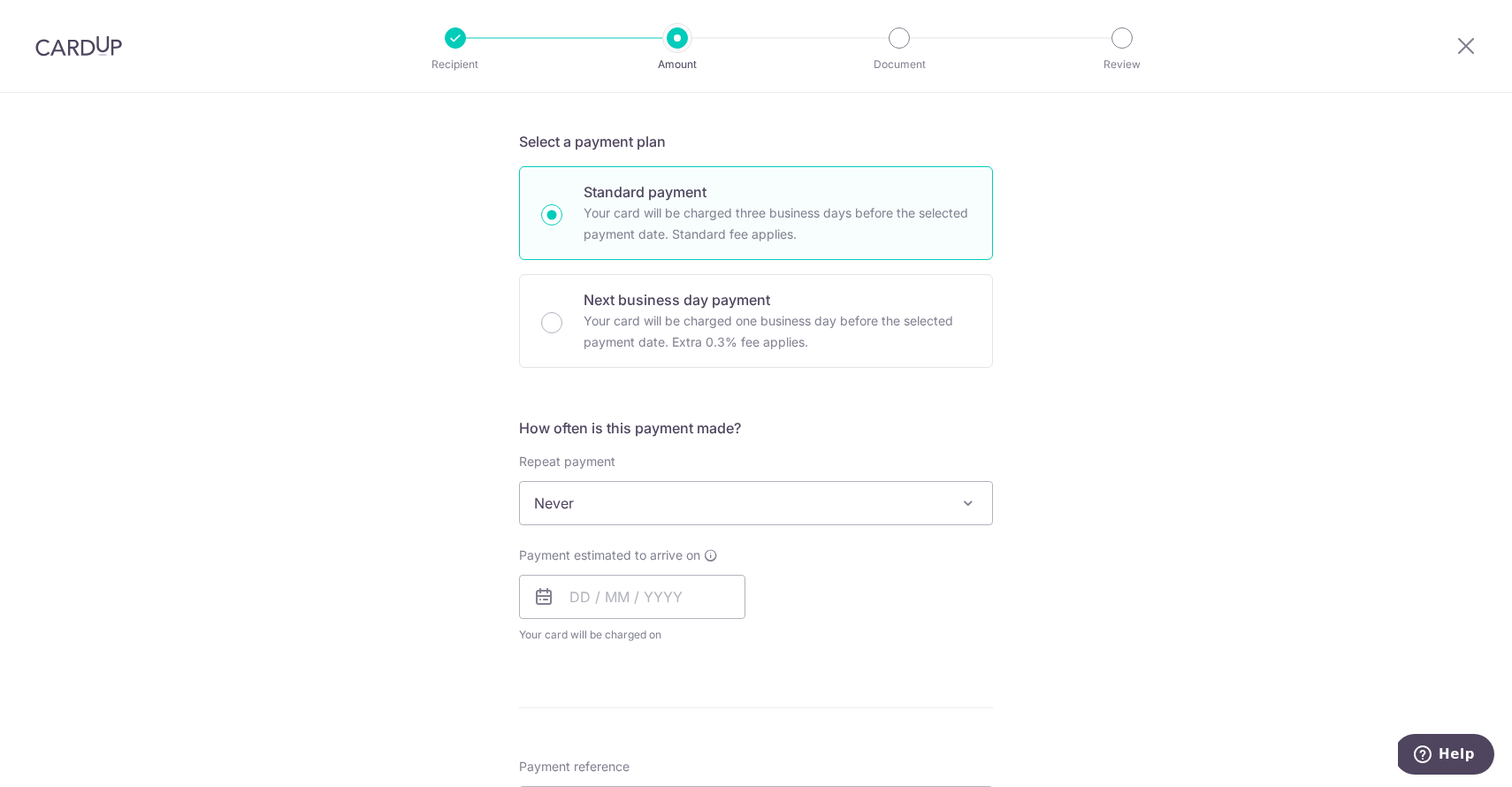
scroll to position [404, 0]
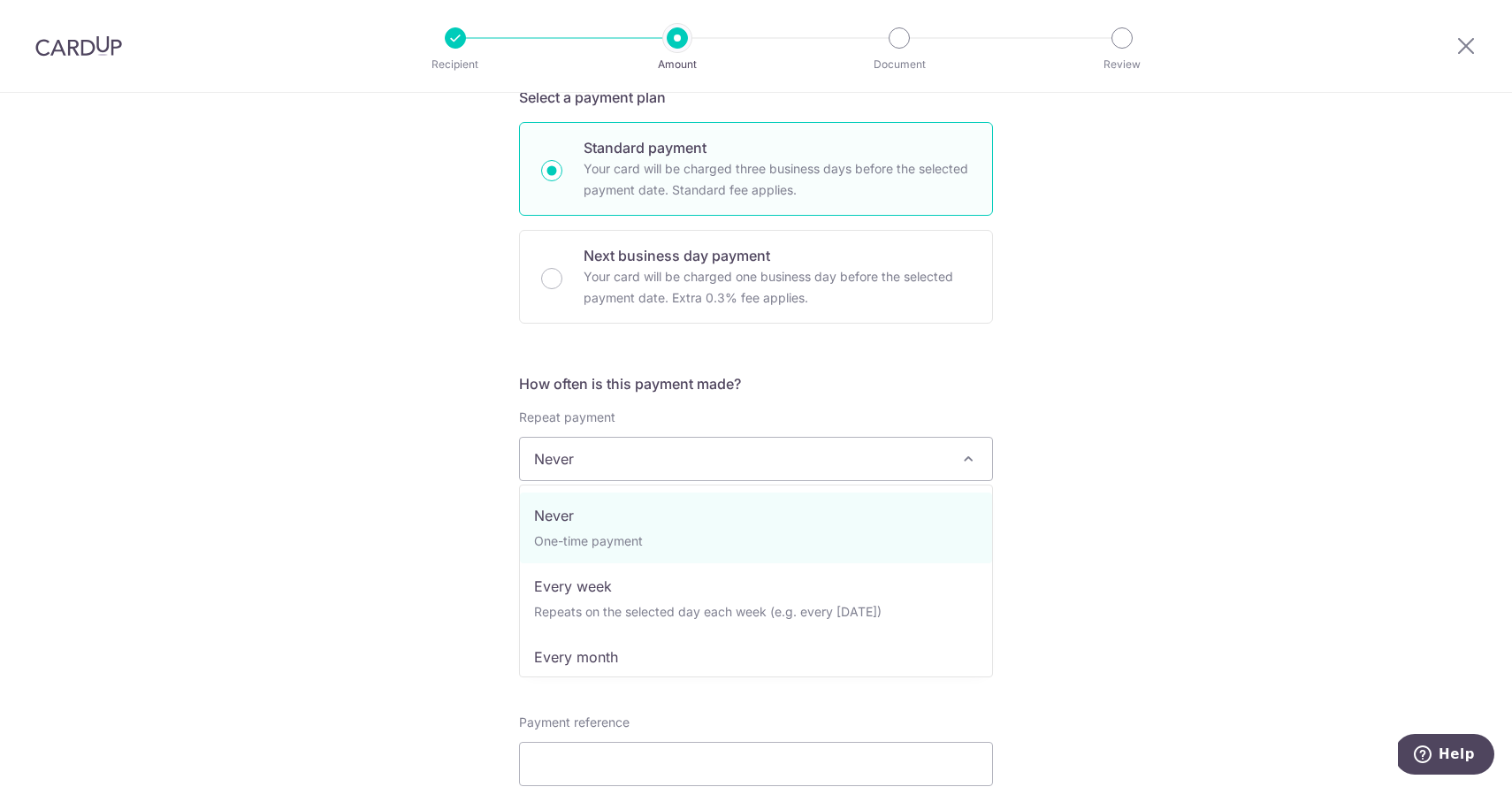
click at [659, 445] on span "Never" at bounding box center [756, 458] width 472 height 43
select select "3"
type input "04/09/2025"
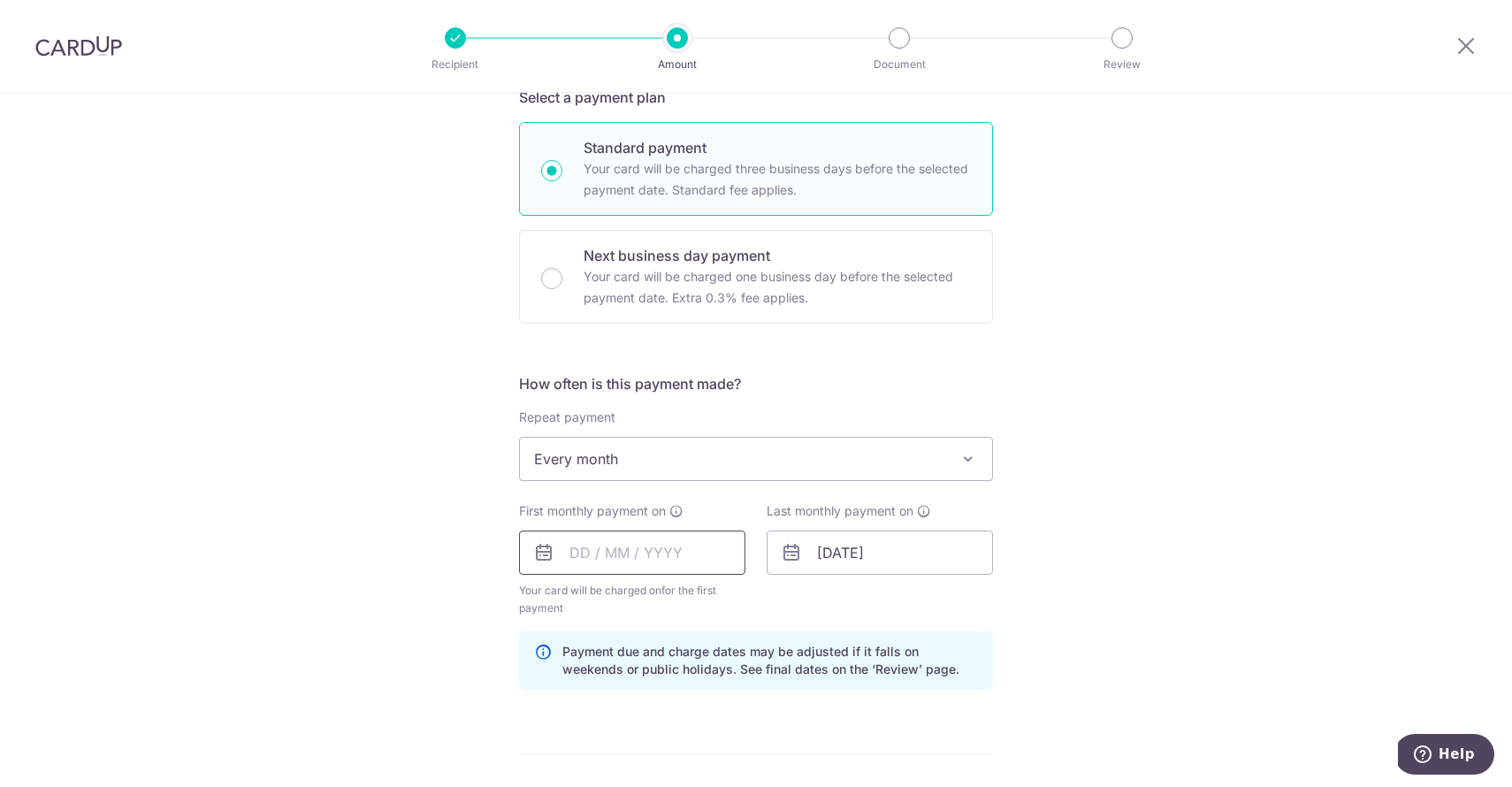
click at [584, 556] on input "text" at bounding box center [632, 553] width 226 height 44
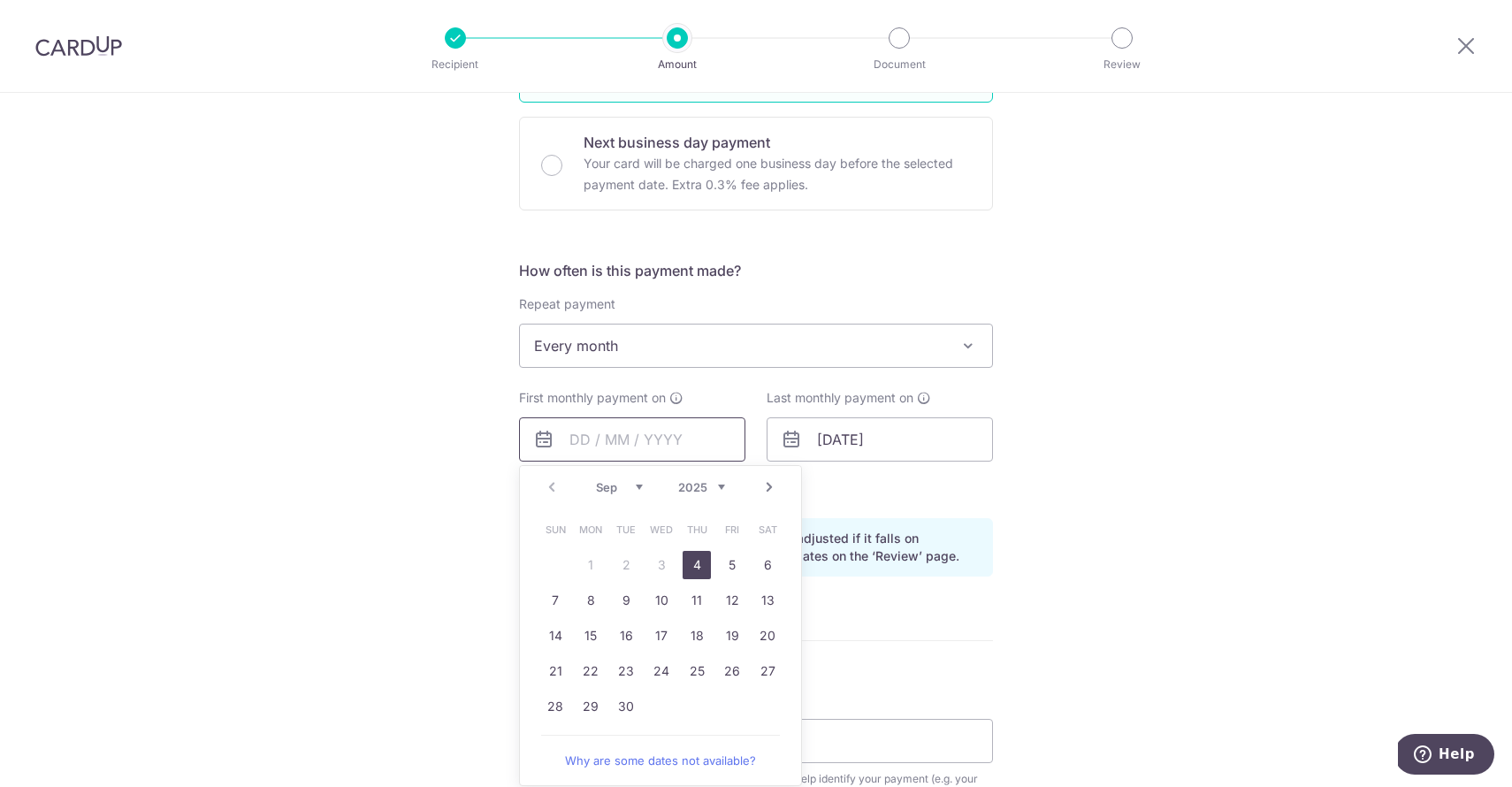
scroll to position [533, 0]
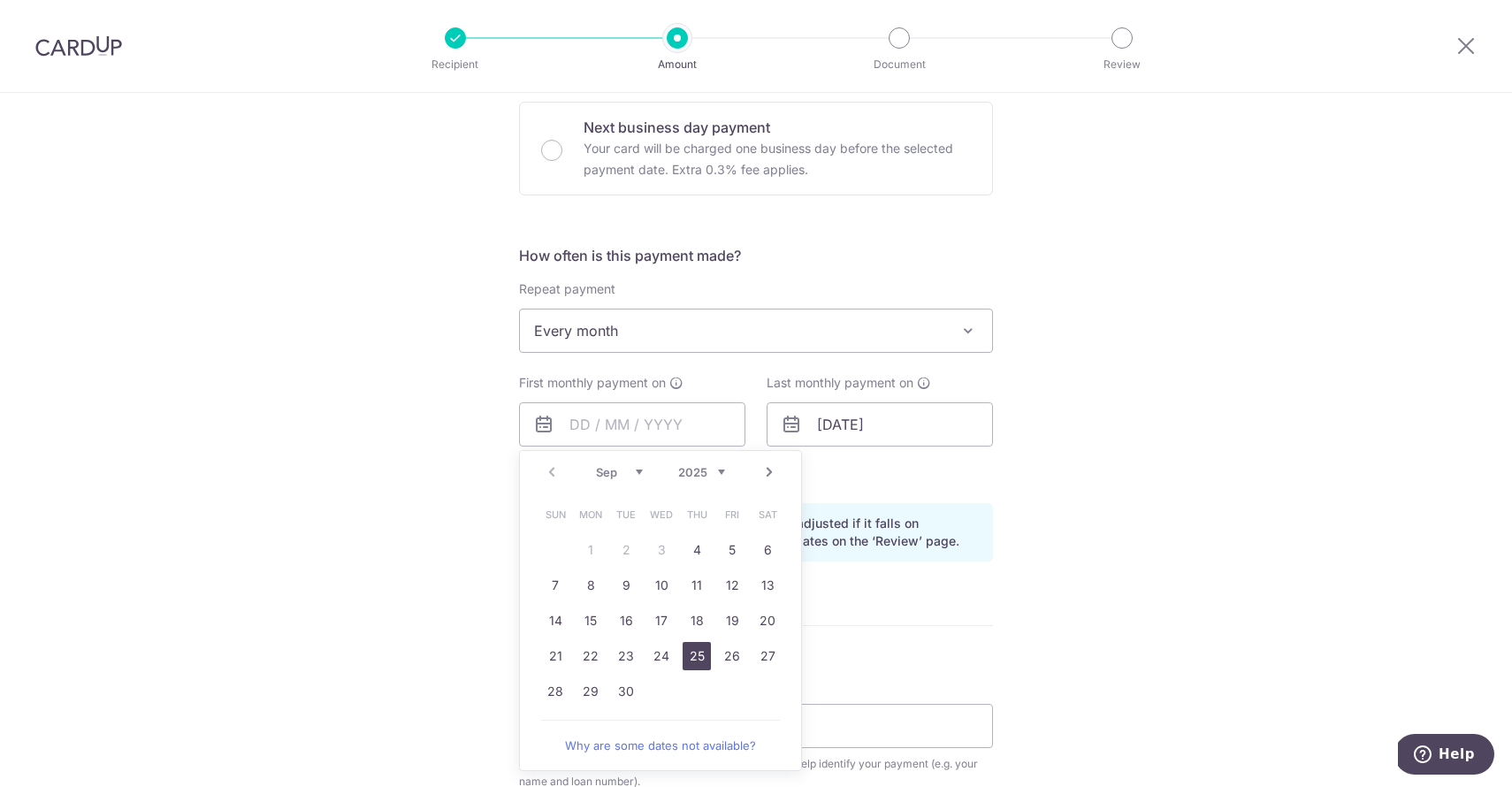
click at [697, 655] on link "25" at bounding box center [696, 655] width 28 height 28
type input "25/09/2025"
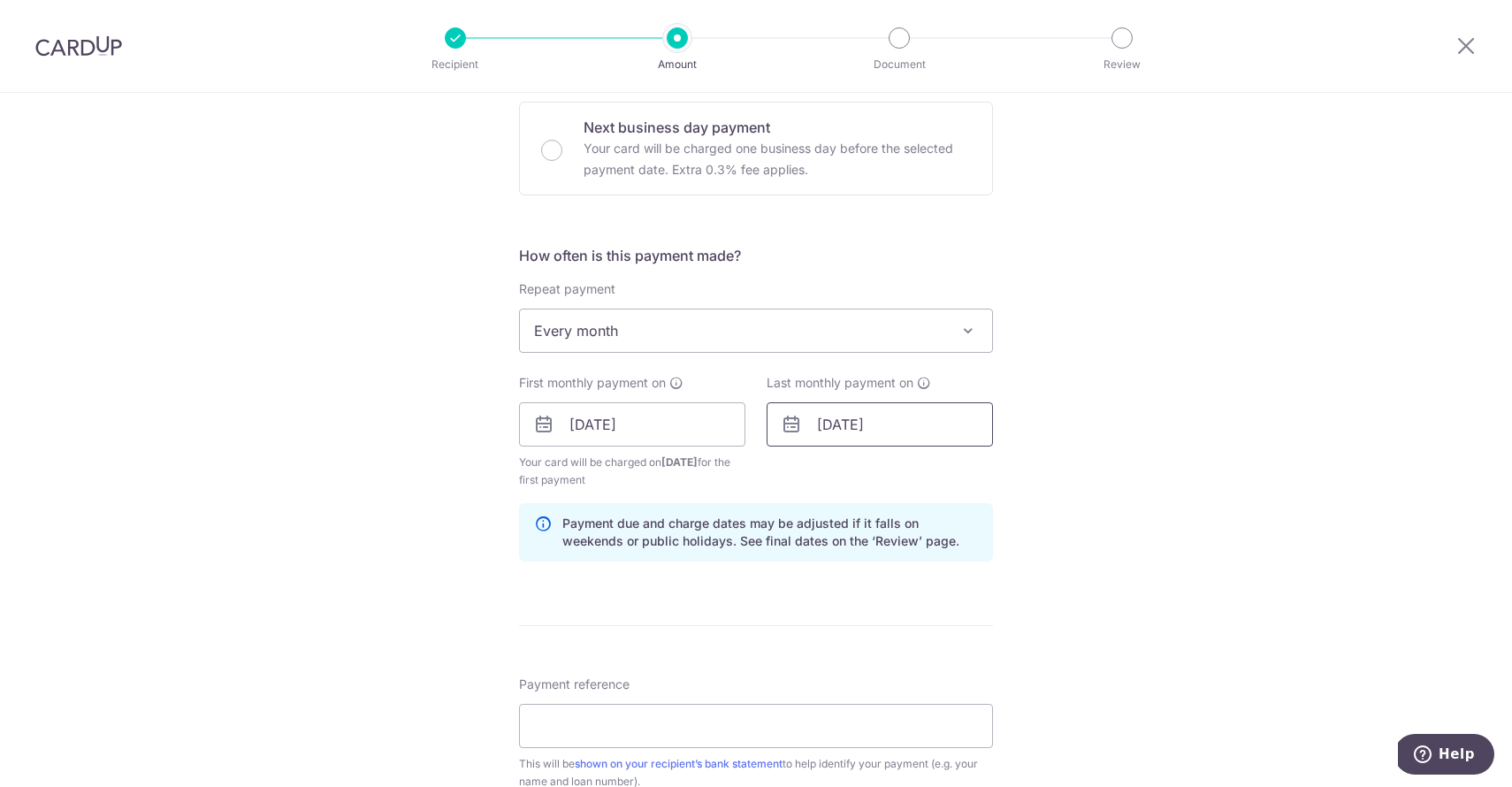
click at [859, 430] on input "25/09/2025" at bounding box center [879, 424] width 226 height 44
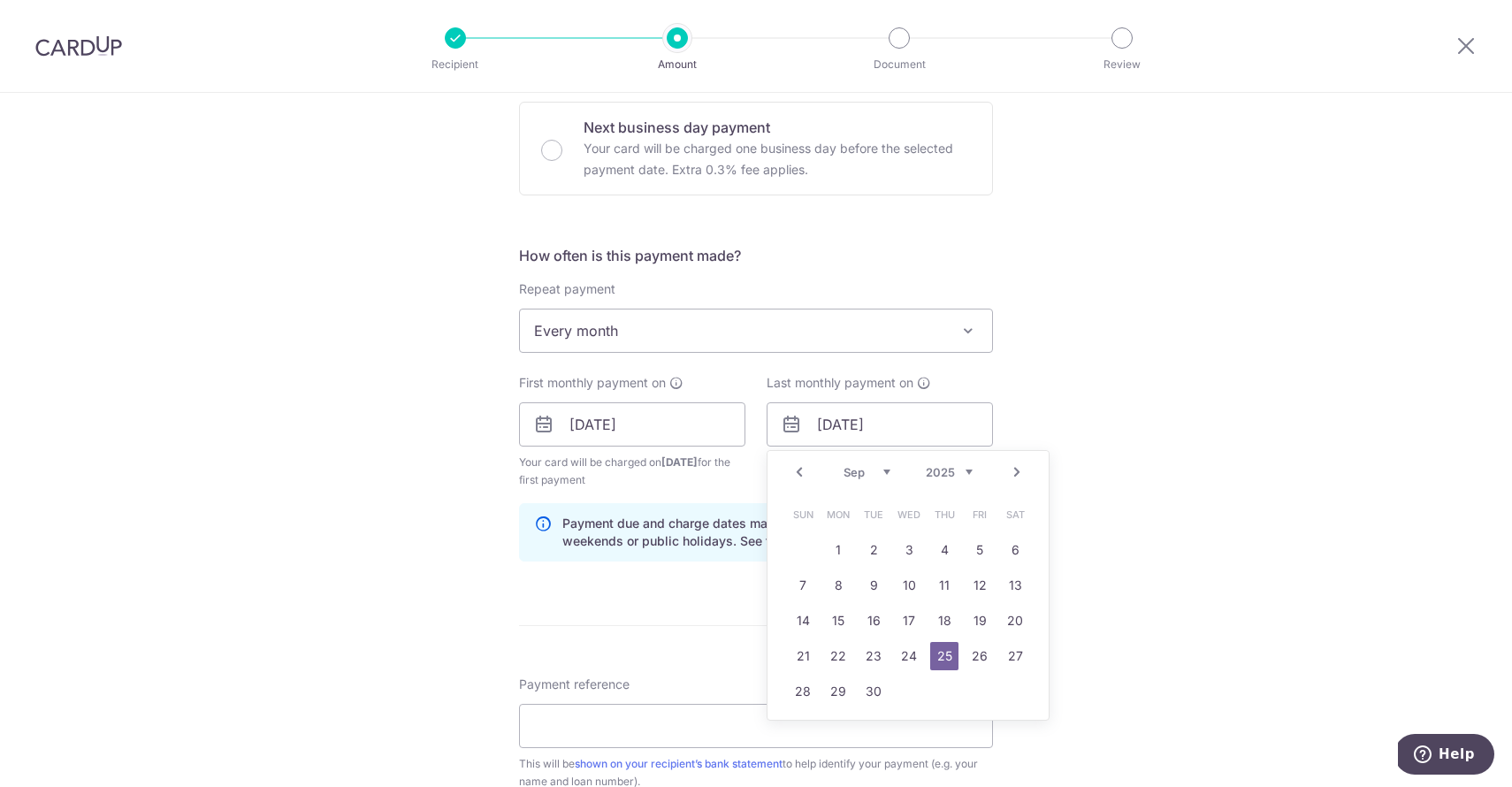
click at [1012, 472] on link "Next" at bounding box center [1016, 472] width 21 height 21
click at [945, 653] on link "25" at bounding box center [944, 655] width 28 height 28
type input "25/12/2025"
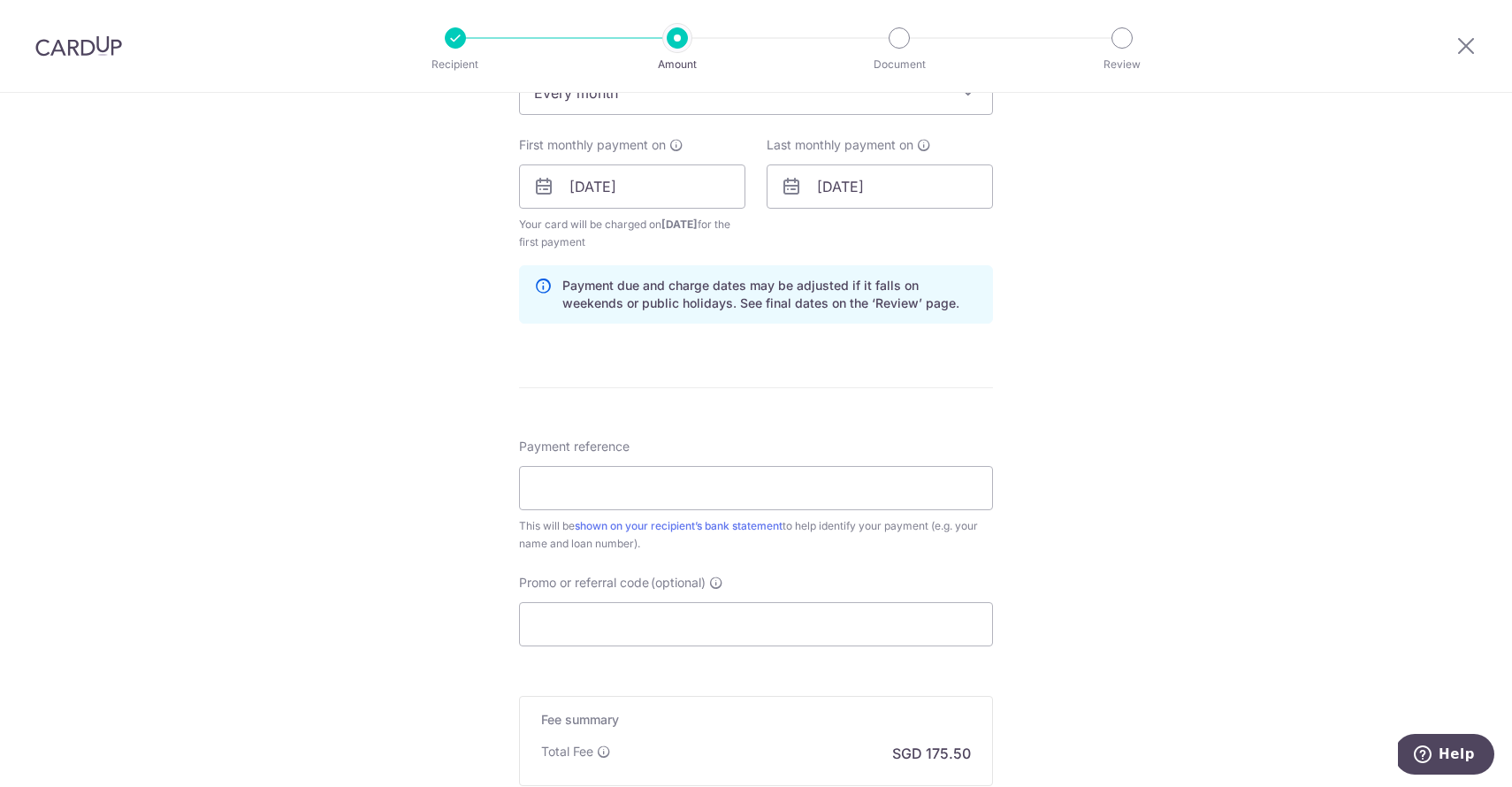
scroll to position [773, 0]
click at [870, 490] on input "Payment reference" at bounding box center [756, 486] width 474 height 44
type input "C"
type input "03030886287"
click at [712, 525] on link "shown on your recipient’s bank statement" at bounding box center [678, 523] width 208 height 14
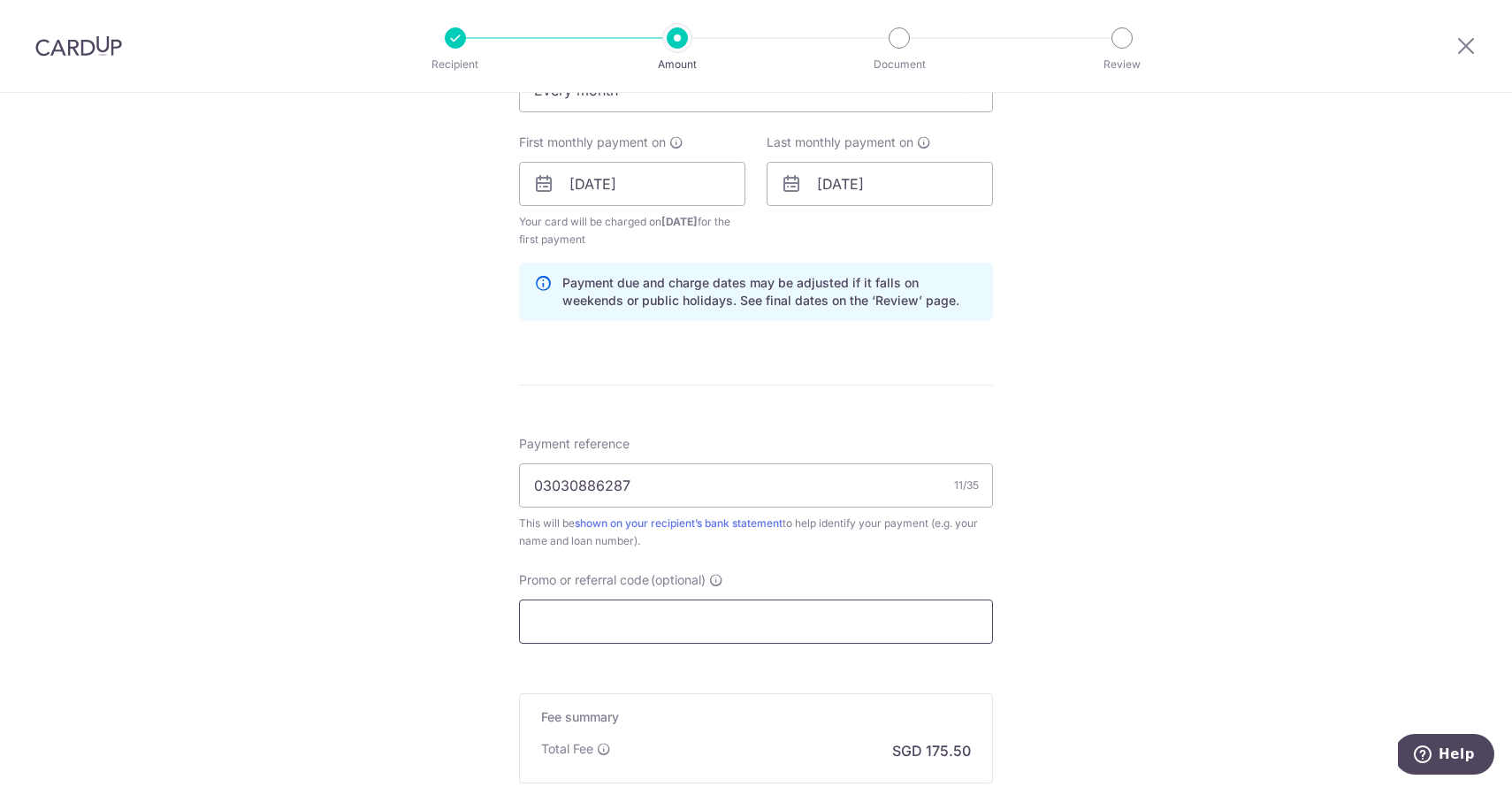
click at [636, 629] on input "Promo or referral code (optional)" at bounding box center [756, 622] width 474 height 44
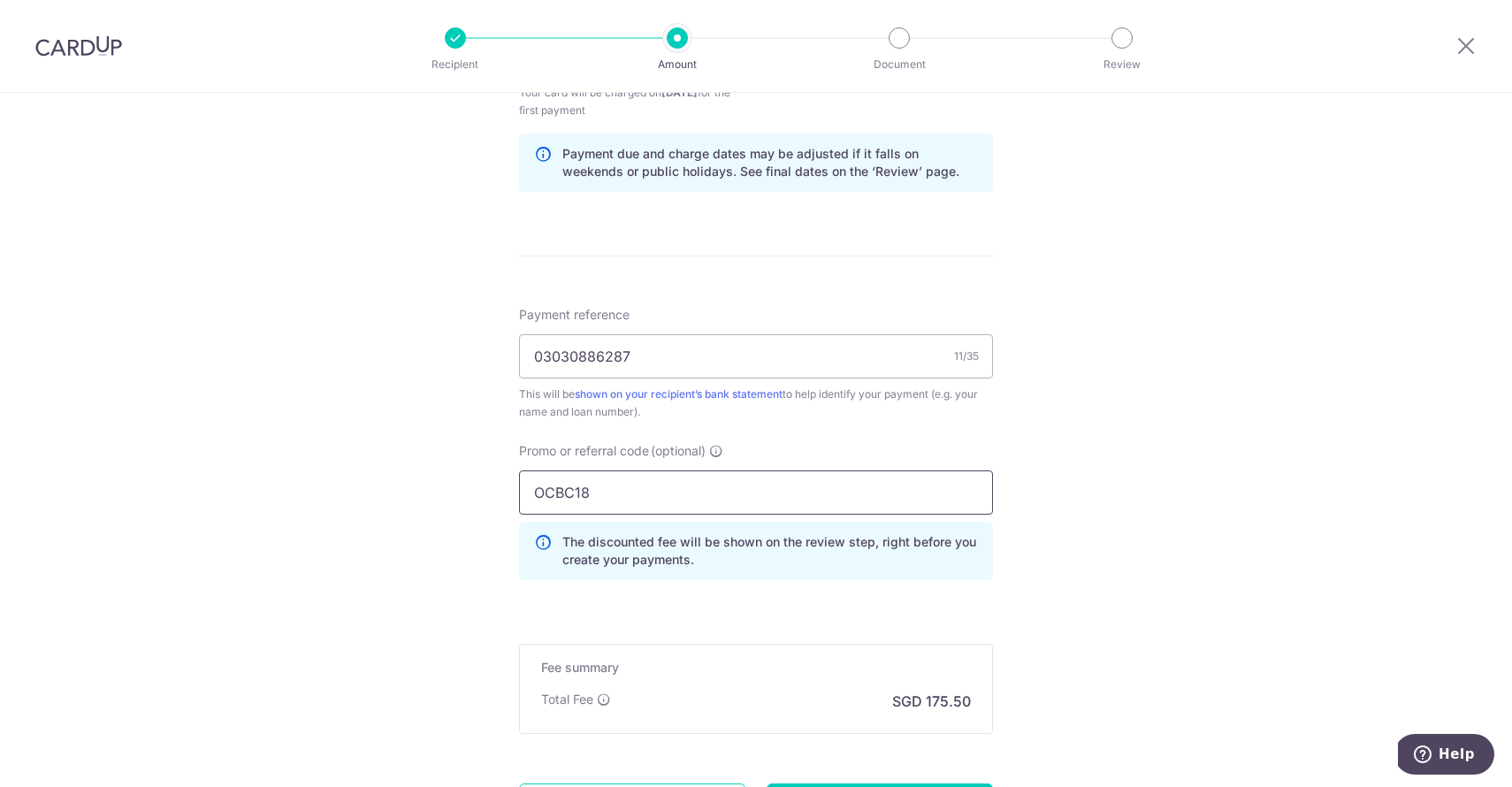
scroll to position [972, 0]
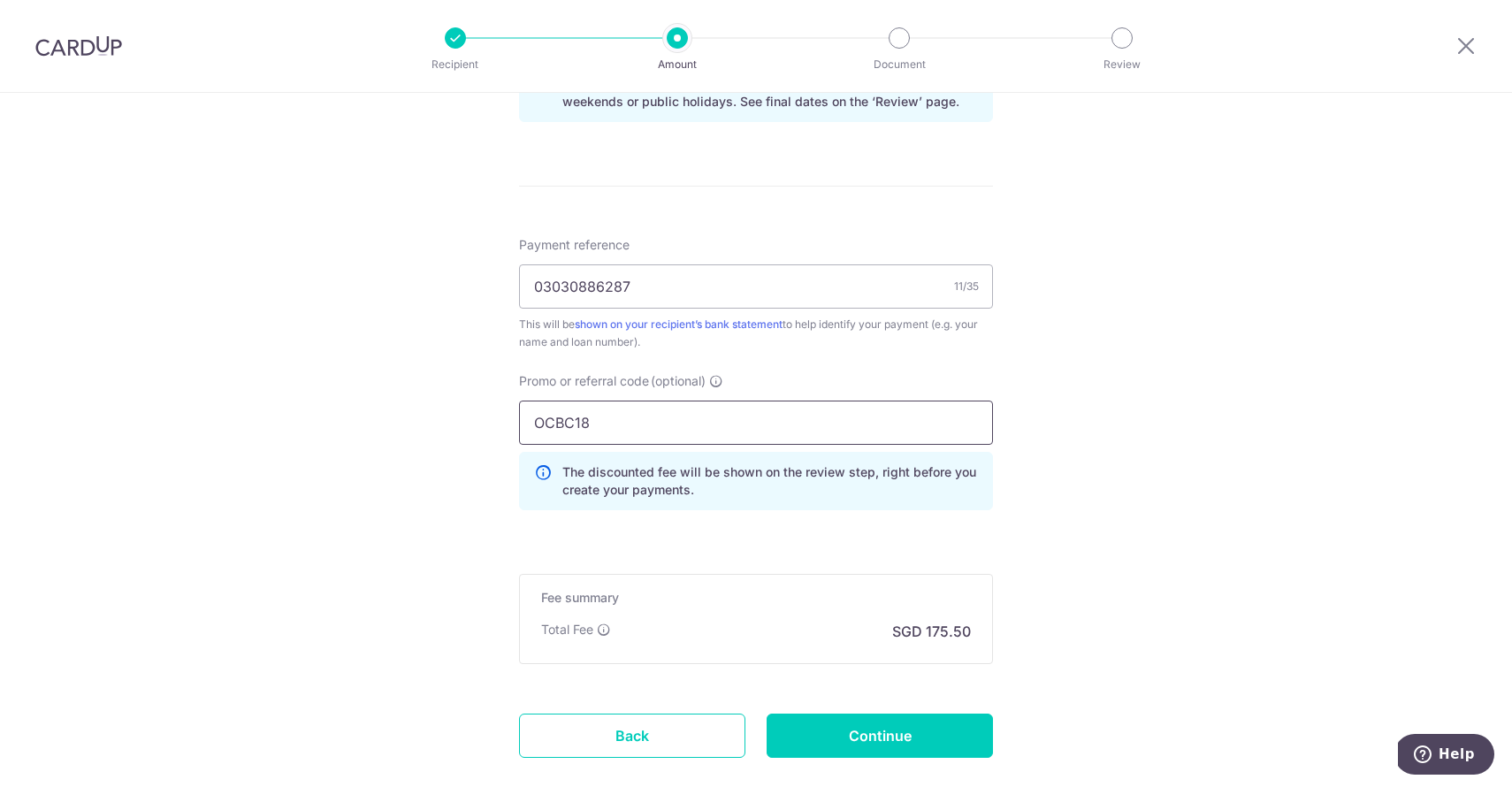
type input "OCBC18"
click at [684, 641] on div "Total Fee SGD 175.50" at bounding box center [756, 631] width 430 height 21
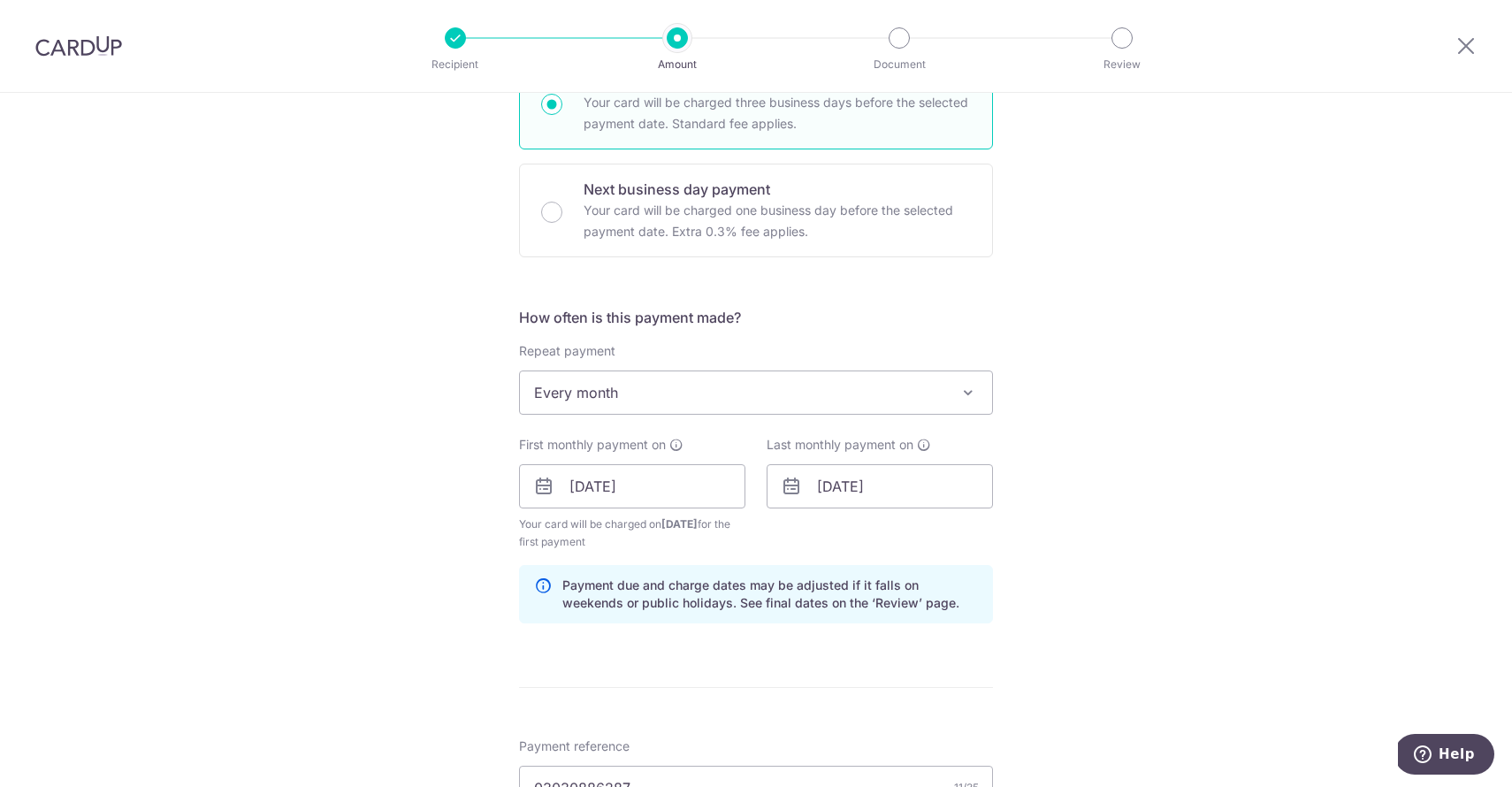
scroll to position [469, 0]
click at [920, 487] on input "25/12/2025" at bounding box center [879, 487] width 226 height 44
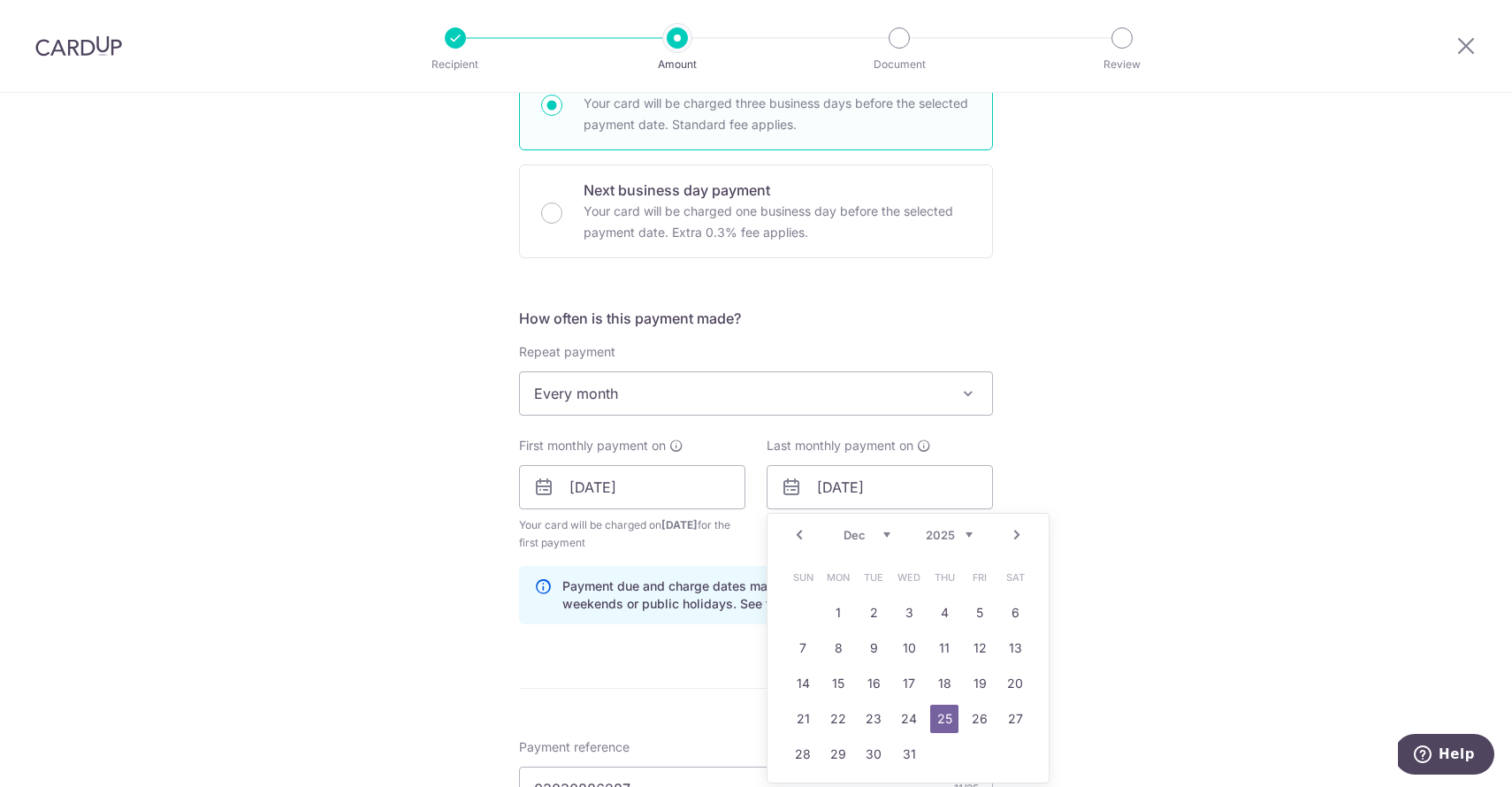
click at [1023, 538] on link "Next" at bounding box center [1016, 535] width 21 height 21
click at [914, 721] on link "25" at bounding box center [908, 719] width 28 height 28
type input "25/03/2026"
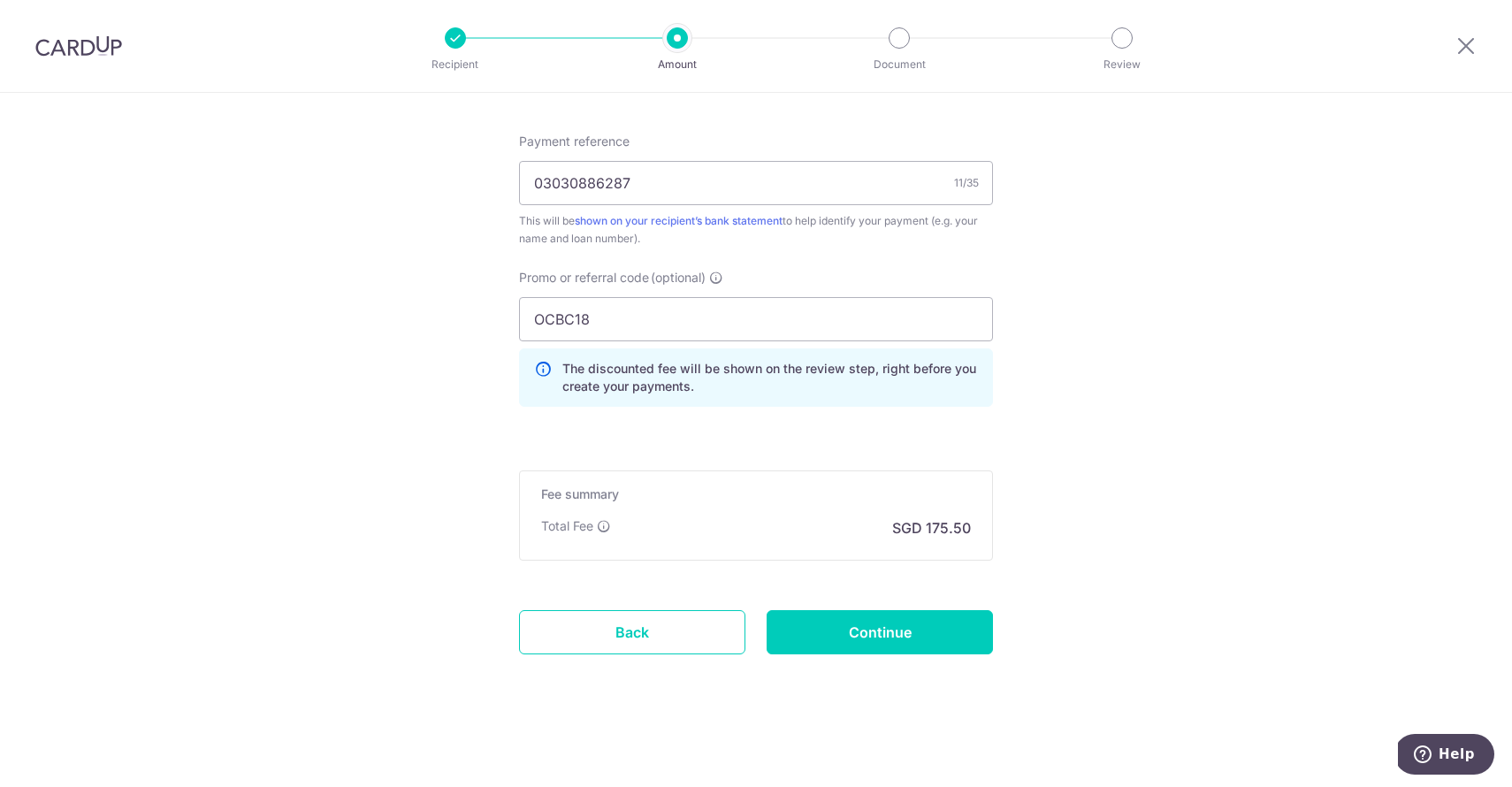
scroll to position [1076, 0]
click at [879, 625] on input "Continue" at bounding box center [879, 632] width 226 height 44
type input "Create Schedule"
